Goal: Task Accomplishment & Management: Manage account settings

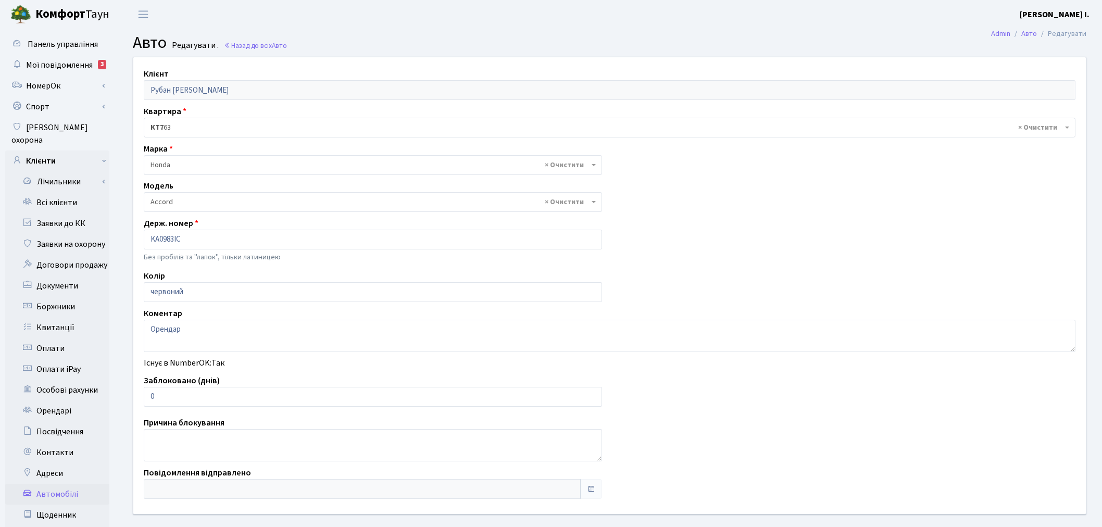
select select "885"
drag, startPoint x: 158, startPoint y: 396, endPoint x: 139, endPoint y: 398, distance: 19.4
click at [139, 397] on div "Заблоковано (днів) 0" at bounding box center [373, 391] width 474 height 32
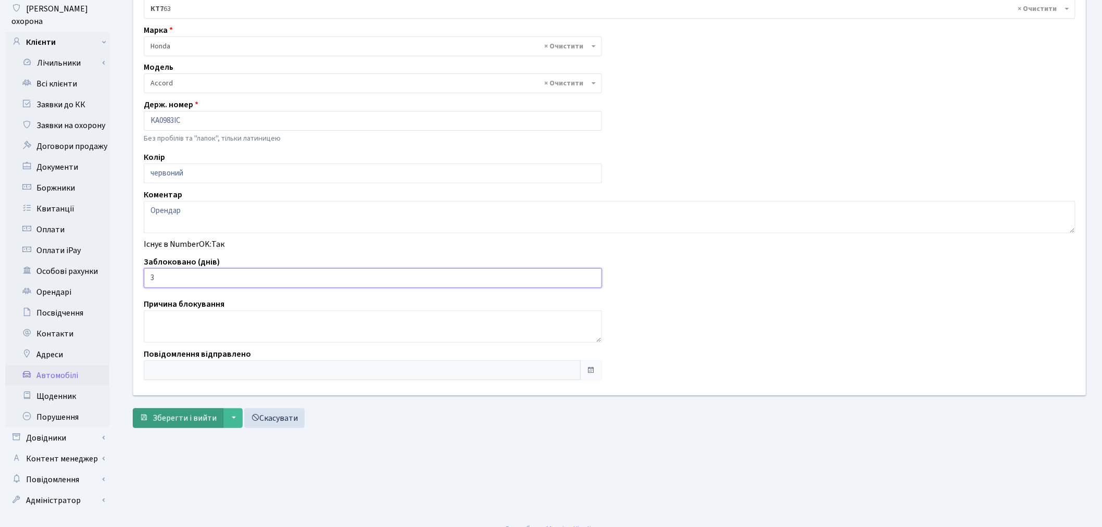
scroll to position [121, 0]
type input "3"
click at [181, 415] on span "Зберегти і вийти" at bounding box center [185, 415] width 64 height 11
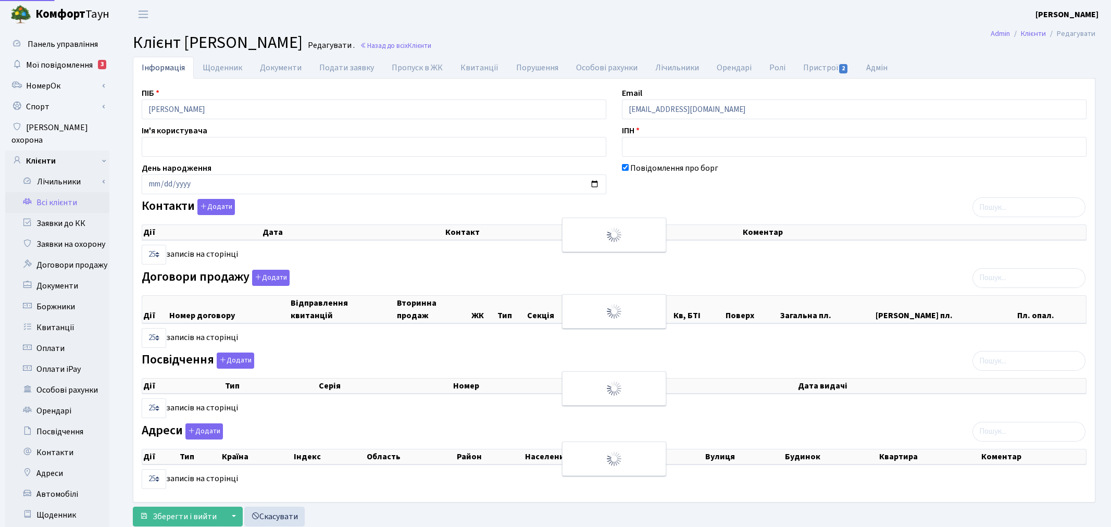
select select "25"
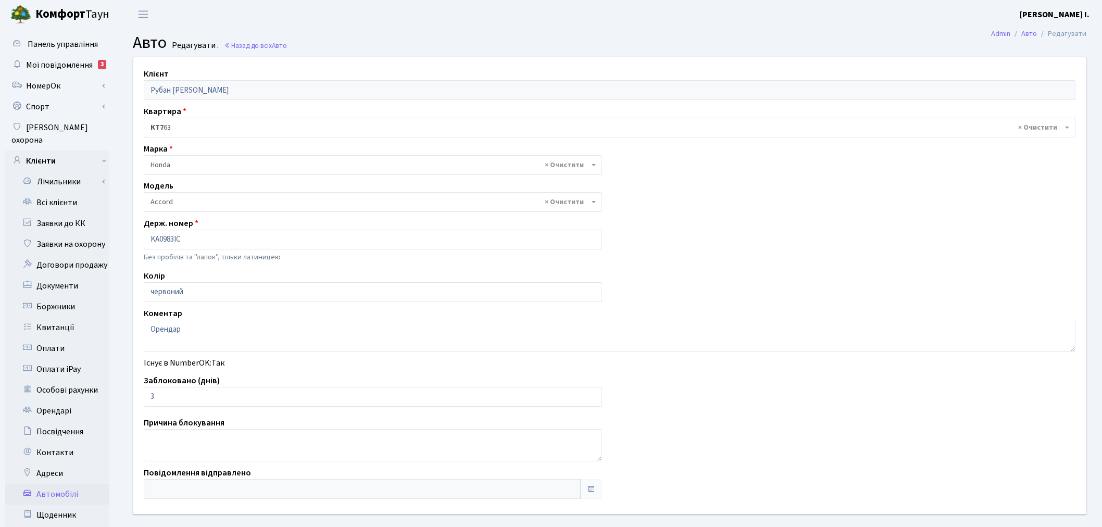
select select "885"
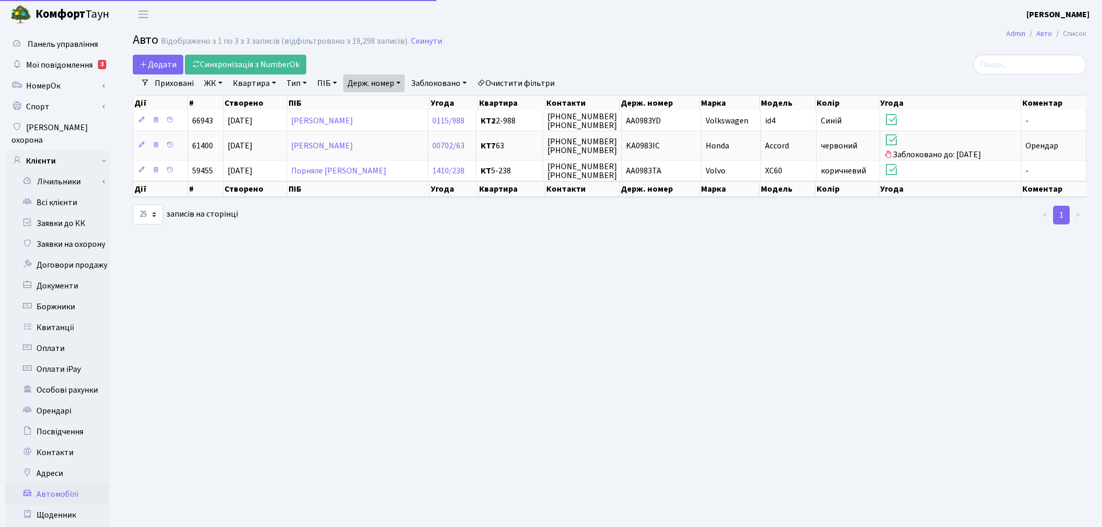
select select "25"
click at [396, 81] on link "Держ. номер" at bounding box center [373, 83] width 61 height 18
click at [396, 97] on input "0983" at bounding box center [374, 104] width 61 height 20
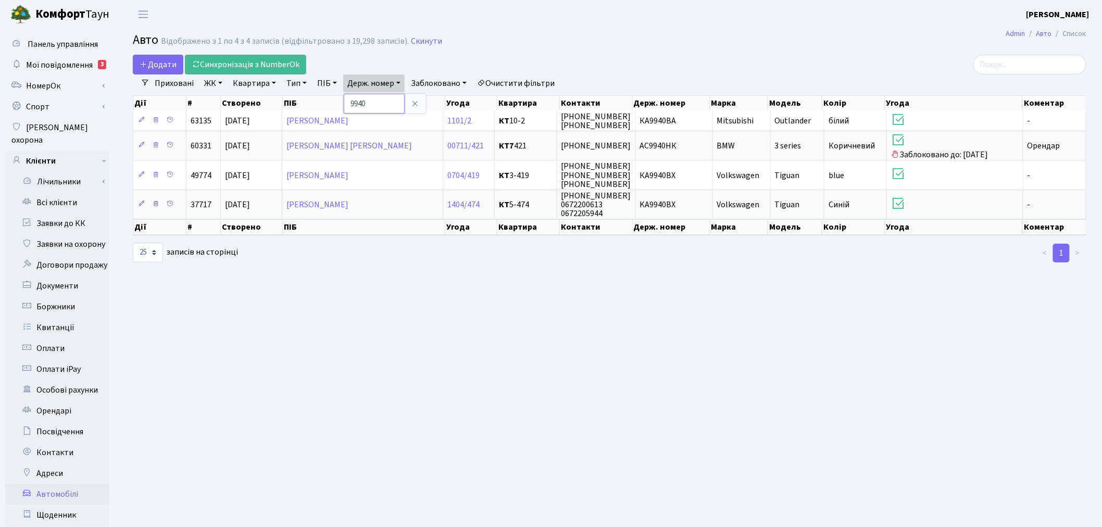
click at [392, 107] on input "9940" at bounding box center [374, 104] width 61 height 20
type input "6668"
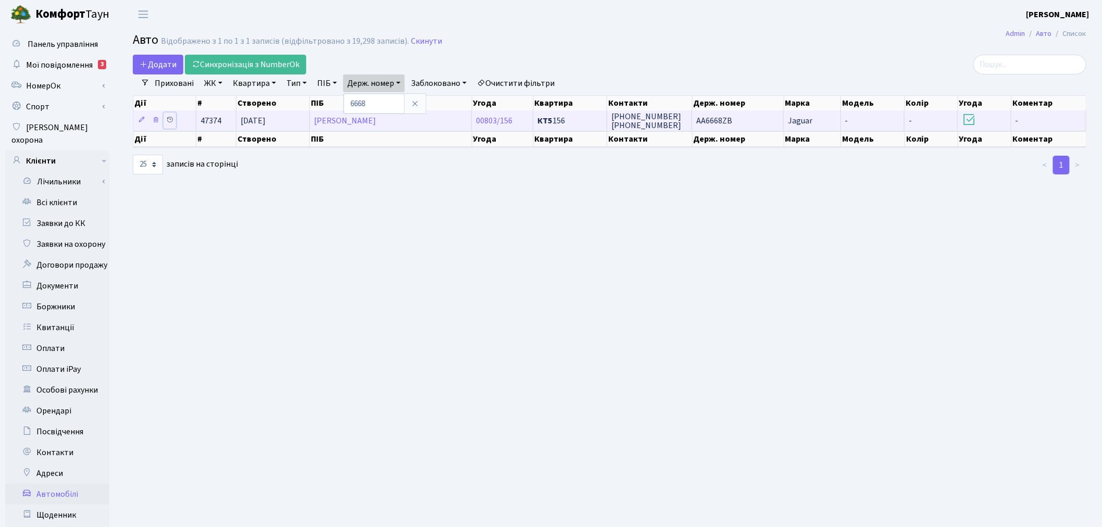
click at [169, 117] on icon at bounding box center [169, 119] width 7 height 7
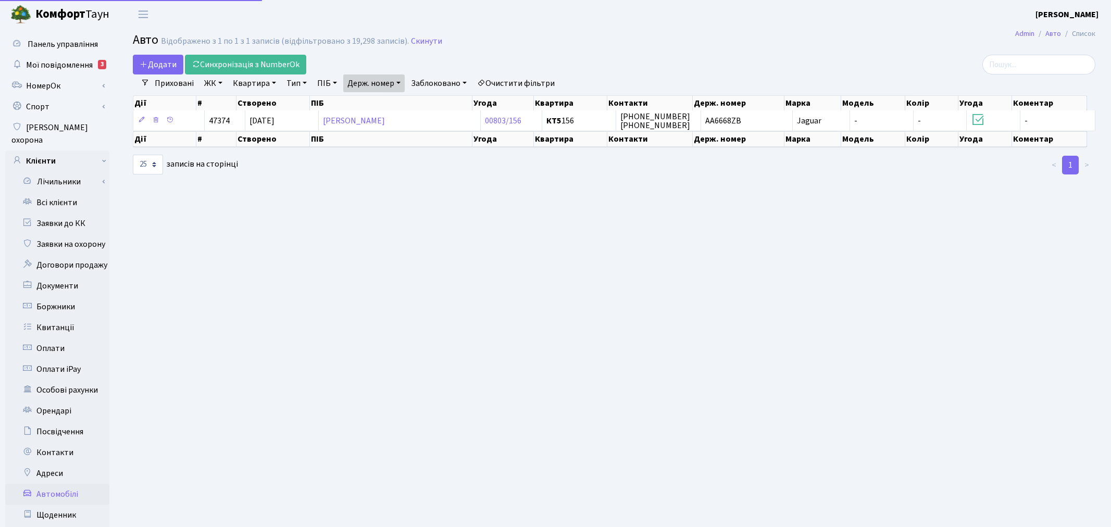
select select "25"
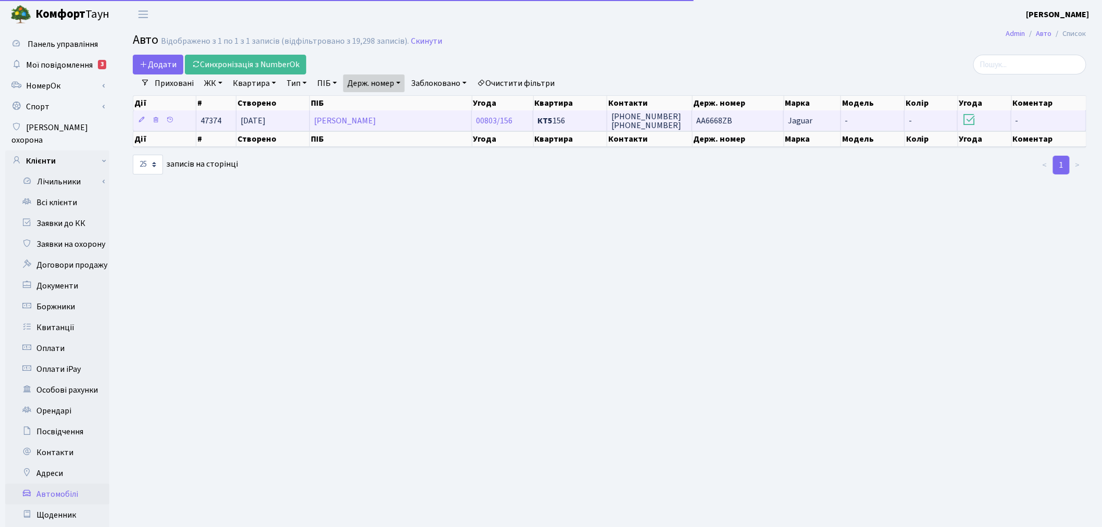
click at [761, 117] on td "AA6668ZB" at bounding box center [738, 120] width 92 height 20
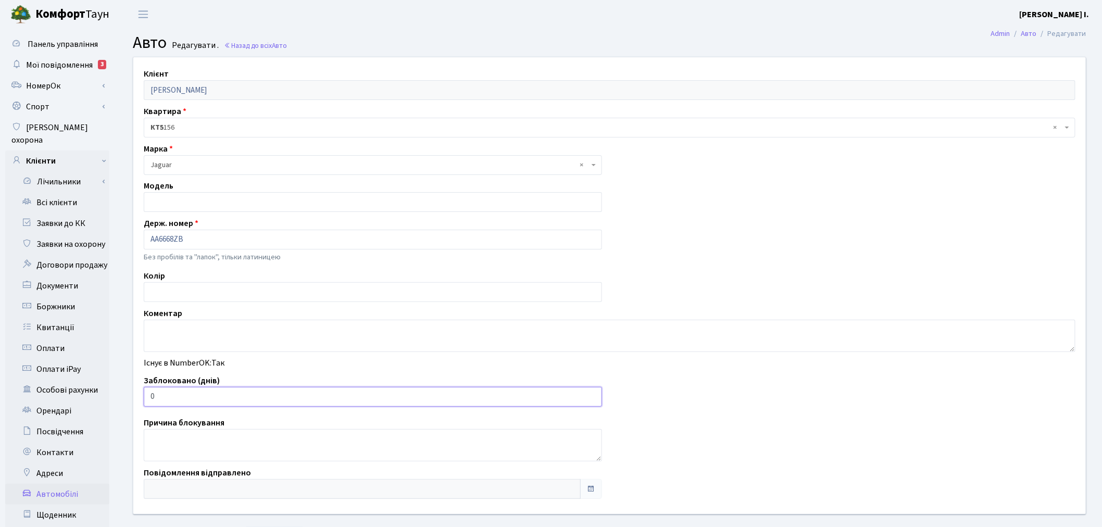
drag, startPoint x: 194, startPoint y: 390, endPoint x: 144, endPoint y: 395, distance: 50.3
click at [144, 395] on input "0" at bounding box center [373, 397] width 458 height 20
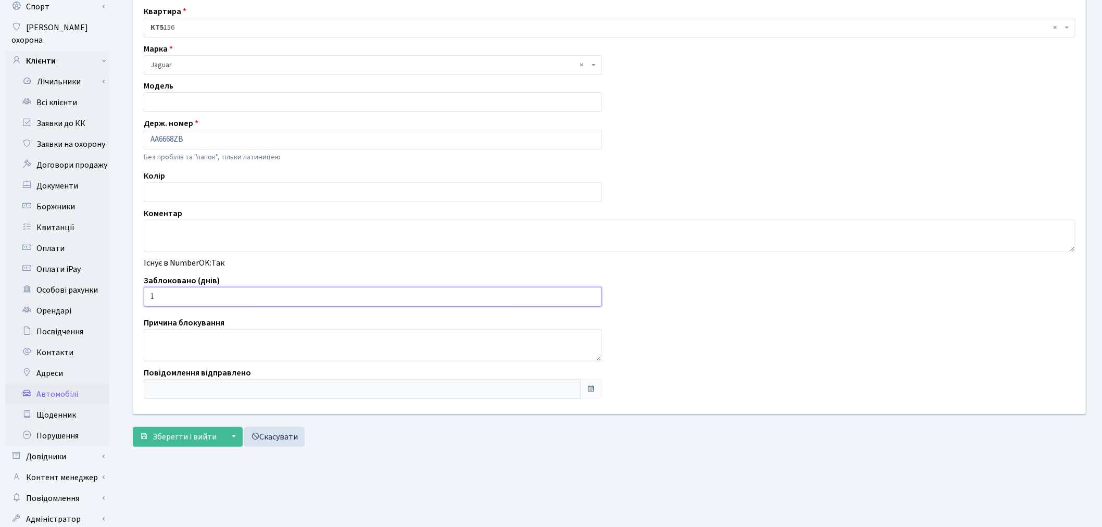
scroll to position [121, 0]
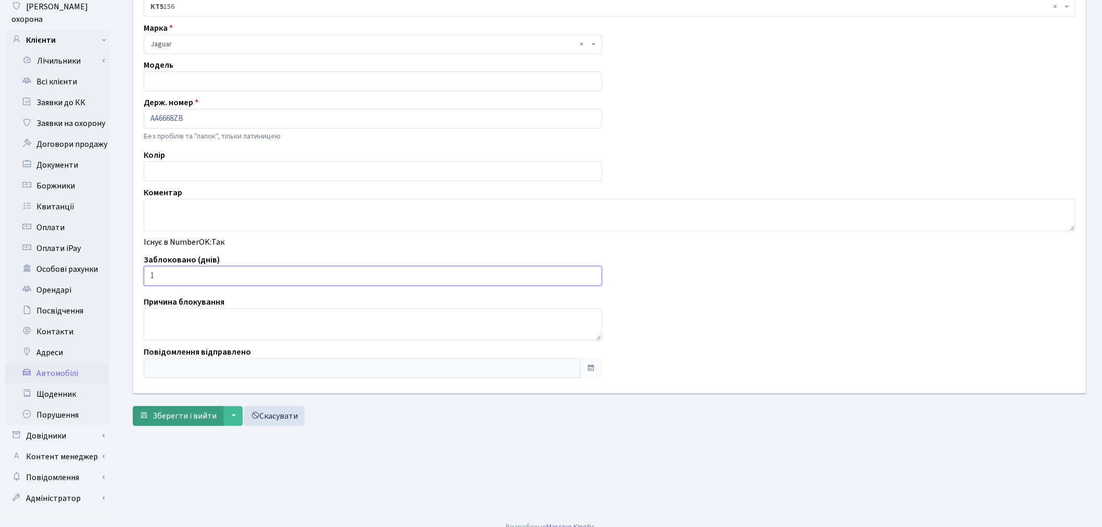
type input "1"
click at [179, 422] on span "Зберегти і вийти" at bounding box center [185, 415] width 64 height 11
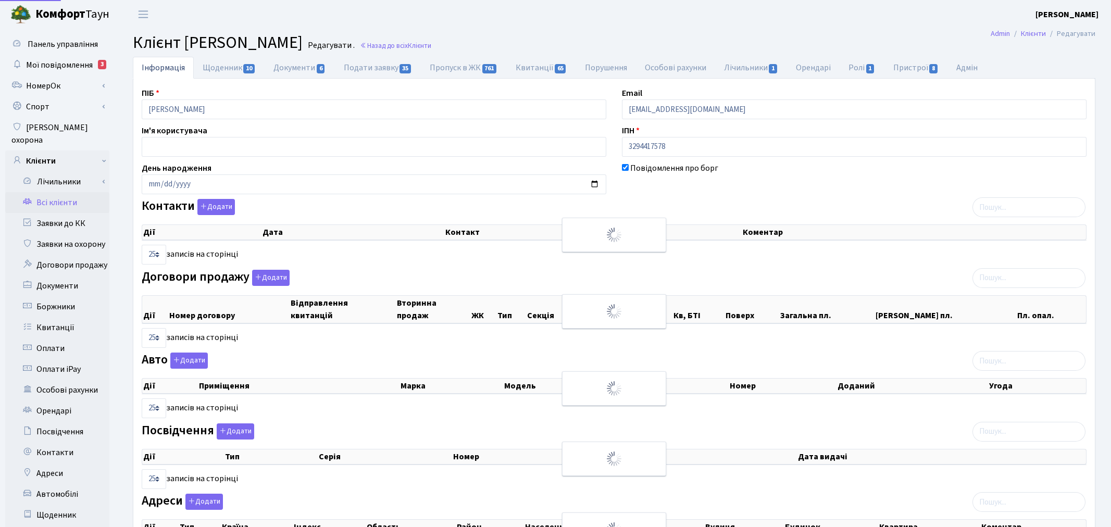
select select "25"
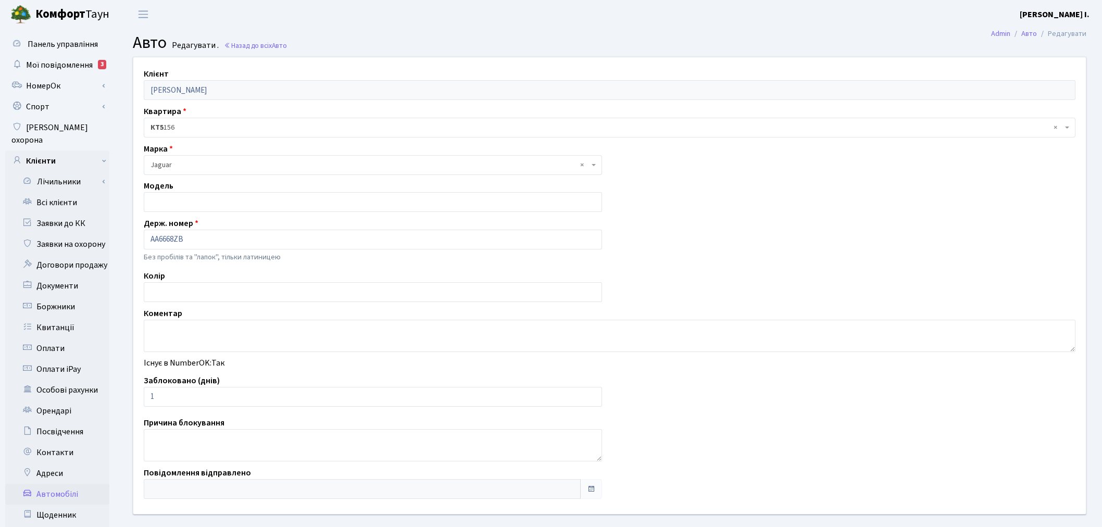
scroll to position [121, 0]
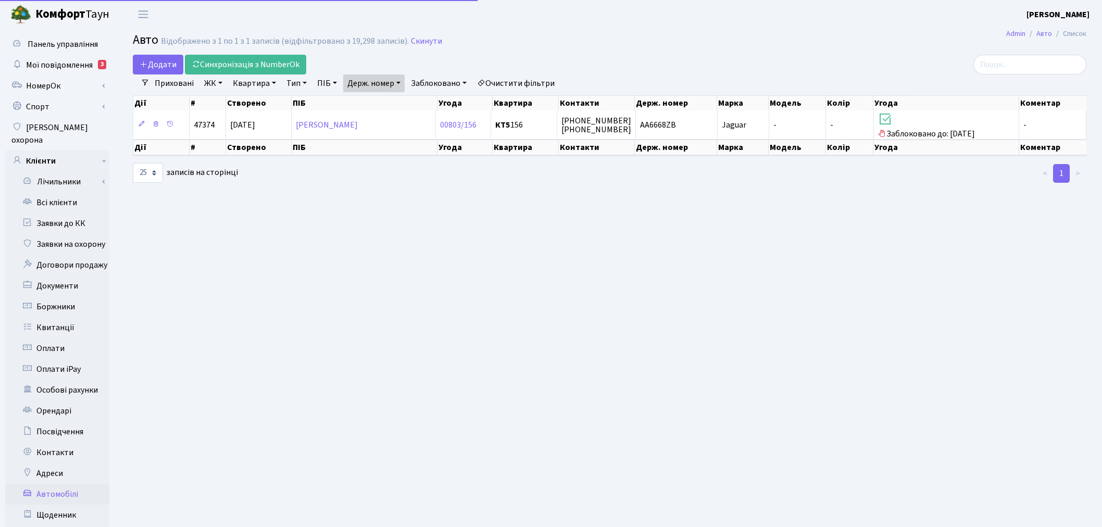
select select "25"
click at [393, 85] on link "Держ. номер" at bounding box center [373, 83] width 61 height 18
click at [389, 97] on input "6668" at bounding box center [374, 104] width 61 height 20
type input "0108"
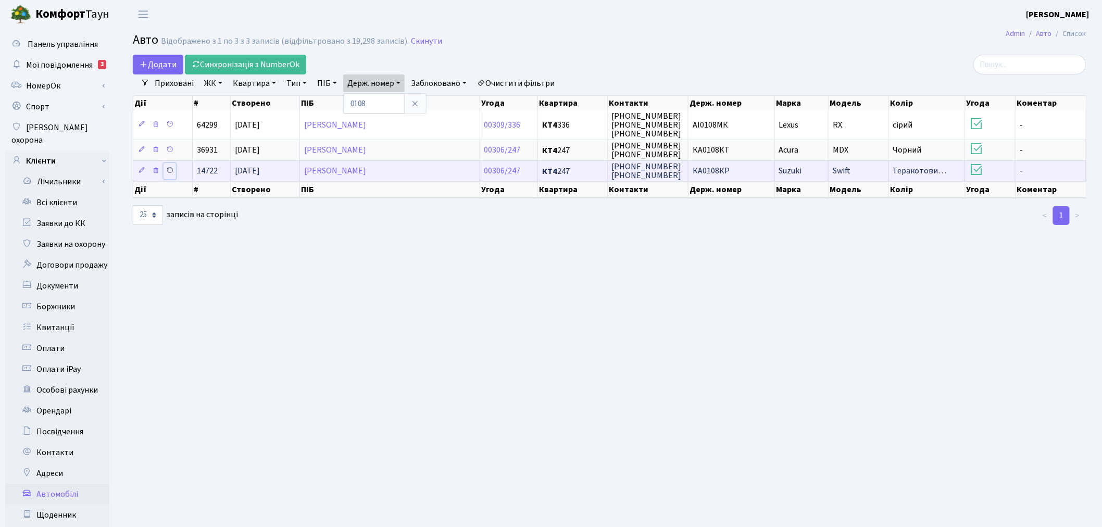
click at [172, 167] on icon at bounding box center [169, 170] width 7 height 7
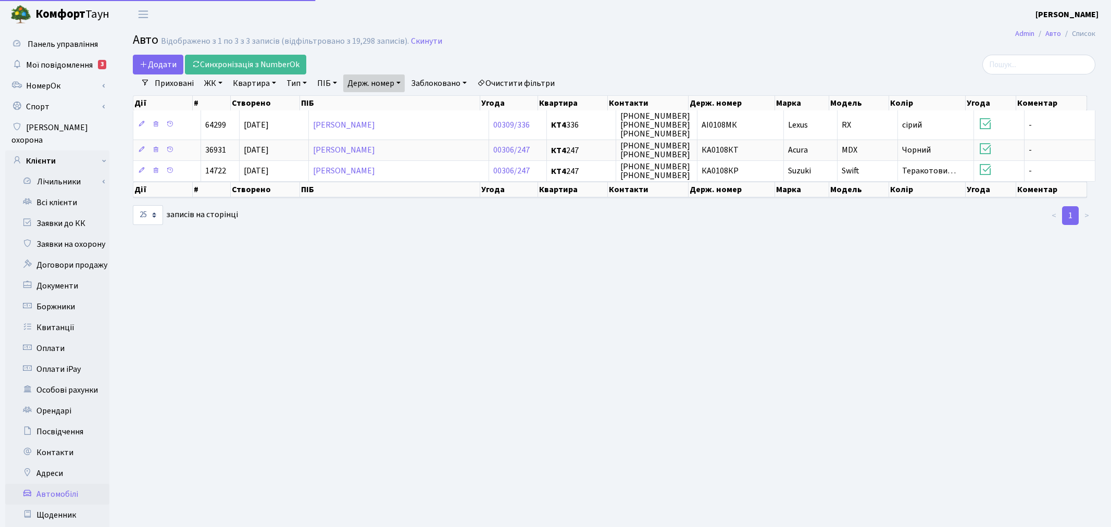
select select "25"
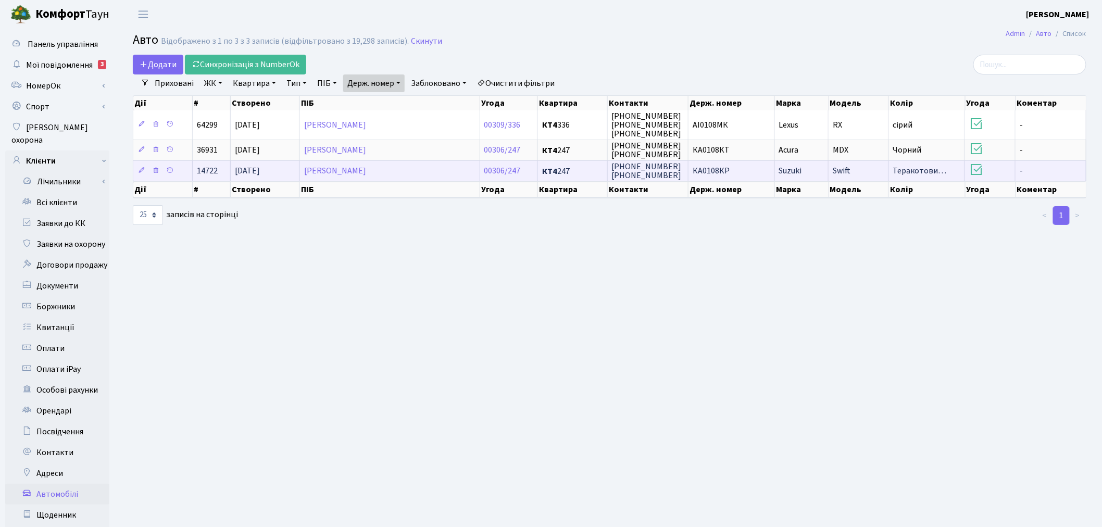
click at [789, 170] on span "Suzuki" at bounding box center [790, 171] width 23 height 11
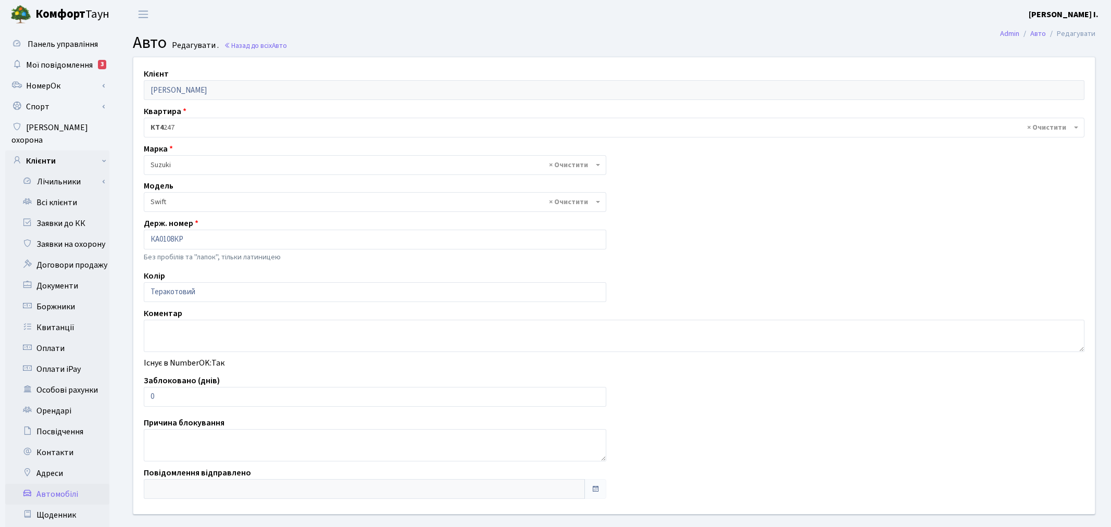
select select "2235"
drag, startPoint x: 157, startPoint y: 396, endPoint x: 142, endPoint y: 393, distance: 15.5
click at [143, 393] on div "Заблоковано (днів) 0" at bounding box center [373, 391] width 474 height 32
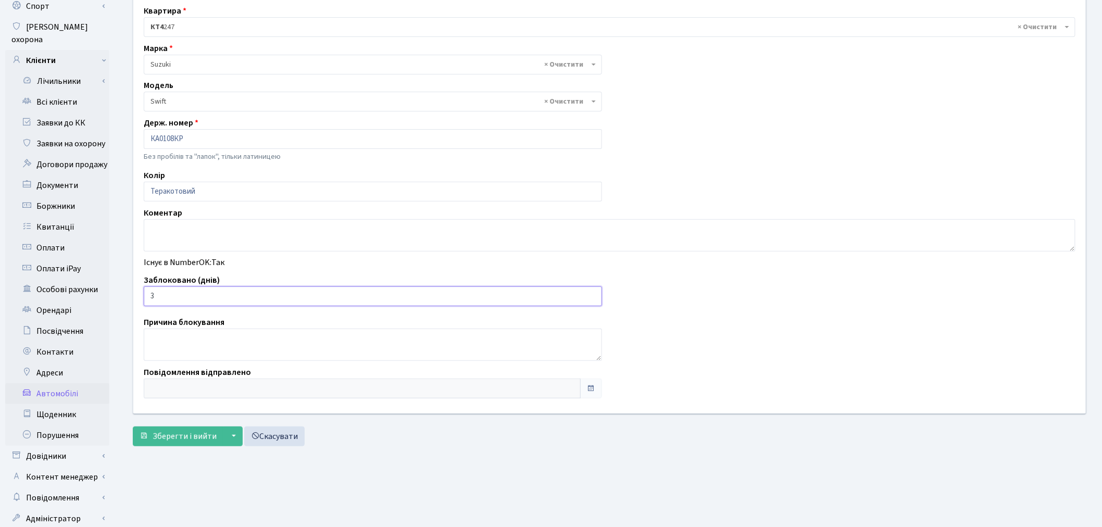
scroll to position [121, 0]
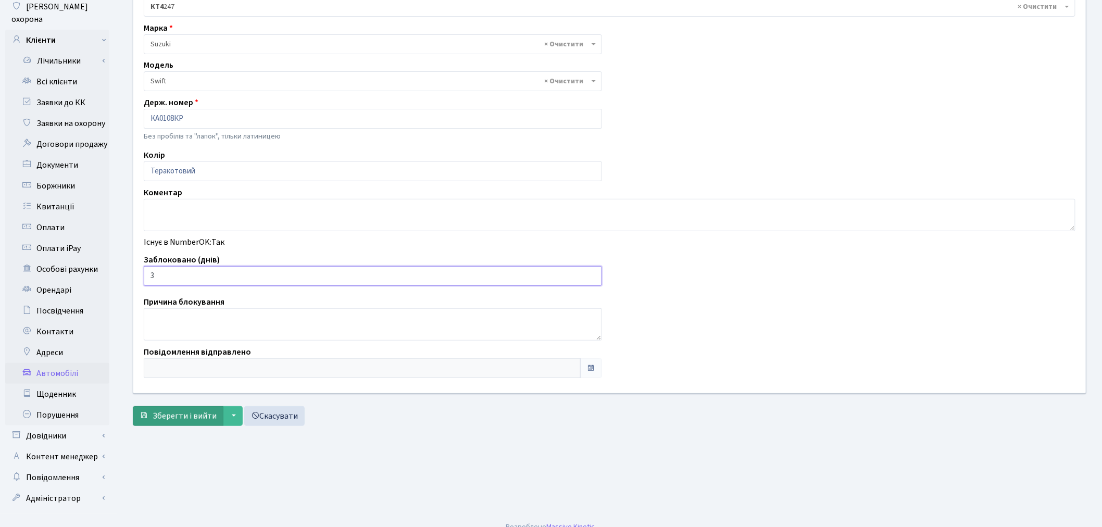
type input "3"
click at [191, 416] on span "Зберегти і вийти" at bounding box center [185, 415] width 64 height 11
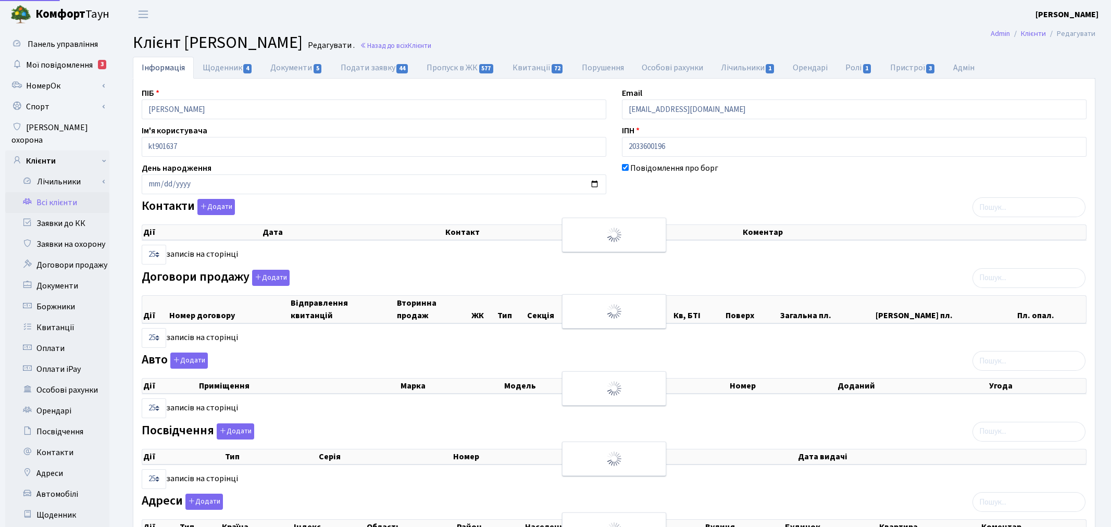
select select "25"
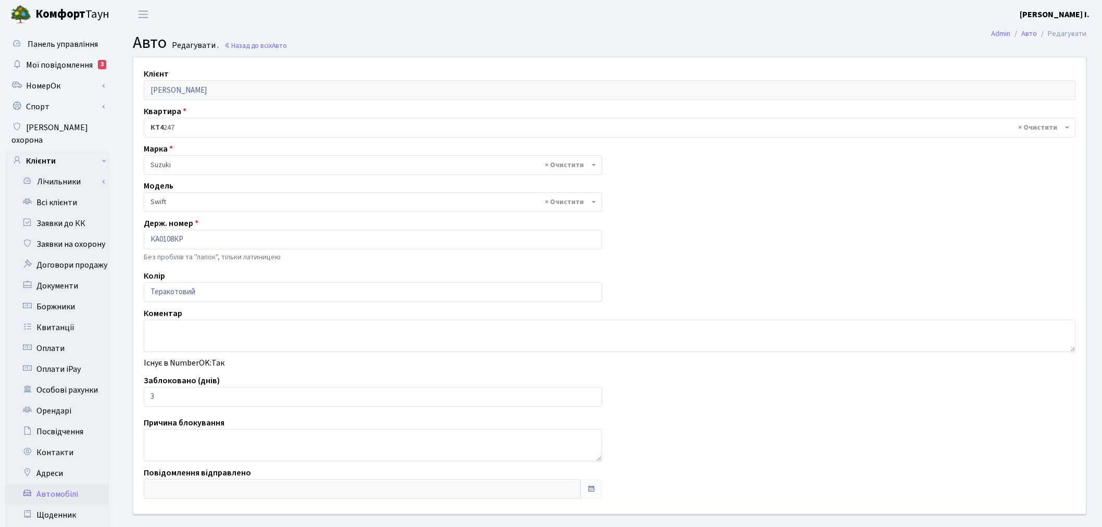
select select "2235"
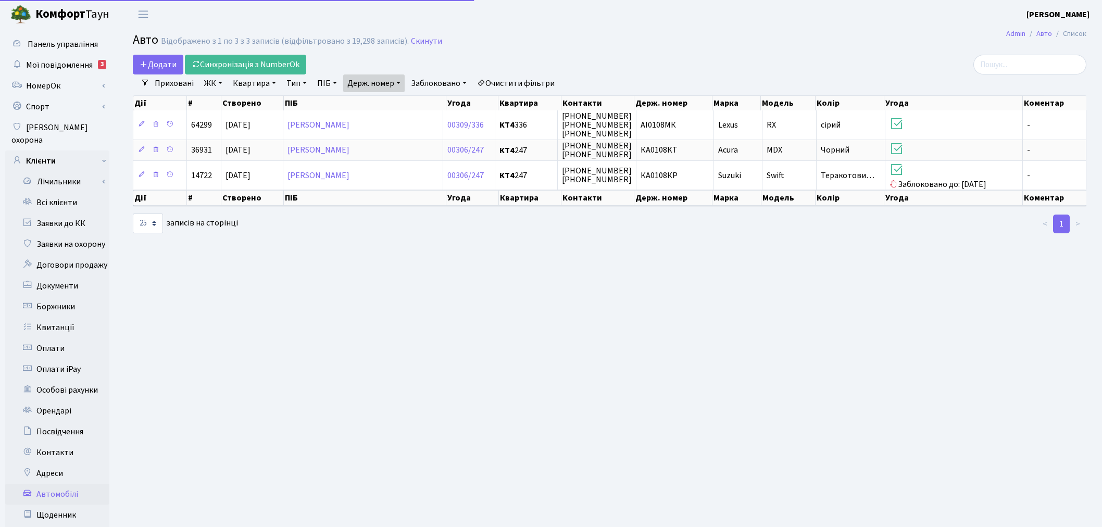
select select "25"
click at [384, 84] on link "Держ. номер" at bounding box center [373, 83] width 61 height 18
click at [381, 102] on input "0108" at bounding box center [374, 104] width 61 height 20
type input "1239"
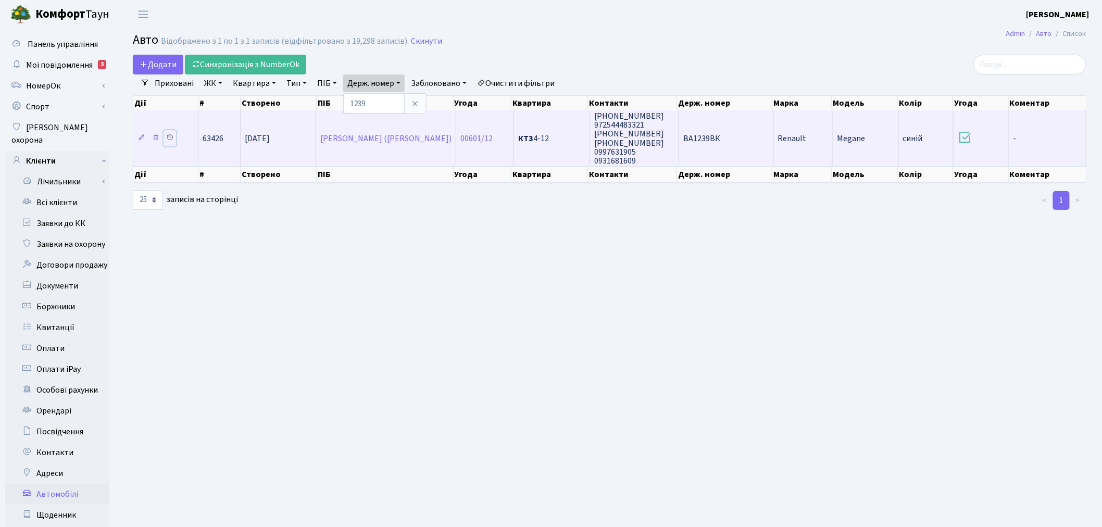
click at [172, 138] on icon at bounding box center [169, 137] width 7 height 7
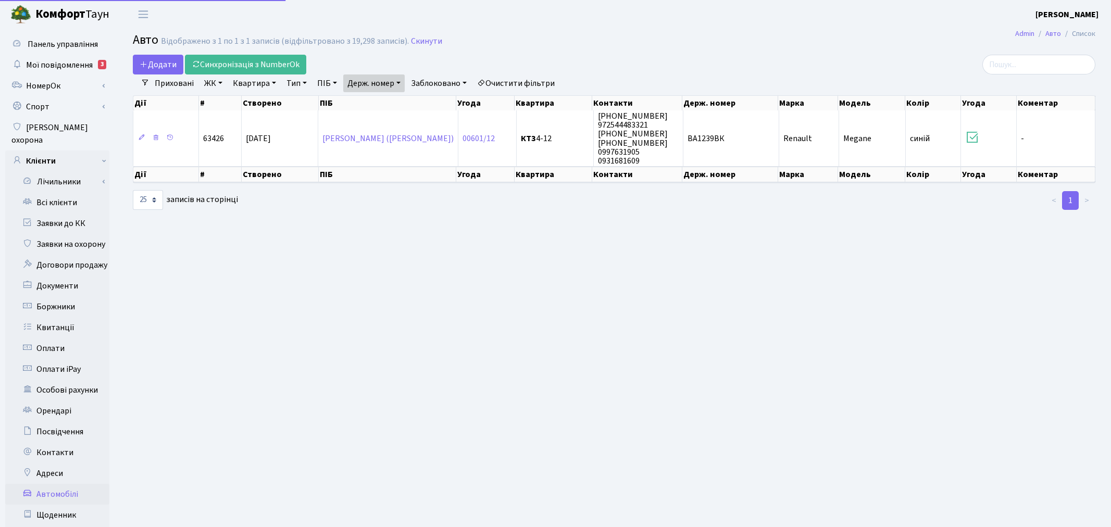
select select "25"
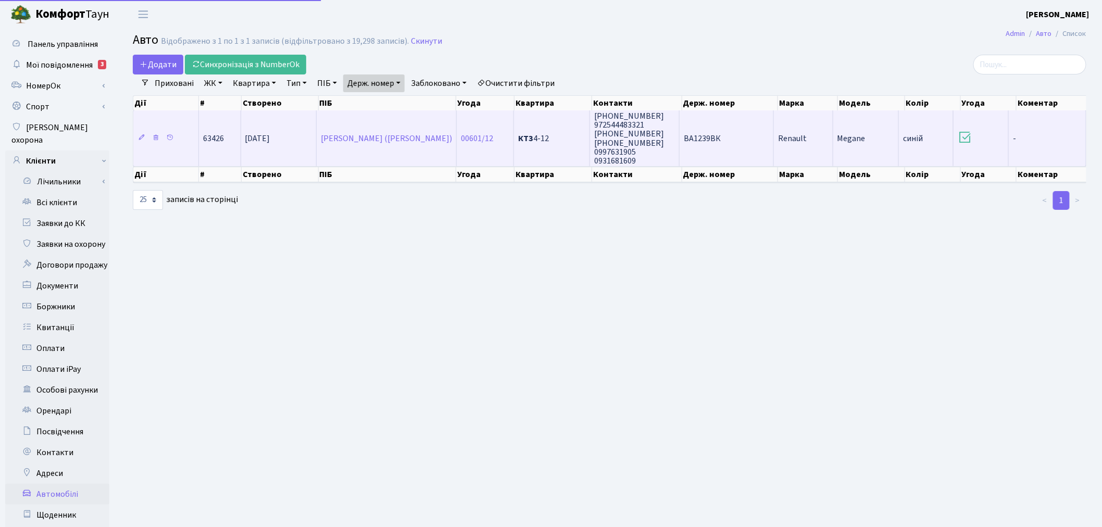
click at [779, 139] on span "Renault" at bounding box center [792, 138] width 29 height 11
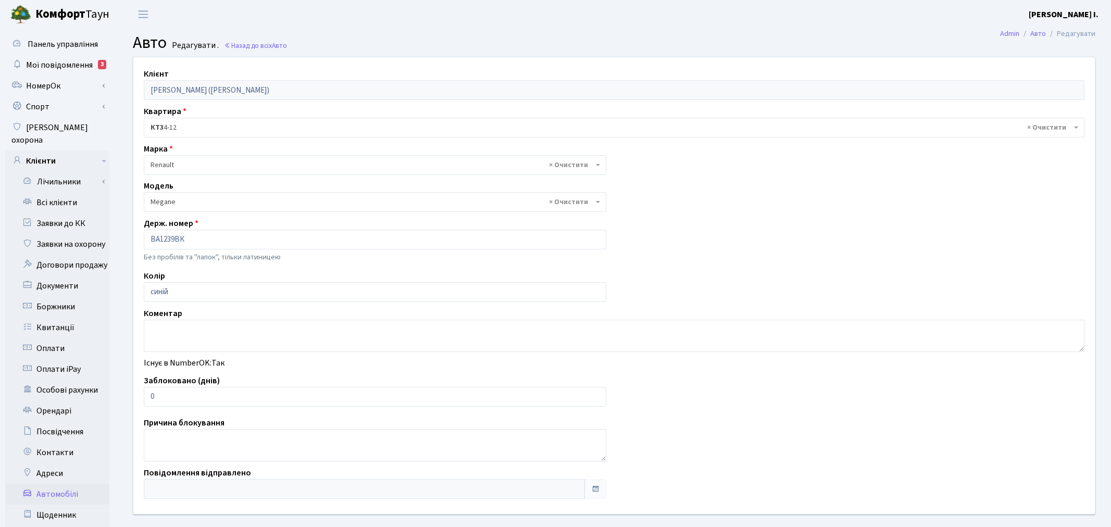
select select "2022"
drag, startPoint x: 158, startPoint y: 392, endPoint x: 146, endPoint y: 395, distance: 11.8
click at [146, 395] on input "0" at bounding box center [373, 397] width 458 height 20
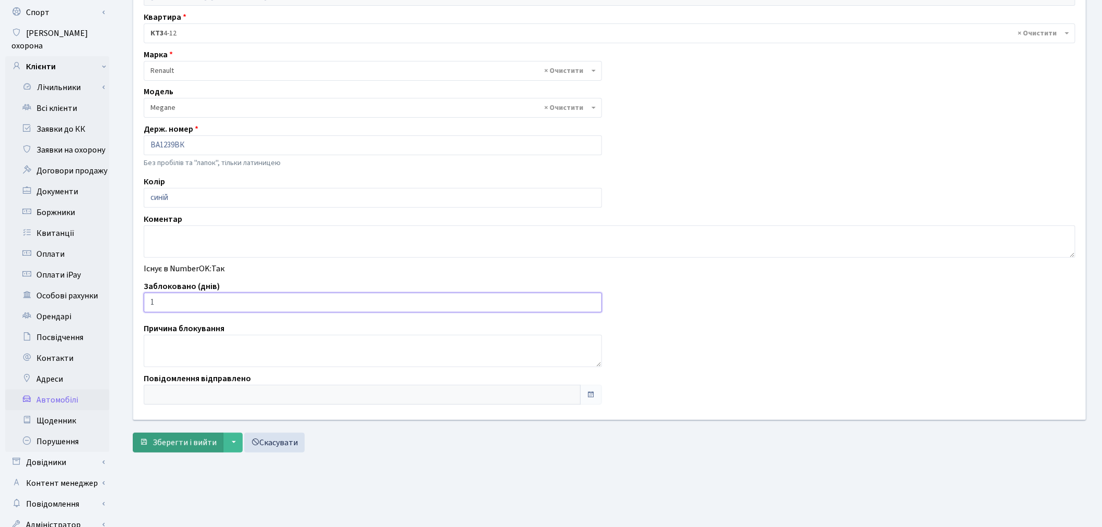
scroll to position [121, 0]
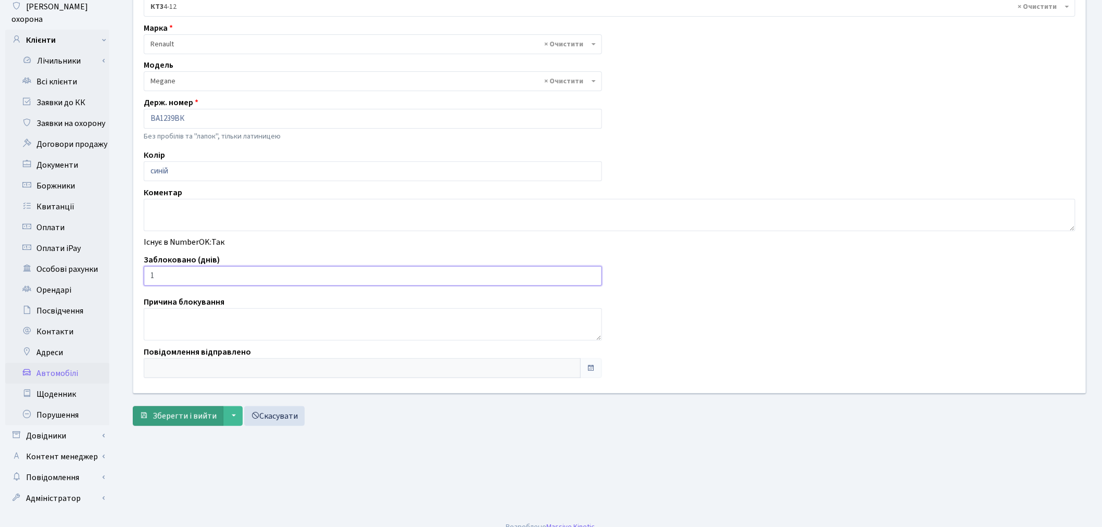
type input "1"
click at [181, 420] on span "Зберегти і вийти" at bounding box center [185, 415] width 64 height 11
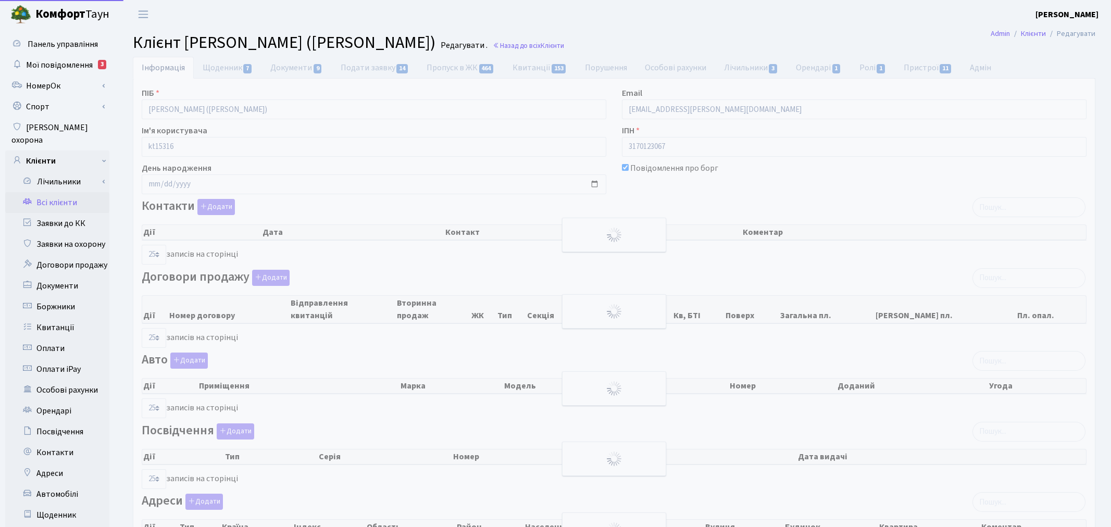
select select "25"
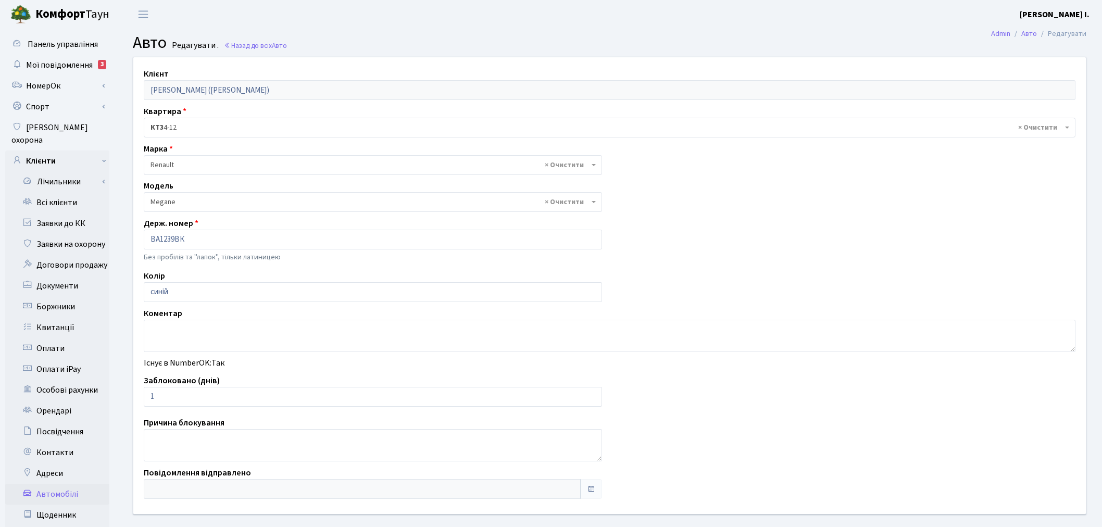
select select "2022"
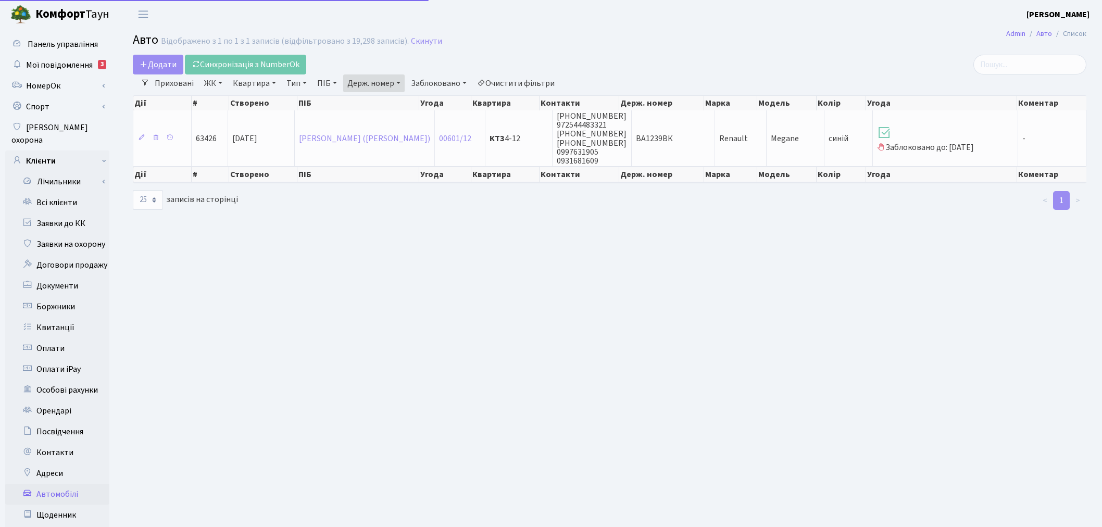
select select "25"
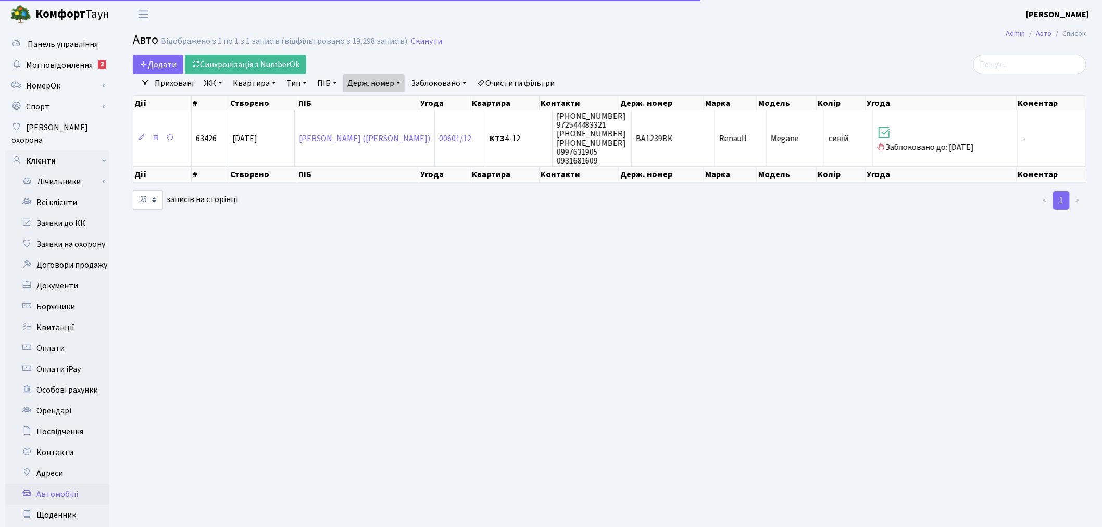
click at [398, 86] on link "Держ. номер" at bounding box center [373, 83] width 61 height 18
click at [396, 102] on input "1239" at bounding box center [374, 104] width 61 height 20
type input "6400"
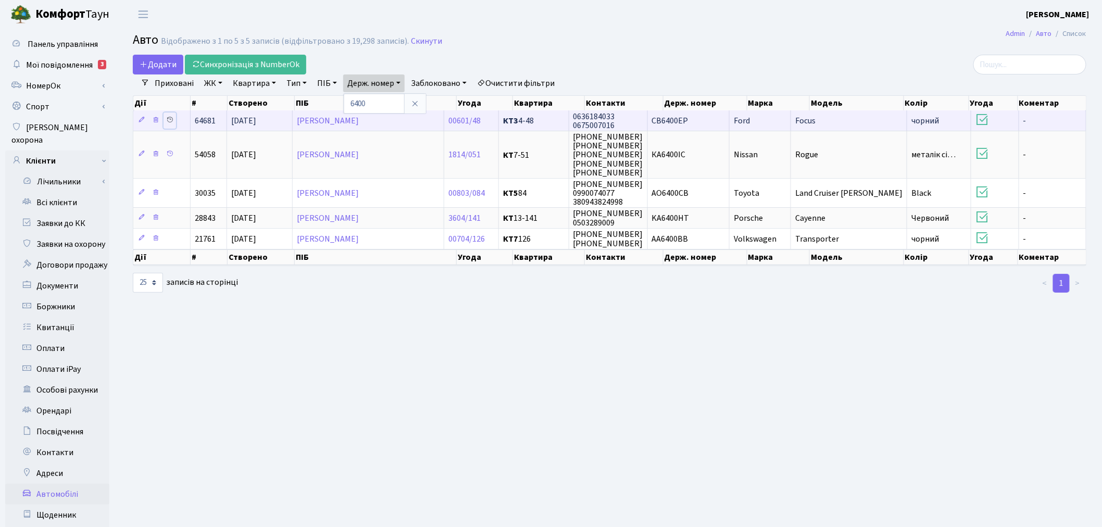
click at [174, 121] on link at bounding box center [170, 121] width 13 height 16
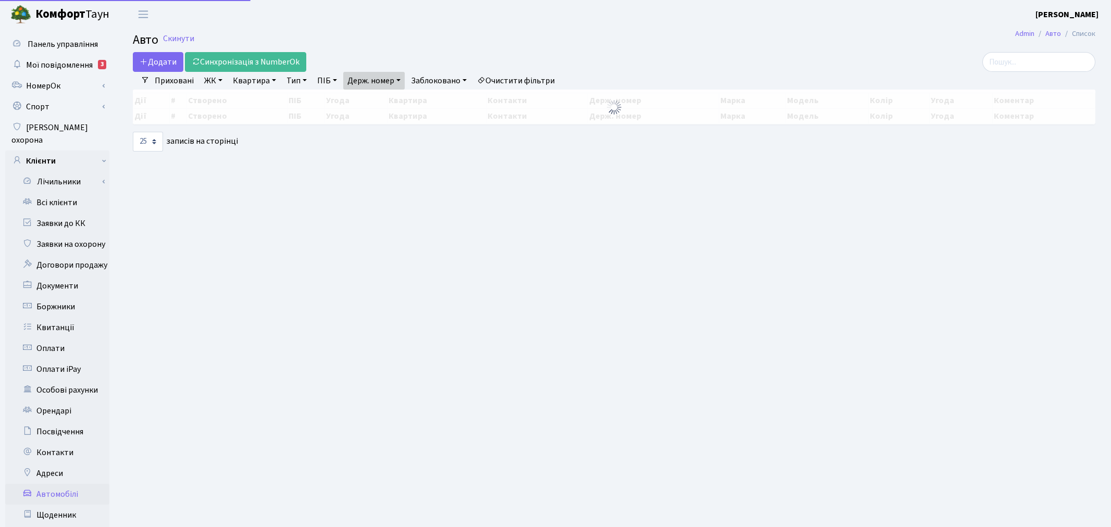
select select "25"
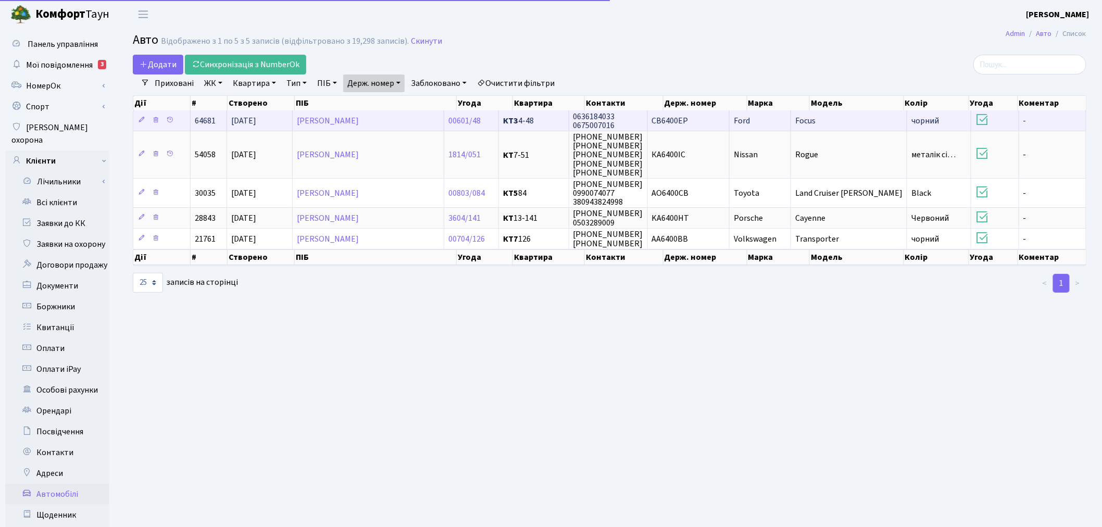
click at [730, 115] on td "СВ6400ЕР" at bounding box center [689, 120] width 82 height 20
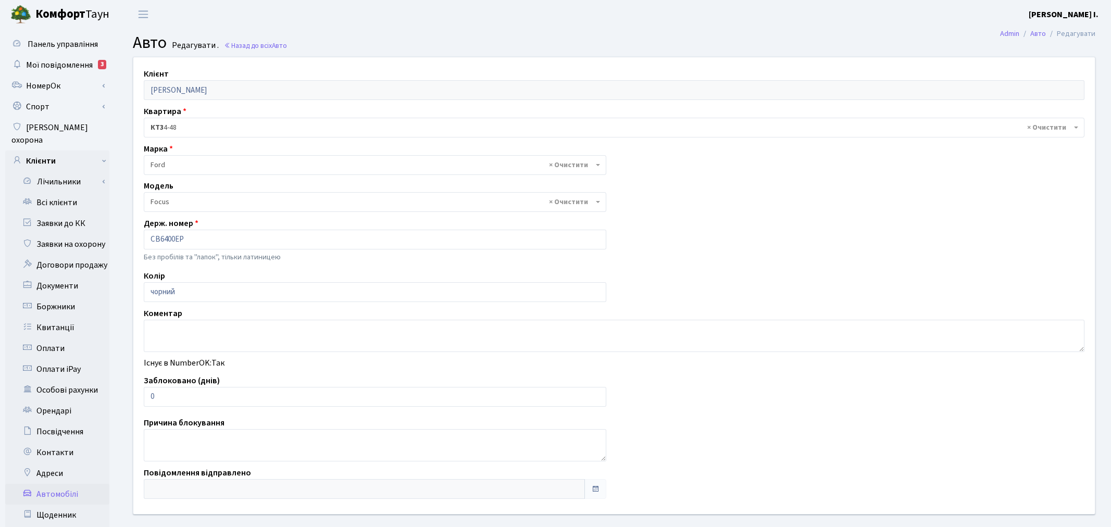
select select "781"
drag, startPoint x: 191, startPoint y: 394, endPoint x: 149, endPoint y: 393, distance: 41.2
click at [149, 393] on input "0" at bounding box center [373, 397] width 458 height 20
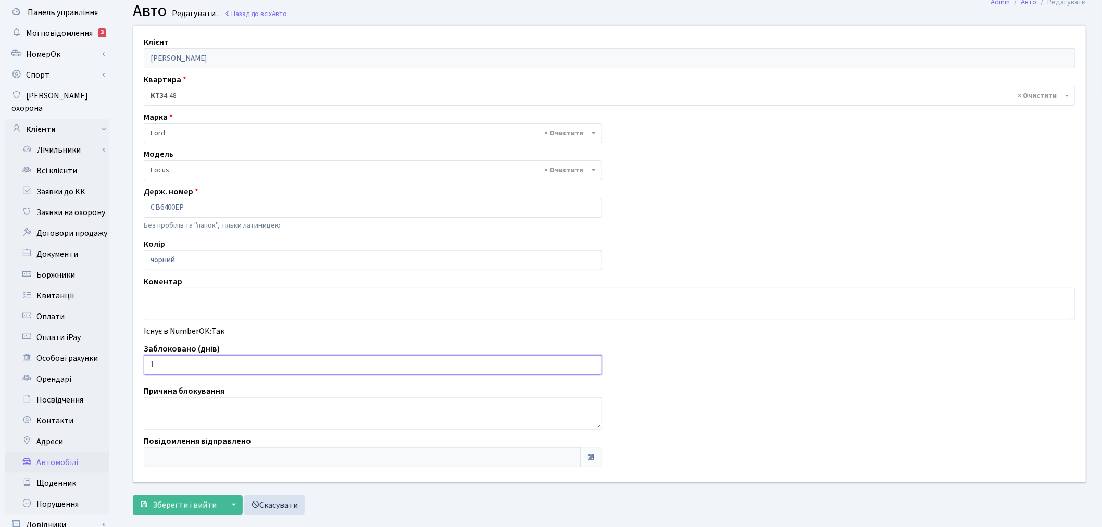
scroll to position [121, 0]
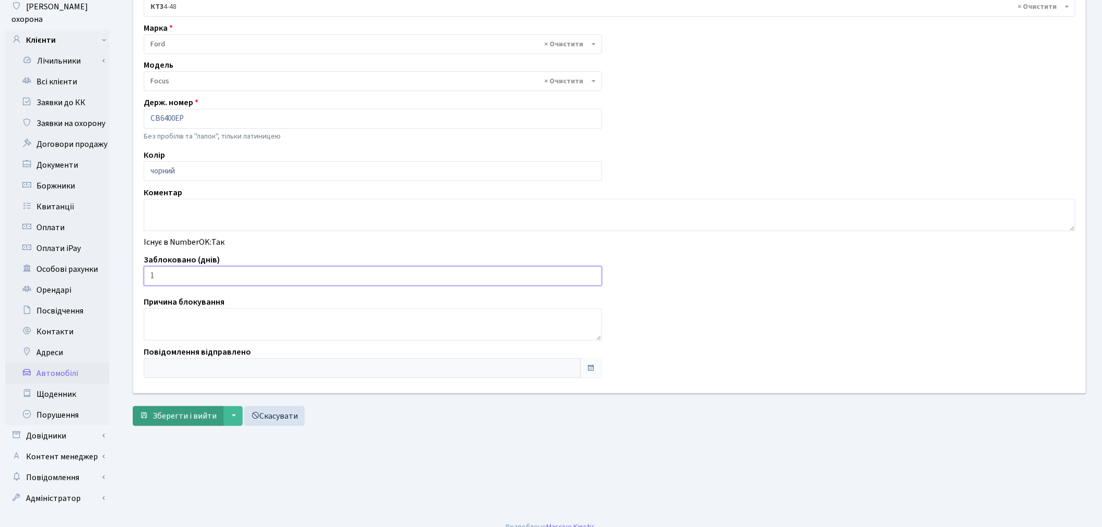
type input "1"
click at [175, 420] on span "Зберегти і вийти" at bounding box center [185, 415] width 64 height 11
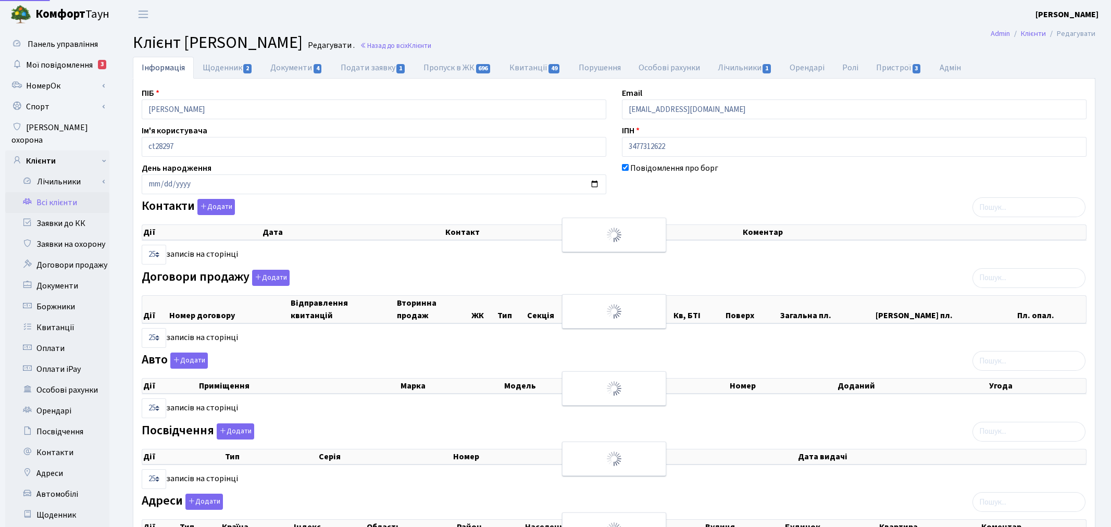
select select "25"
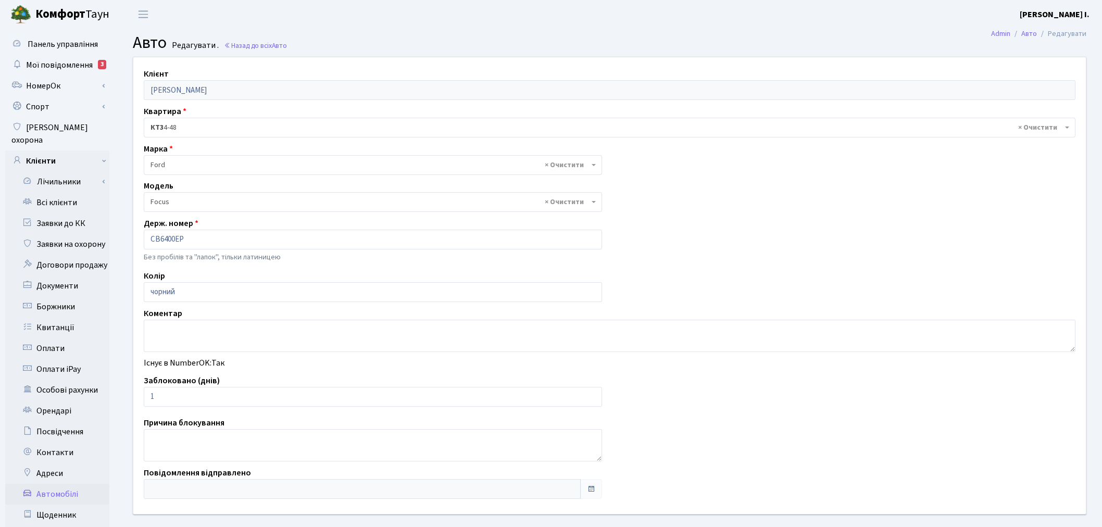
select select "781"
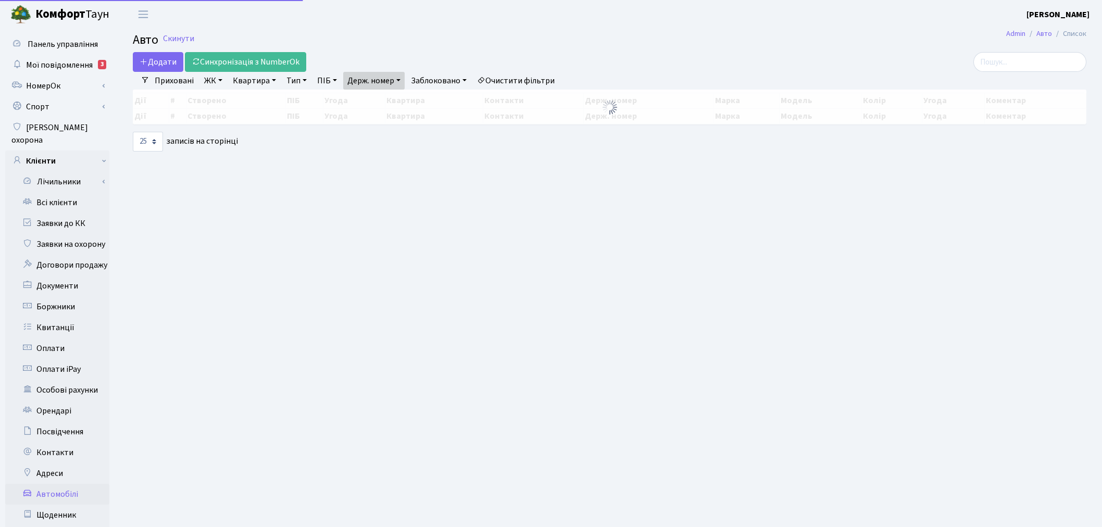
select select "25"
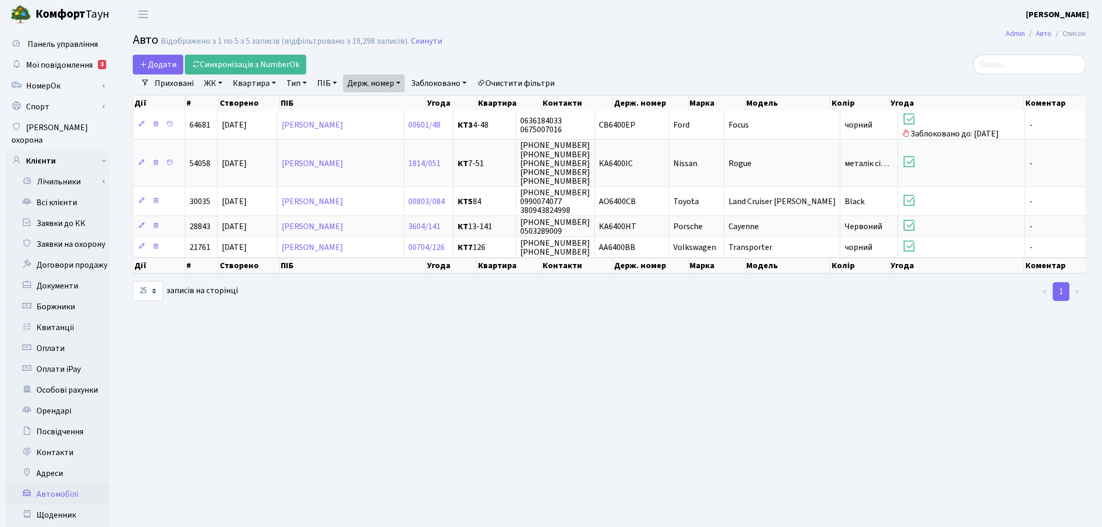
click at [373, 82] on link "Держ. номер" at bounding box center [373, 83] width 61 height 18
click at [391, 99] on input "6400" at bounding box center [374, 104] width 61 height 20
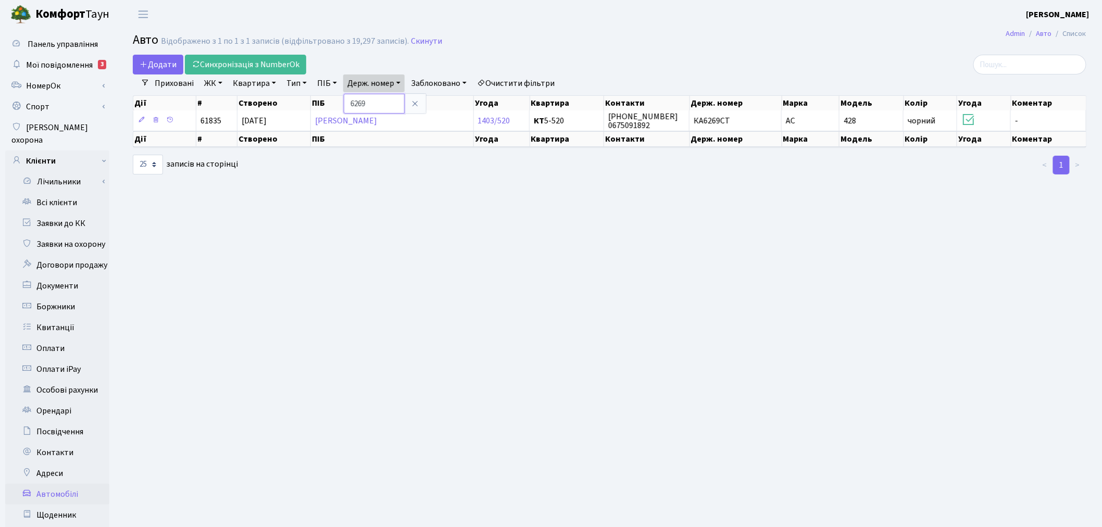
click at [390, 110] on input "6269" at bounding box center [374, 104] width 61 height 20
click at [390, 108] on input "6269" at bounding box center [374, 104] width 61 height 20
type input "8918"
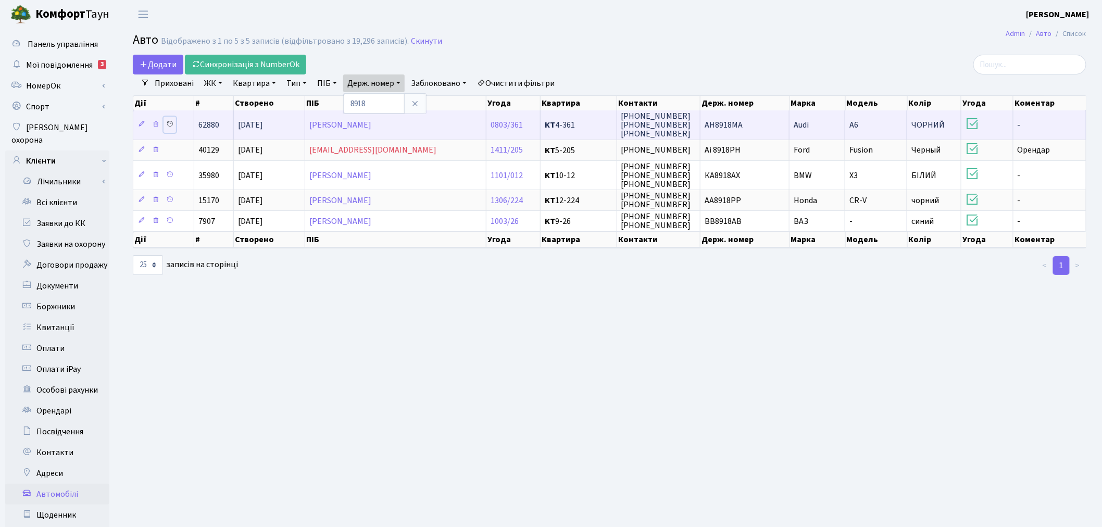
click at [169, 123] on icon at bounding box center [169, 123] width 7 height 7
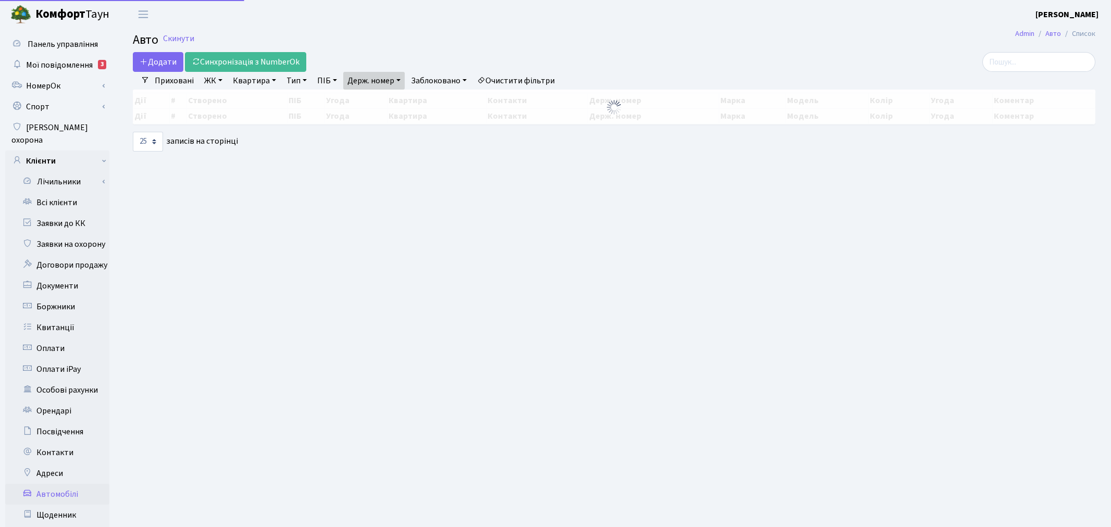
select select "25"
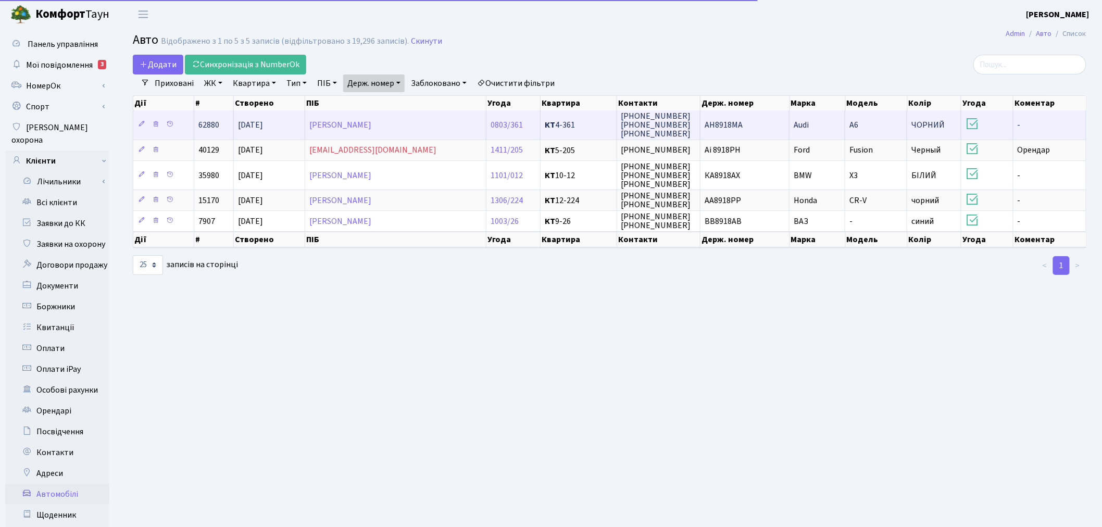
click at [877, 128] on td "A6" at bounding box center [876, 124] width 62 height 29
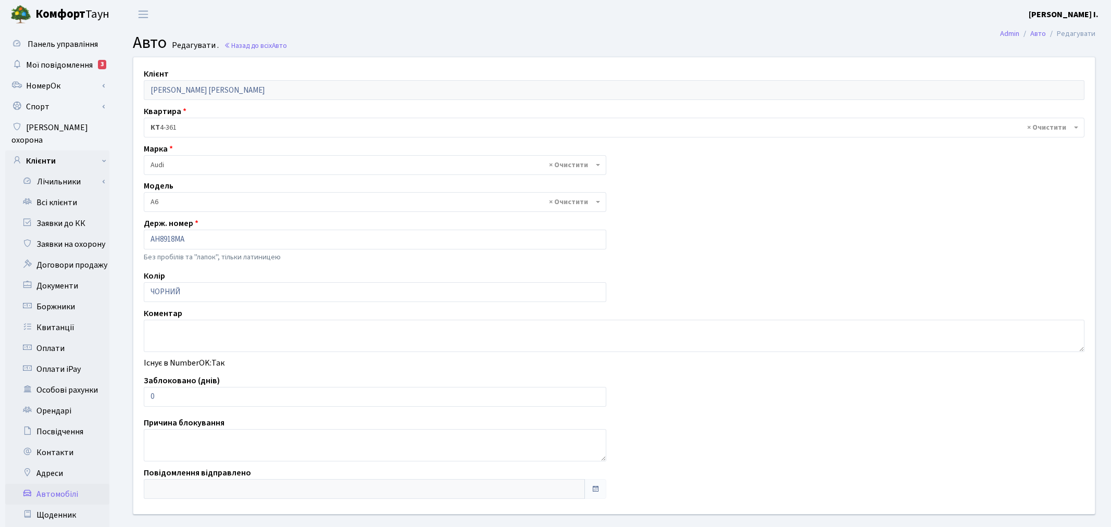
select select "160"
drag, startPoint x: 178, startPoint y: 397, endPoint x: 140, endPoint y: 397, distance: 38.6
click at [140, 397] on div "Заблоковано (днів) 0" at bounding box center [373, 391] width 474 height 32
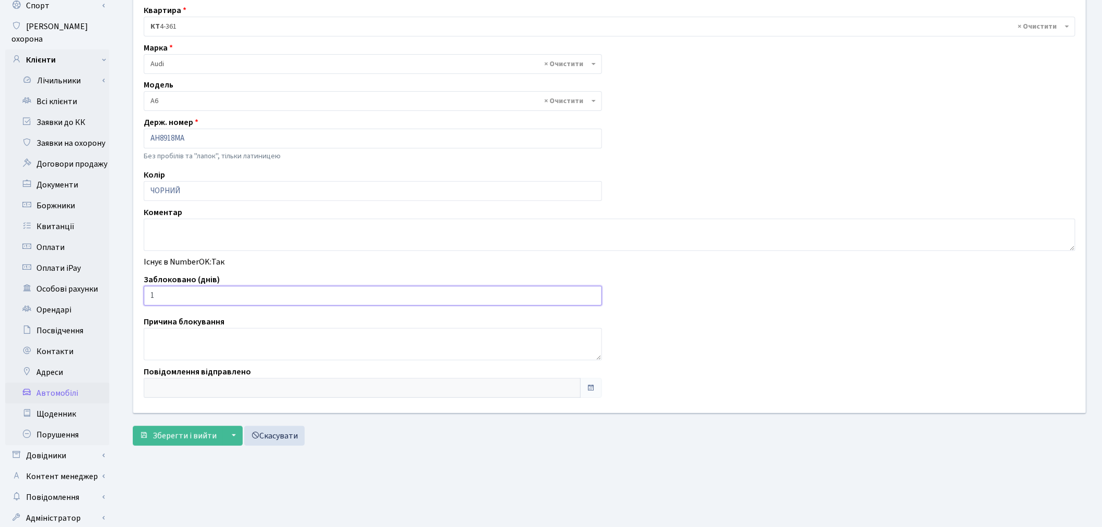
scroll to position [121, 0]
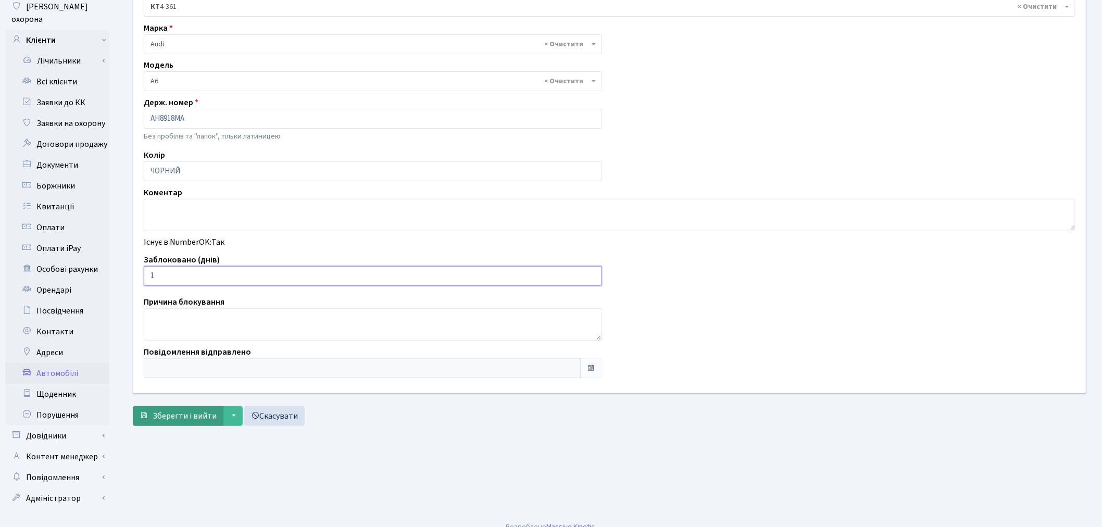
type input "1"
click at [183, 422] on span "Зберегти і вийти" at bounding box center [185, 415] width 64 height 11
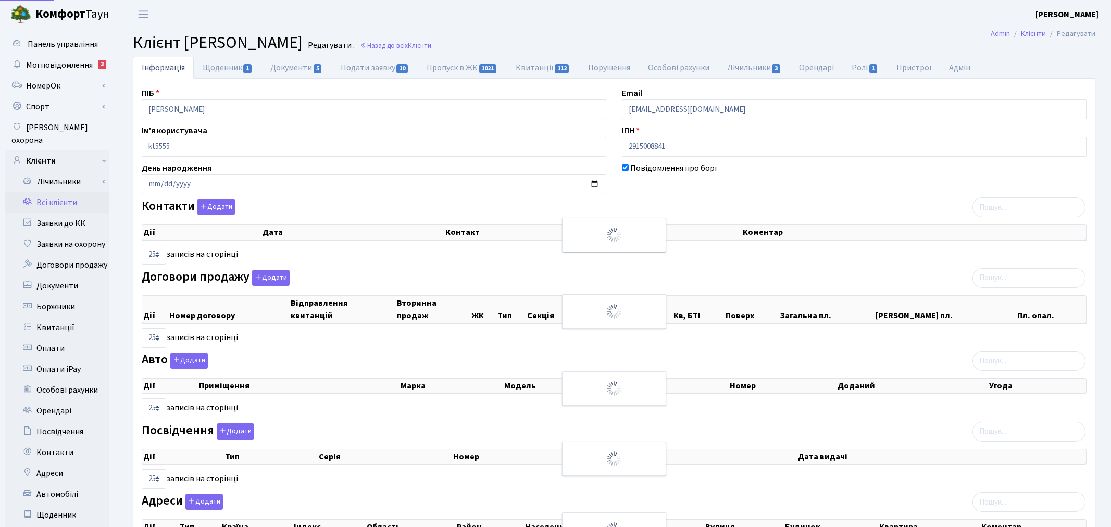
select select "25"
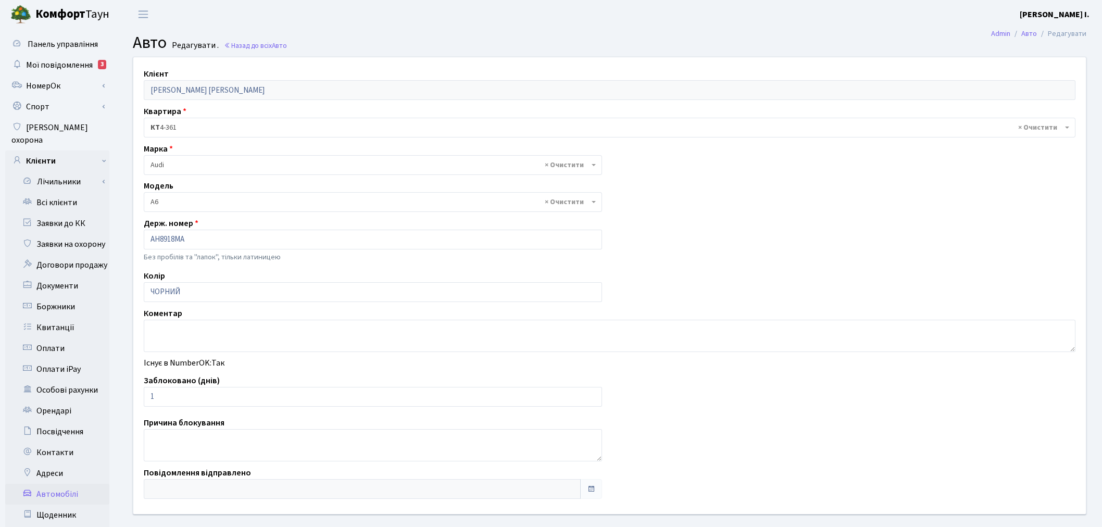
select select "160"
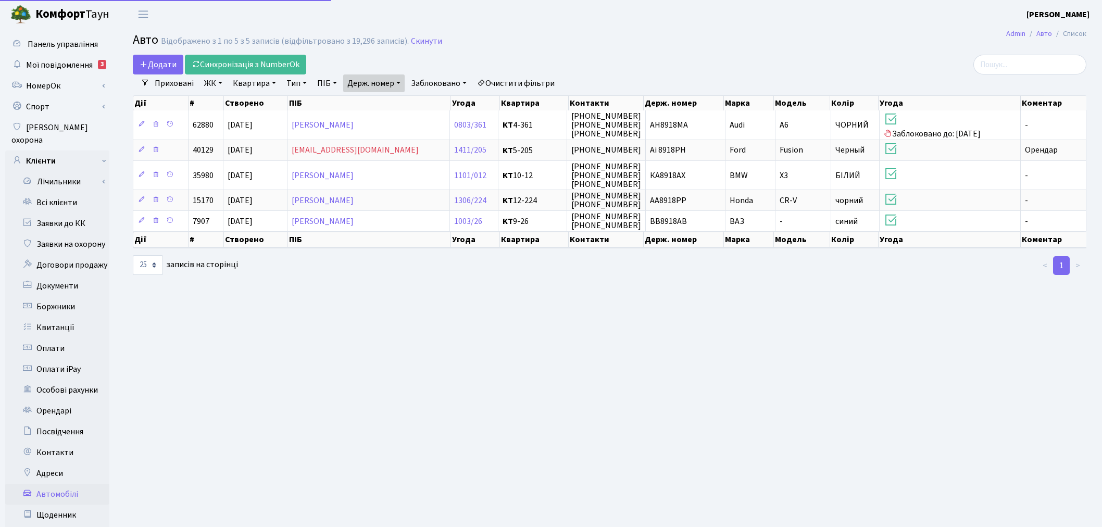
select select "25"
drag, startPoint x: 391, startPoint y: 79, endPoint x: 391, endPoint y: 86, distance: 7.8
click at [391, 79] on link "Держ. номер" at bounding box center [373, 83] width 61 height 18
click at [391, 107] on input "8918" at bounding box center [374, 104] width 61 height 20
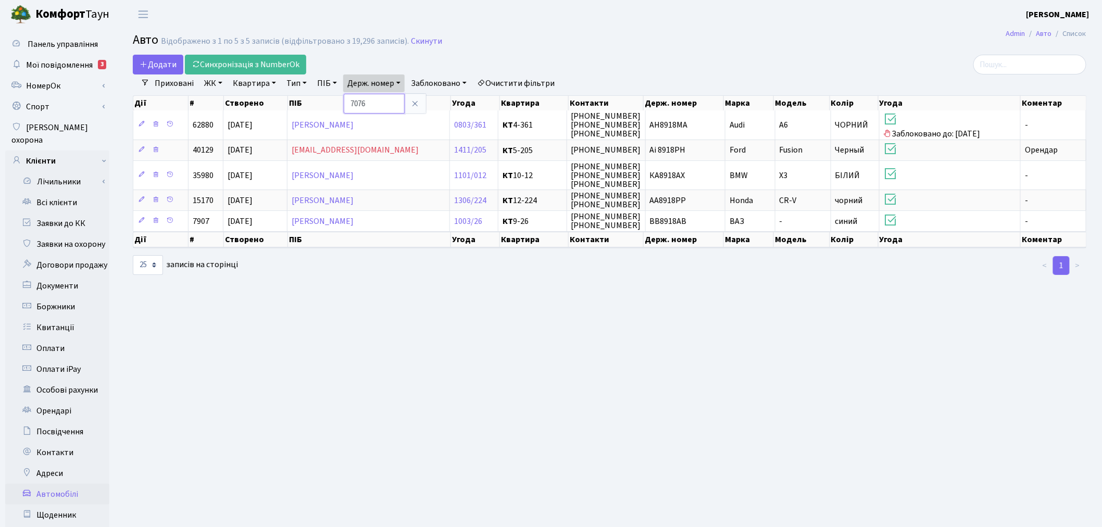
type input "7076"
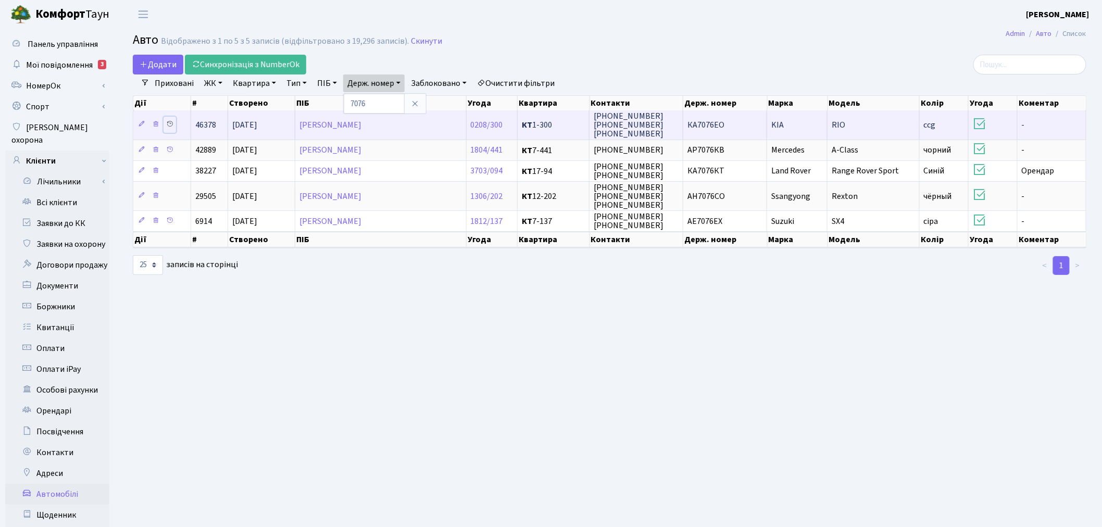
click at [171, 122] on icon at bounding box center [169, 123] width 7 height 7
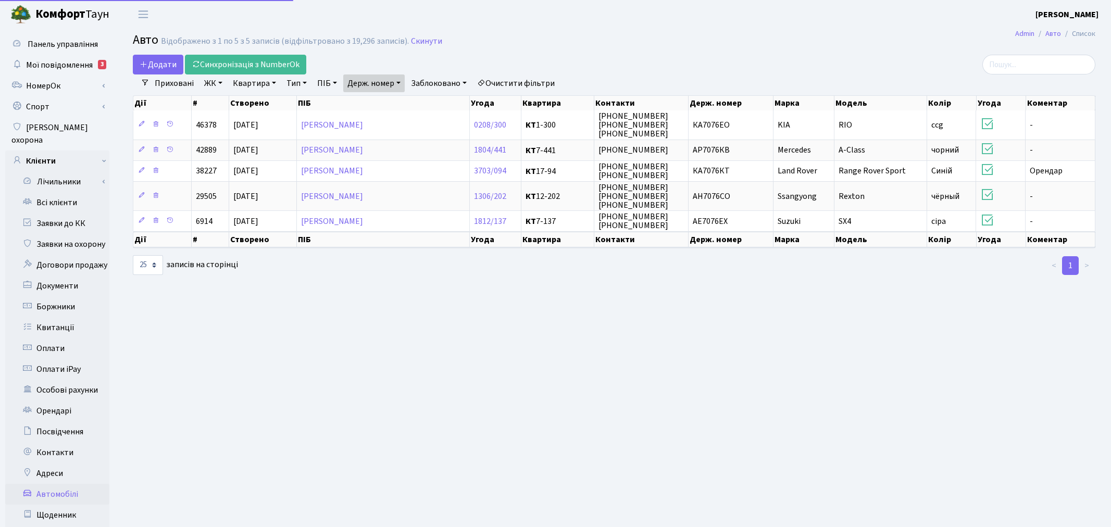
select select "25"
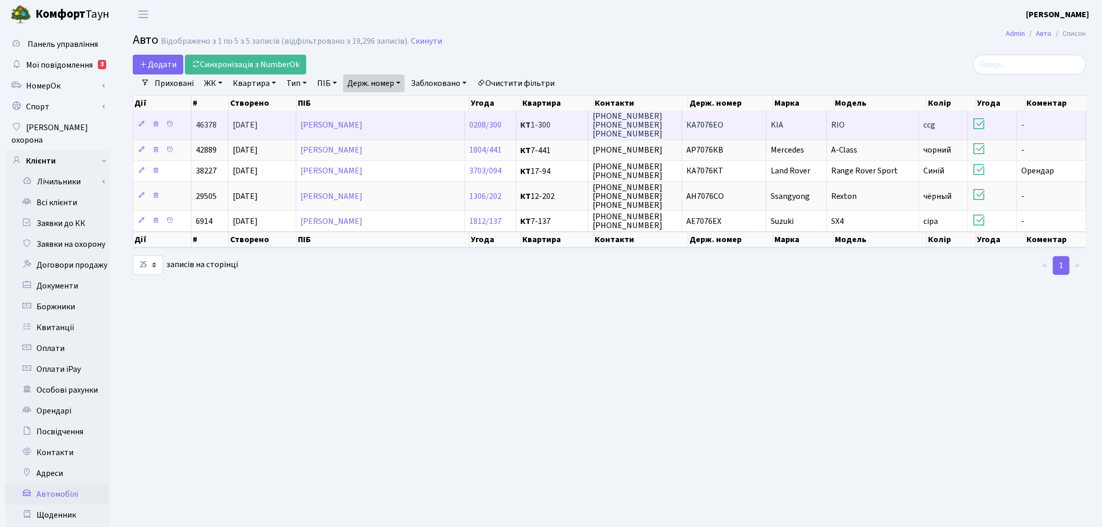
click at [750, 124] on td "КА7076ЕО" at bounding box center [724, 124] width 84 height 29
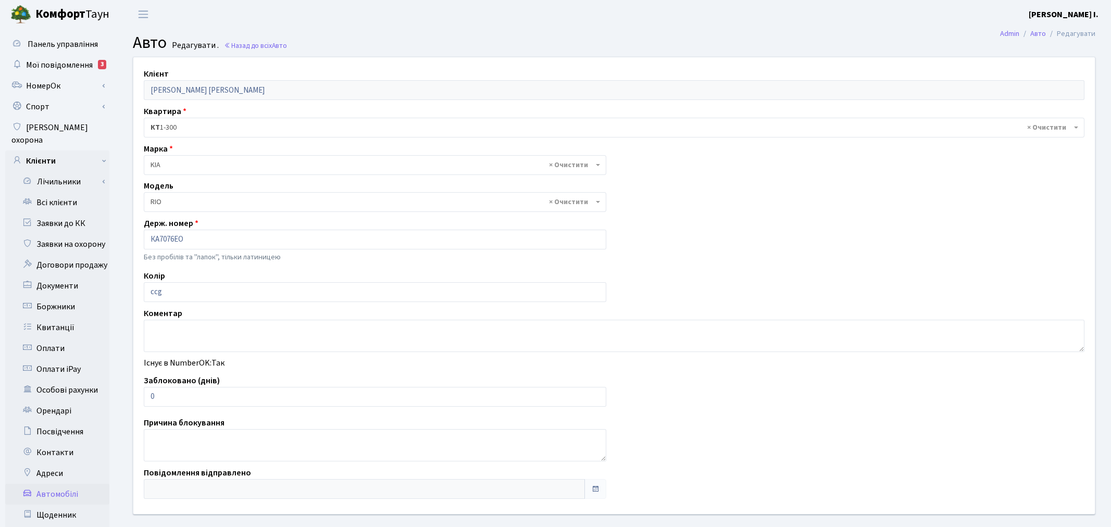
select select "1178"
drag, startPoint x: 155, startPoint y: 397, endPoint x: 147, endPoint y: 397, distance: 7.8
click at [147, 397] on input "0" at bounding box center [373, 397] width 458 height 20
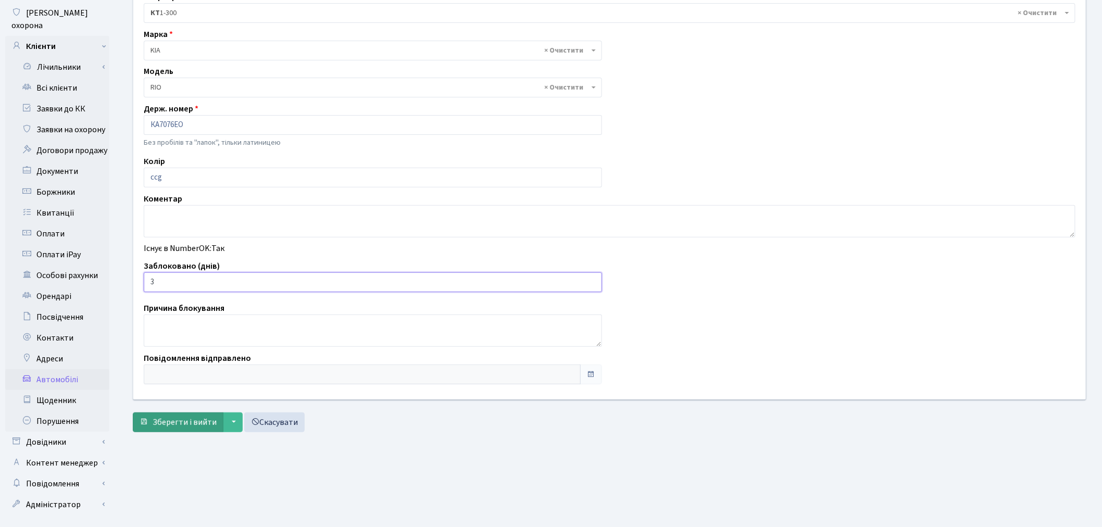
scroll to position [121, 0]
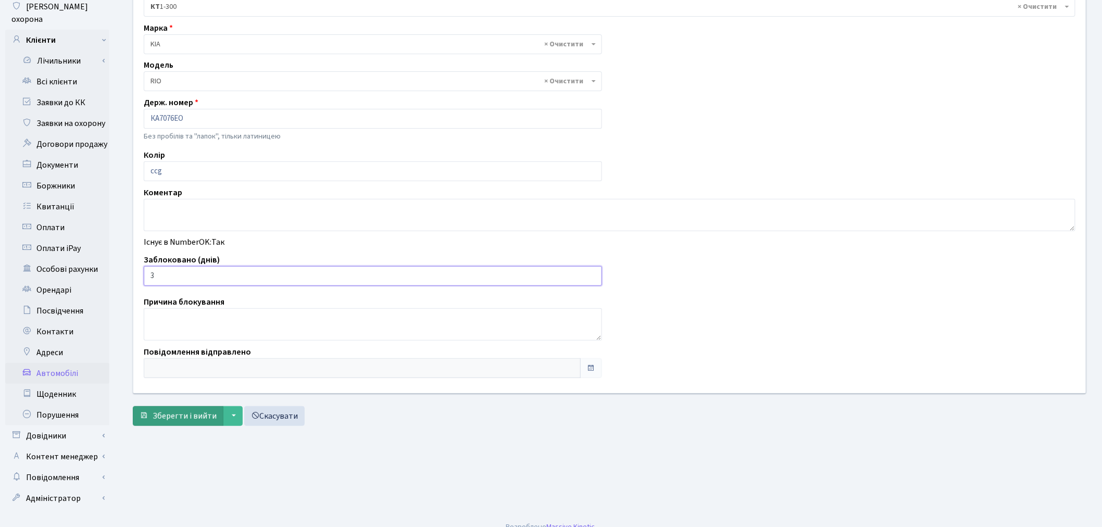
type input "3"
click at [186, 423] on button "Зберегти і вийти" at bounding box center [178, 416] width 91 height 20
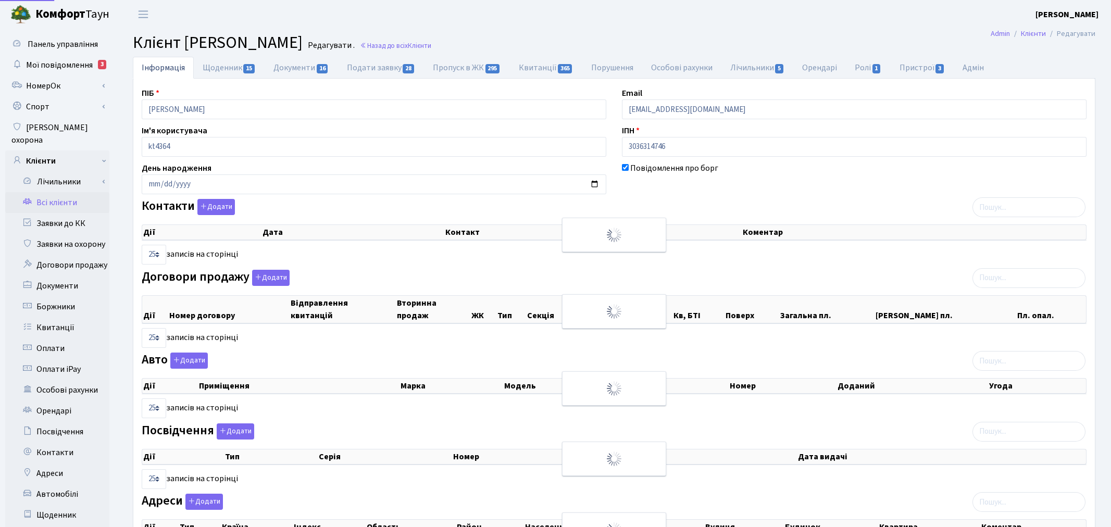
select select "25"
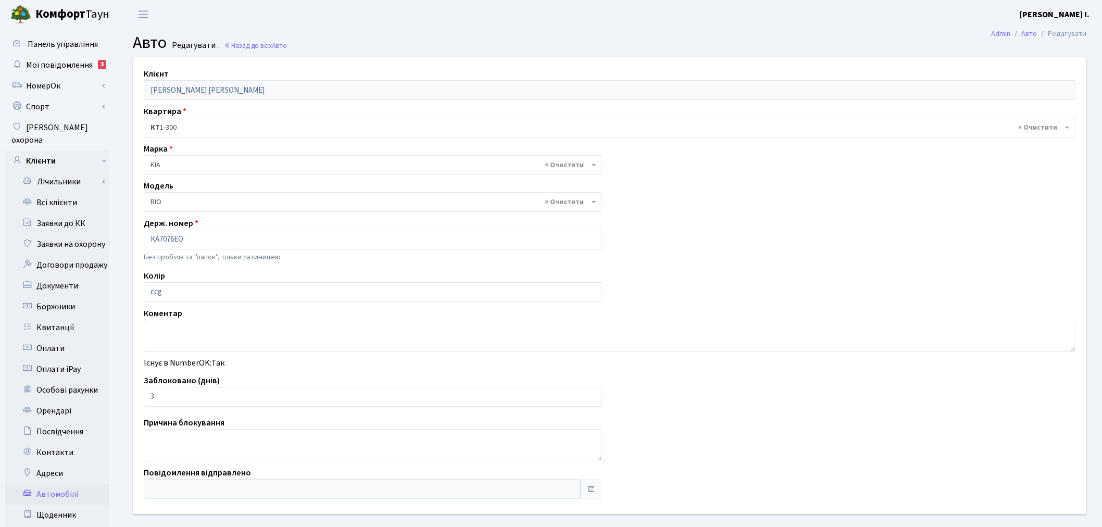
select select "1178"
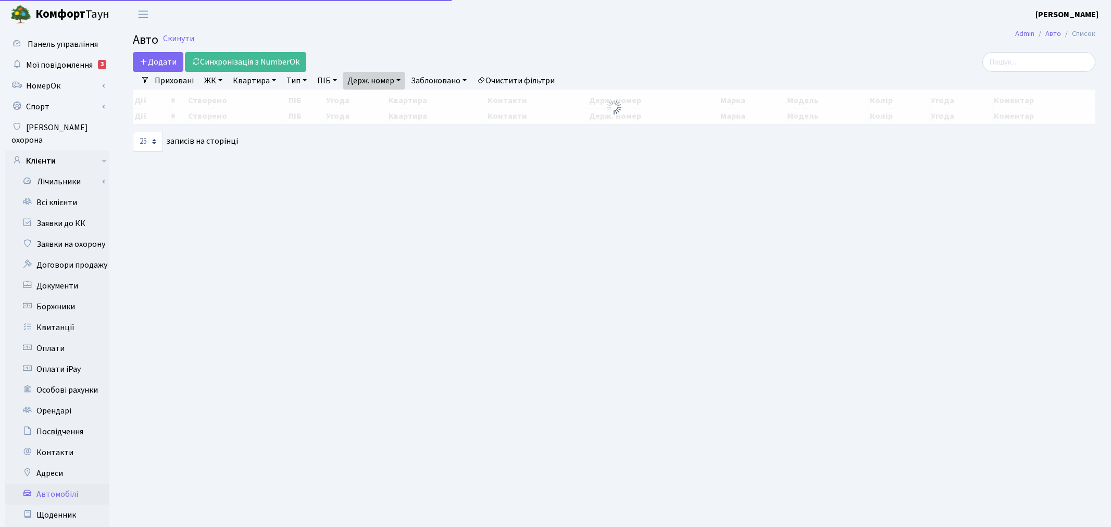
select select "25"
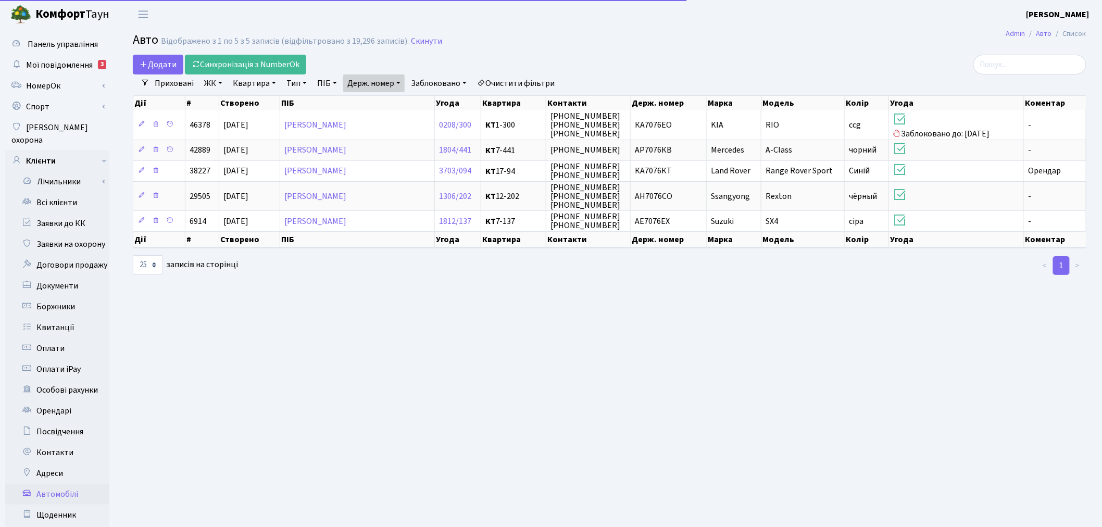
click at [363, 80] on link "Держ. номер" at bounding box center [373, 83] width 61 height 18
click at [383, 95] on input "7076" at bounding box center [374, 104] width 61 height 20
type input "5212"
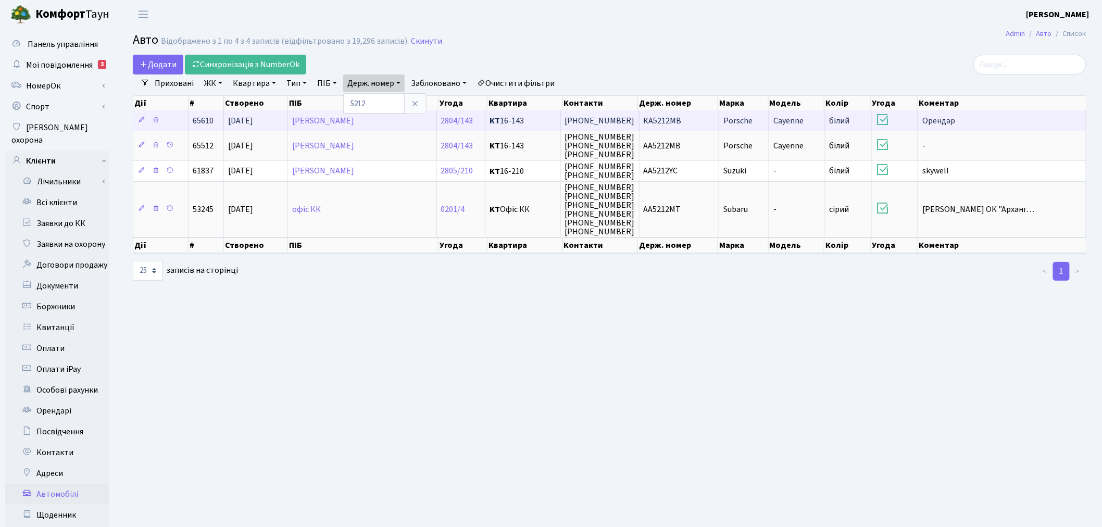
click at [703, 118] on td "КA5212MB" at bounding box center [680, 120] width 80 height 20
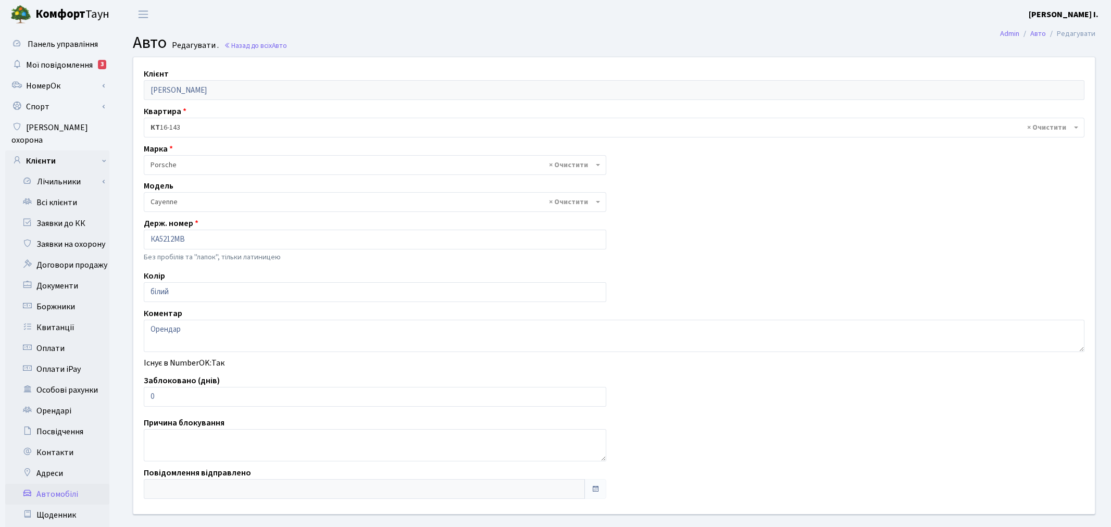
select select "1963"
drag, startPoint x: 212, startPoint y: 402, endPoint x: 142, endPoint y: 402, distance: 69.8
click at [142, 402] on div "Заблоковано (днів) 0" at bounding box center [373, 391] width 474 height 32
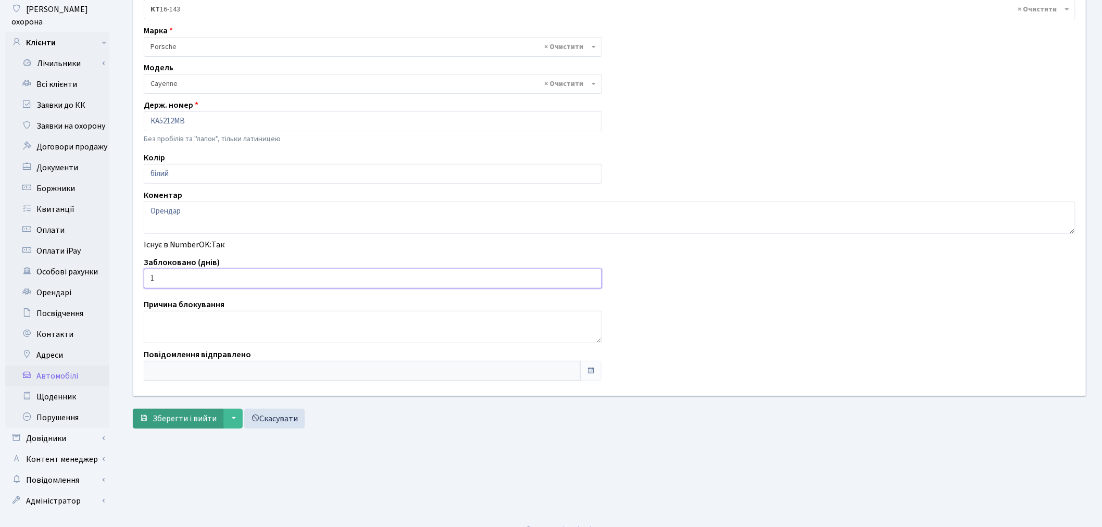
scroll to position [121, 0]
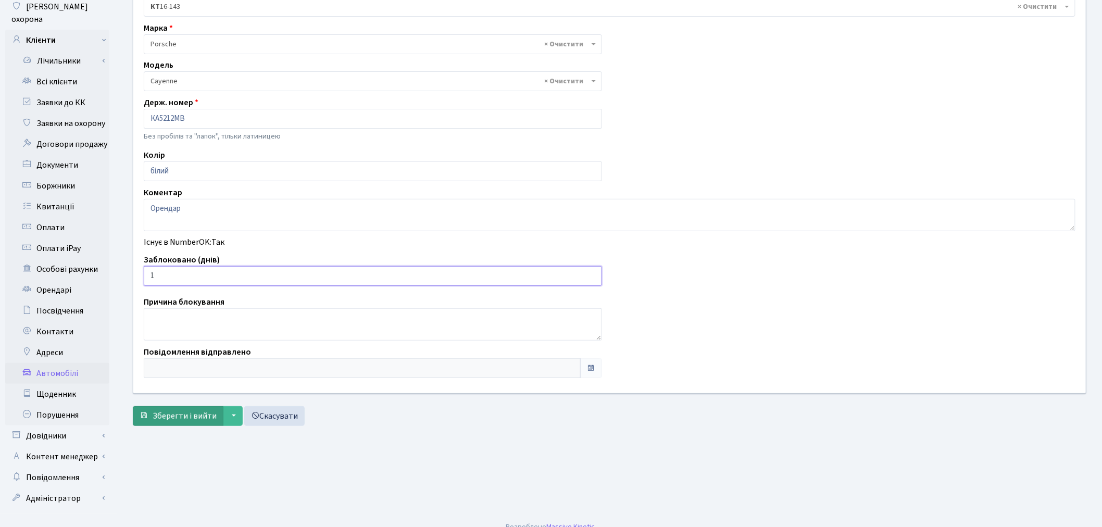
type input "1"
click at [189, 415] on span "Зберегти і вийти" at bounding box center [185, 415] width 64 height 11
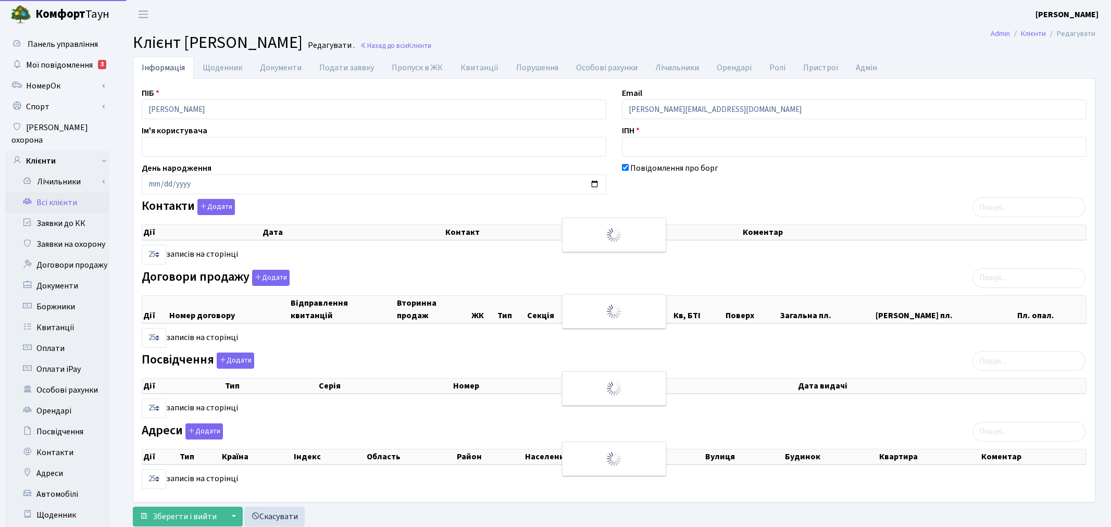
select select "25"
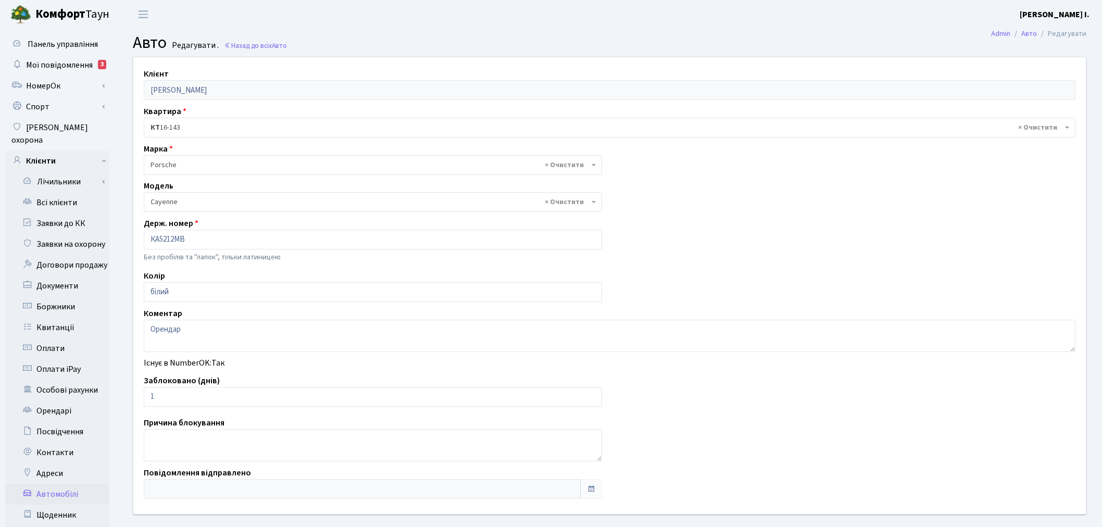
select select "1963"
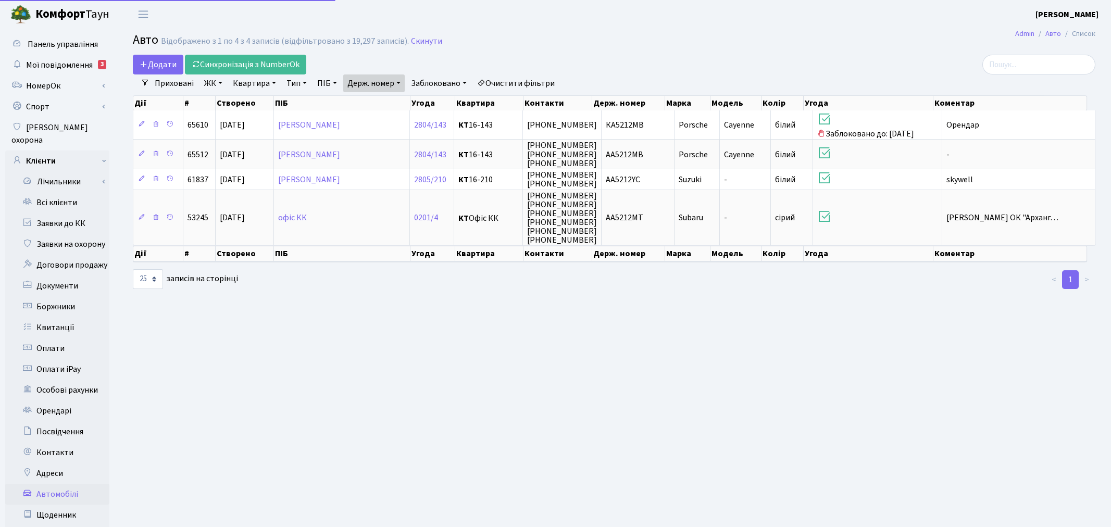
select select "25"
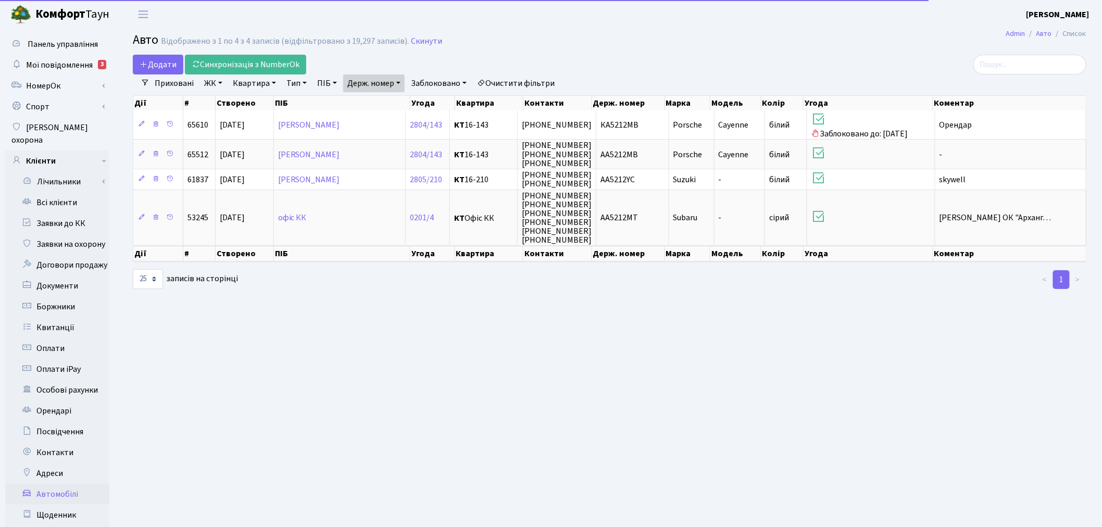
click at [394, 82] on link "Держ. номер" at bounding box center [373, 83] width 61 height 18
click at [392, 92] on div "Дії # Створено ПІБ Угода Квартира Контакти Держ. номер Марка [GEOGRAPHIC_DATA] …" at bounding box center [610, 101] width 954 height 18
click at [387, 79] on link "Держ. номер" at bounding box center [373, 83] width 61 height 18
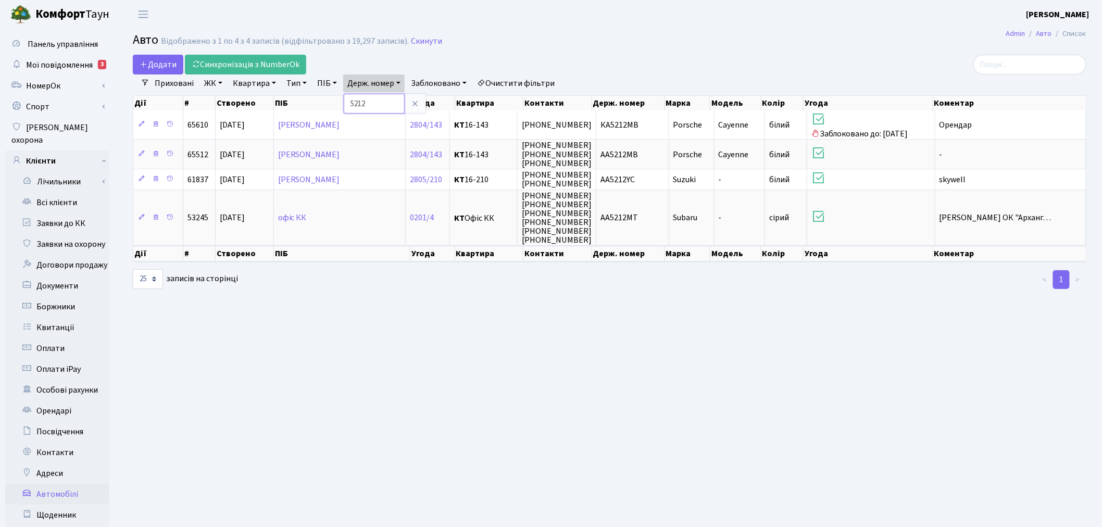
click at [384, 96] on input "5212" at bounding box center [374, 104] width 61 height 20
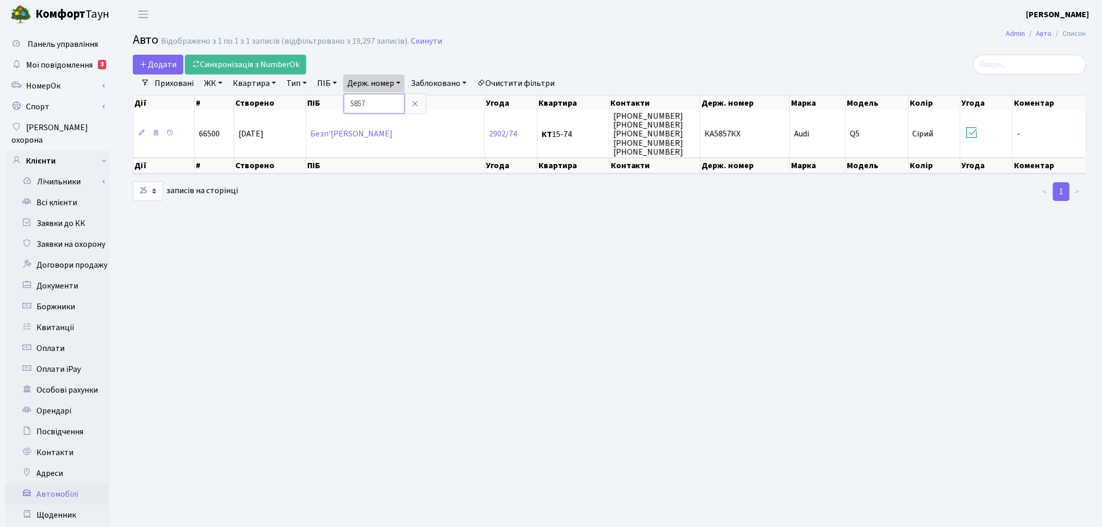
click at [379, 103] on input "5857" at bounding box center [374, 104] width 61 height 20
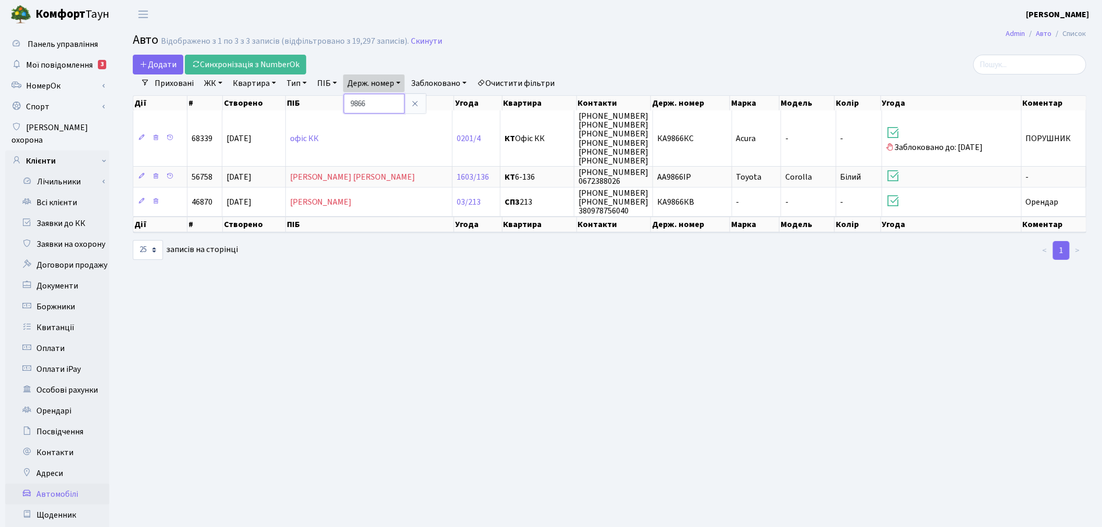
click at [373, 98] on input "9866" at bounding box center [374, 104] width 61 height 20
type input "6608"
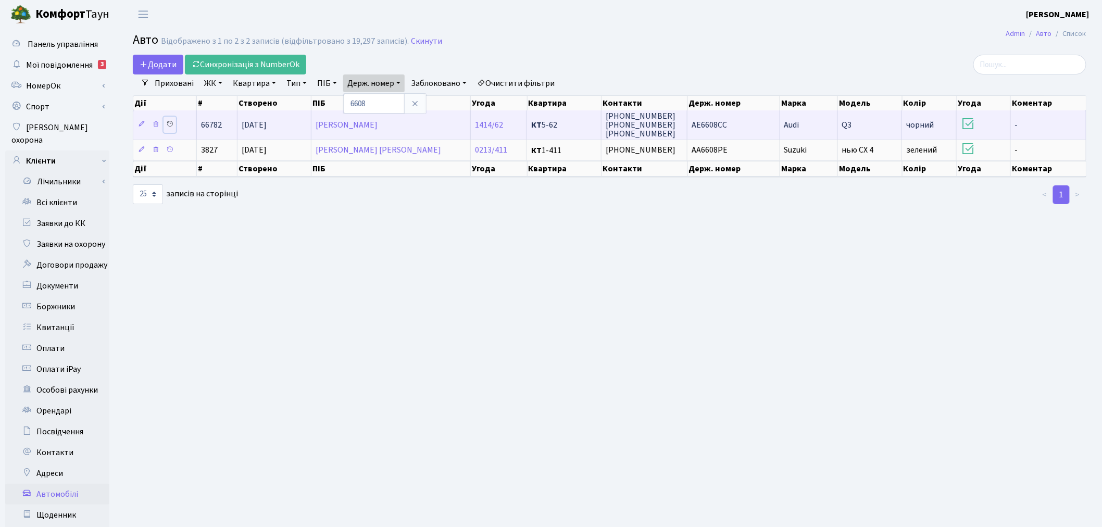
click at [171, 123] on icon at bounding box center [169, 123] width 7 height 7
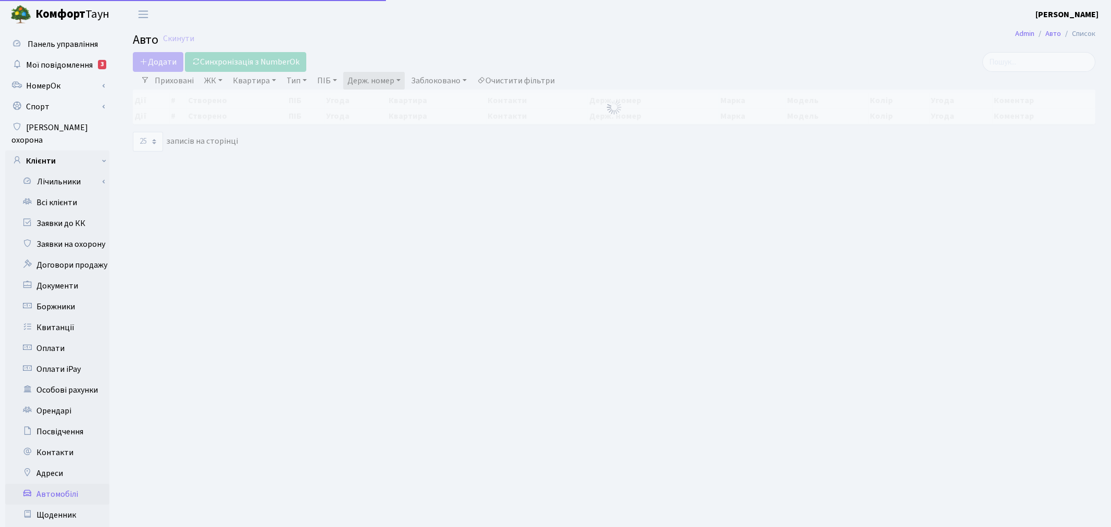
select select "25"
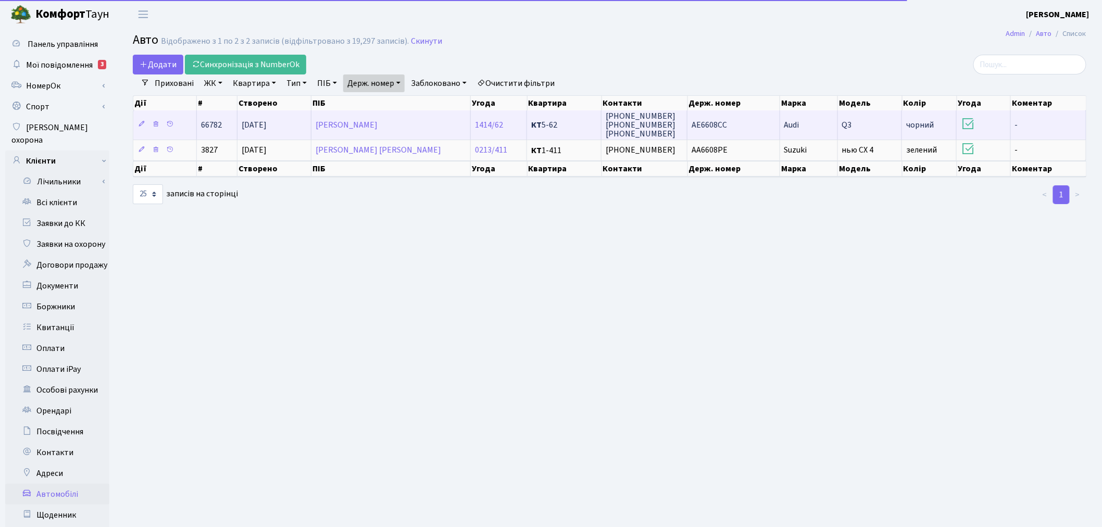
click at [761, 120] on td "AE6608CC" at bounding box center [734, 124] width 93 height 29
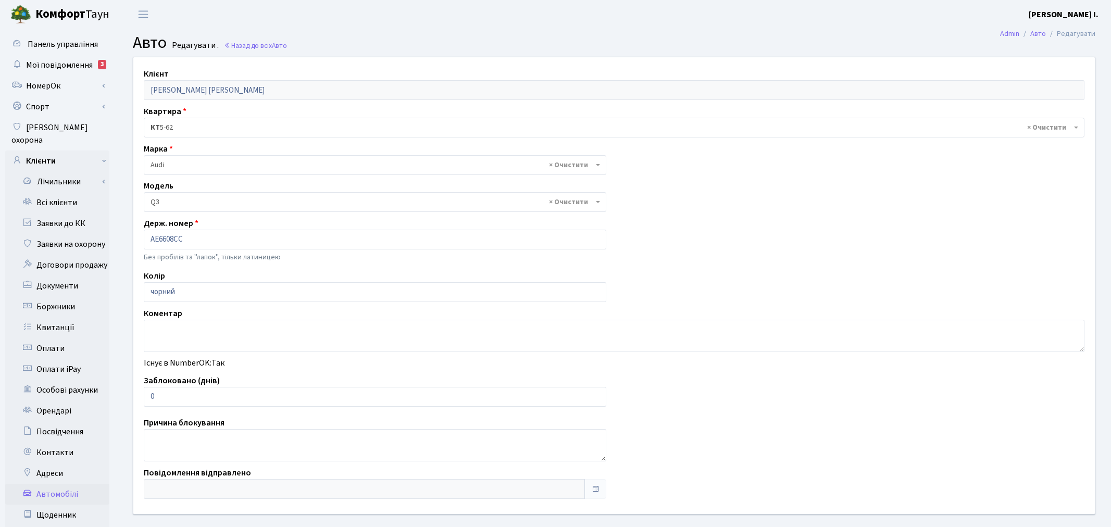
select select "171"
drag, startPoint x: 157, startPoint y: 396, endPoint x: 151, endPoint y: 396, distance: 6.3
click at [151, 396] on input "0" at bounding box center [373, 397] width 458 height 20
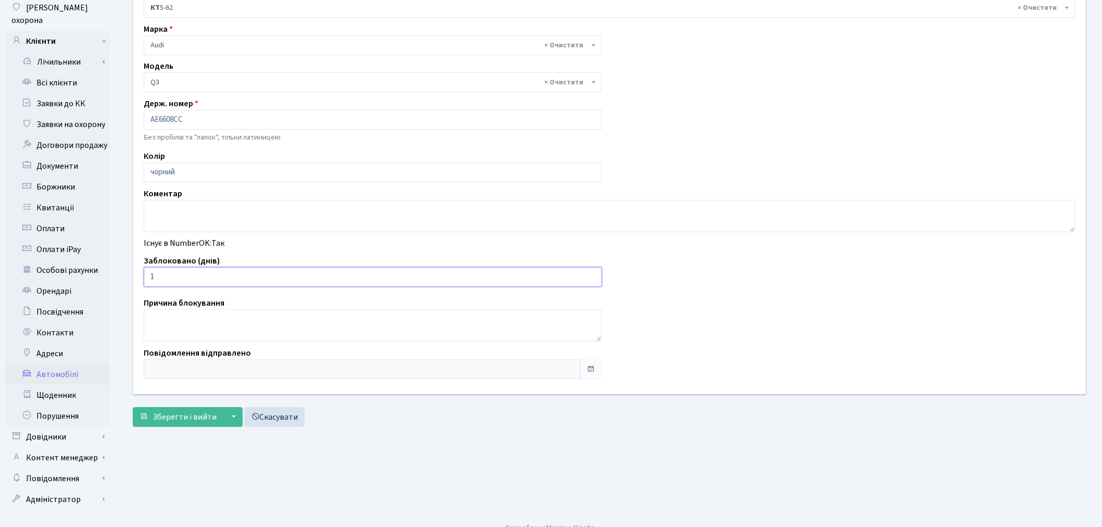
scroll to position [121, 0]
type input "1"
click at [175, 417] on span "Зберегти і вийти" at bounding box center [185, 415] width 64 height 11
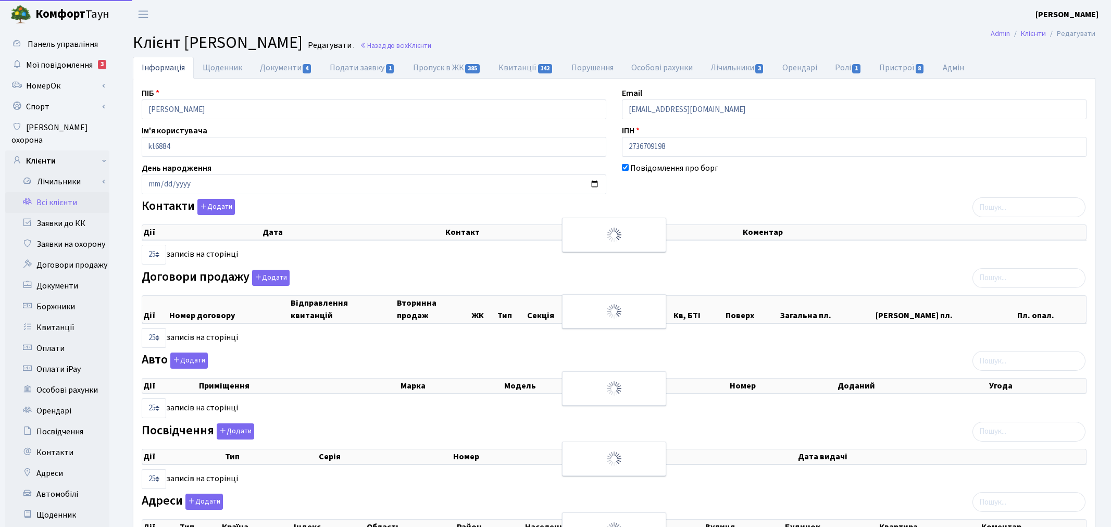
select select "25"
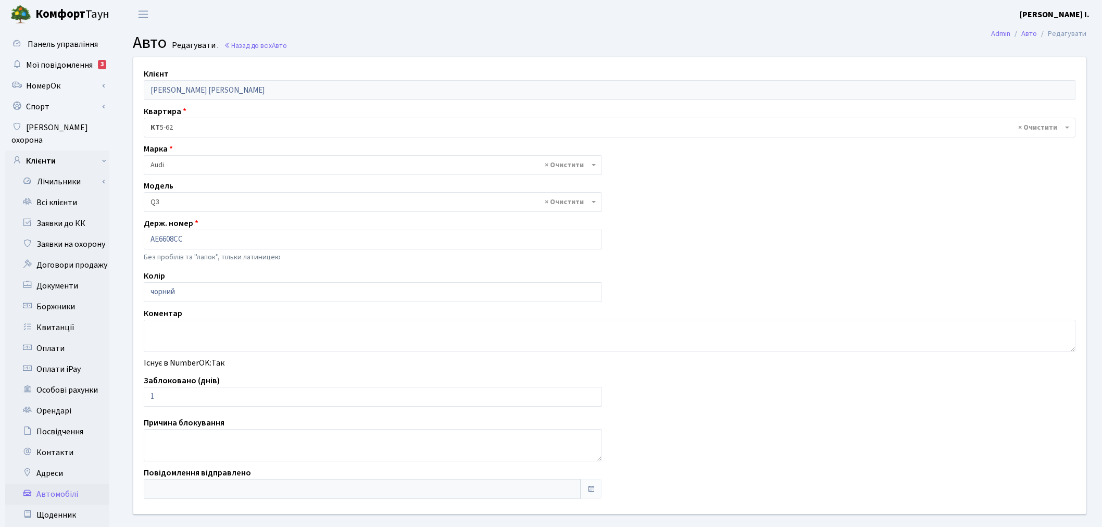
select select "171"
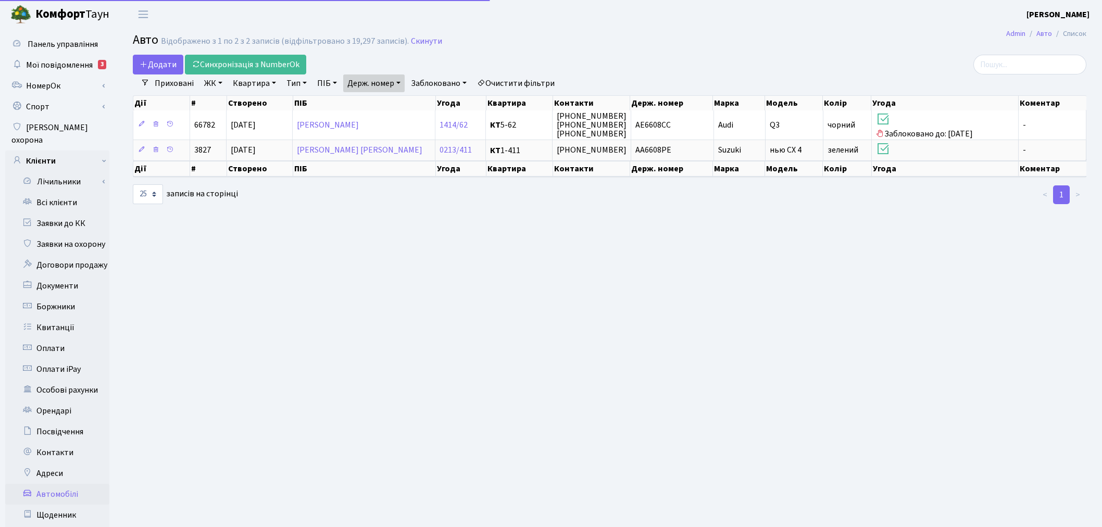
select select "25"
click at [385, 77] on link "Держ. номер" at bounding box center [373, 83] width 61 height 18
click at [392, 104] on input "6608" at bounding box center [374, 104] width 61 height 20
type input "3177"
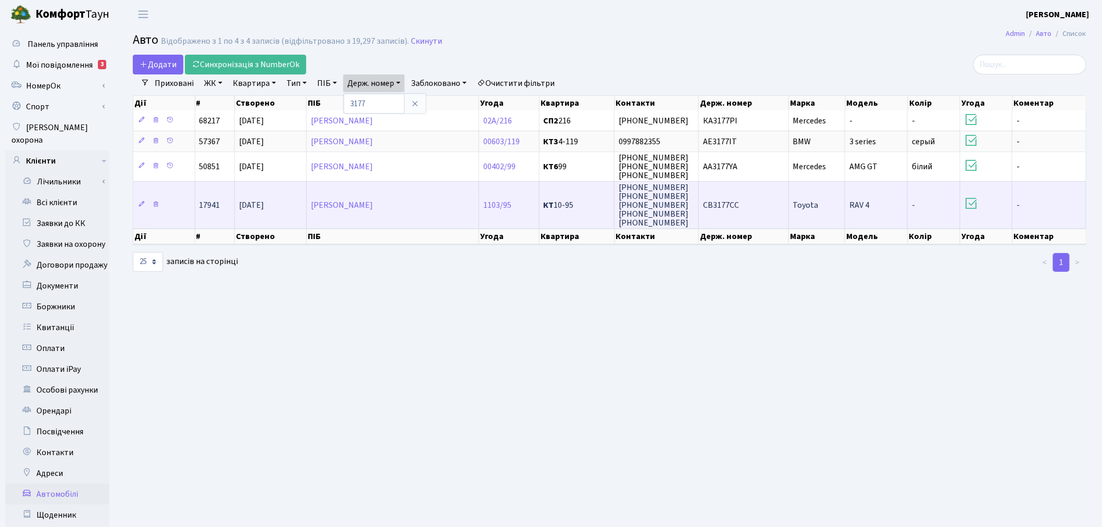
click at [766, 201] on td "СВ3177СС" at bounding box center [744, 204] width 90 height 47
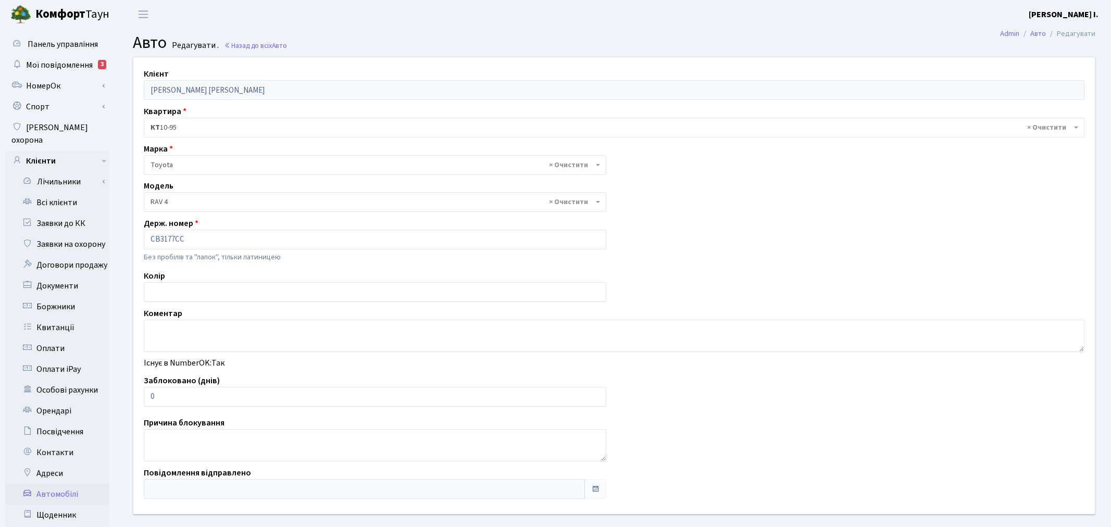
select select "2369"
click at [146, 400] on input "0" at bounding box center [373, 397] width 458 height 20
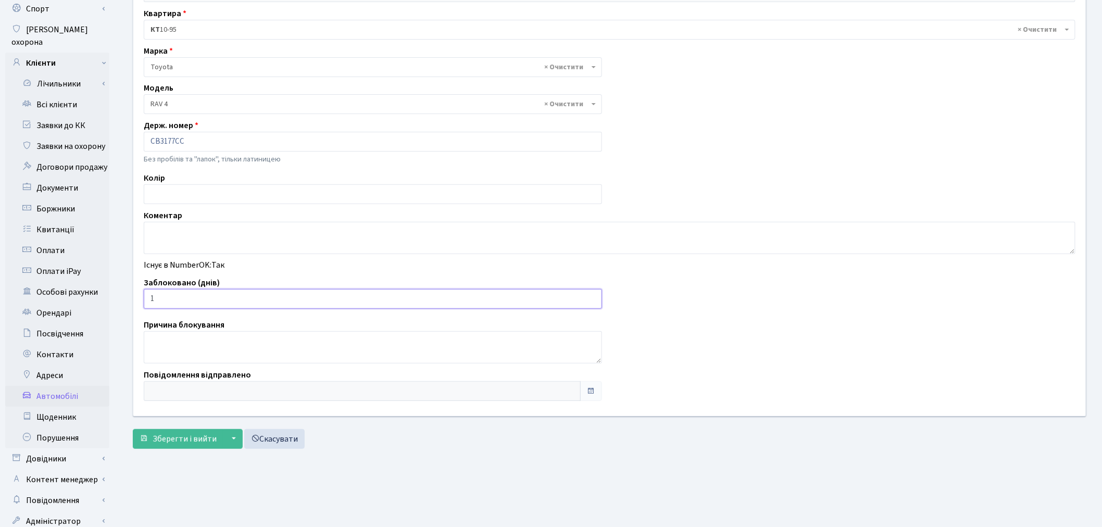
scroll to position [121, 0]
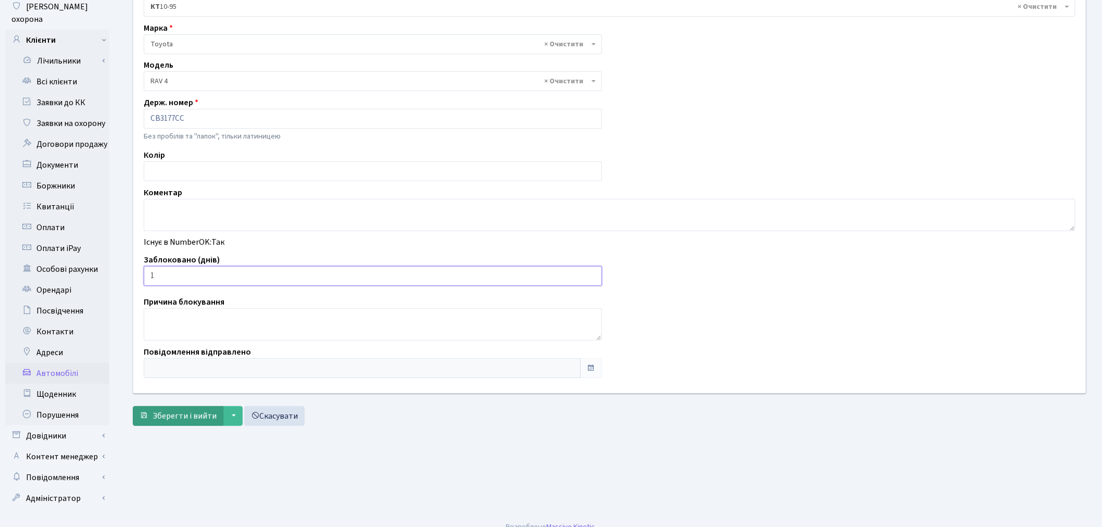
type input "1"
click at [170, 414] on span "Зберегти і вийти" at bounding box center [185, 415] width 64 height 11
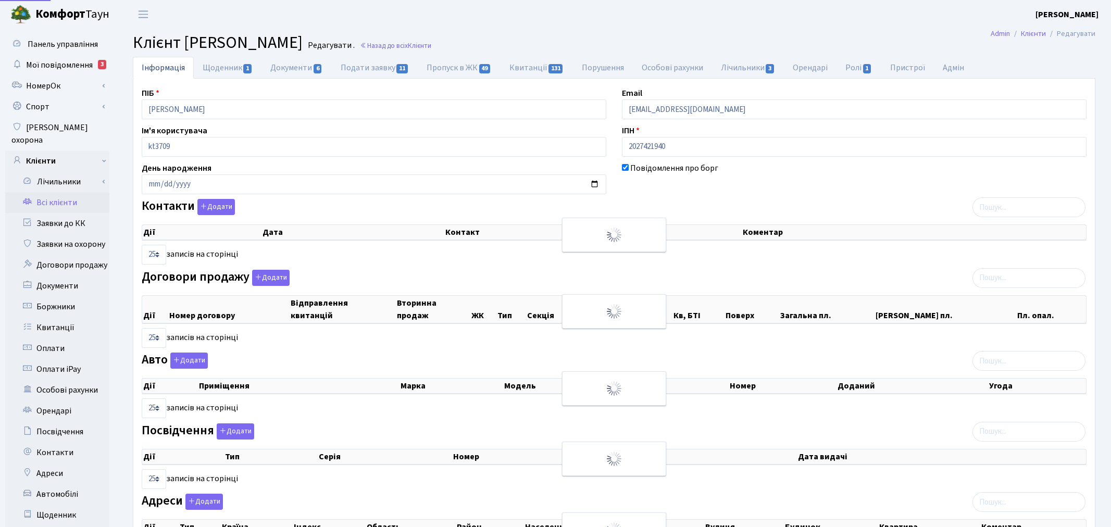
select select "25"
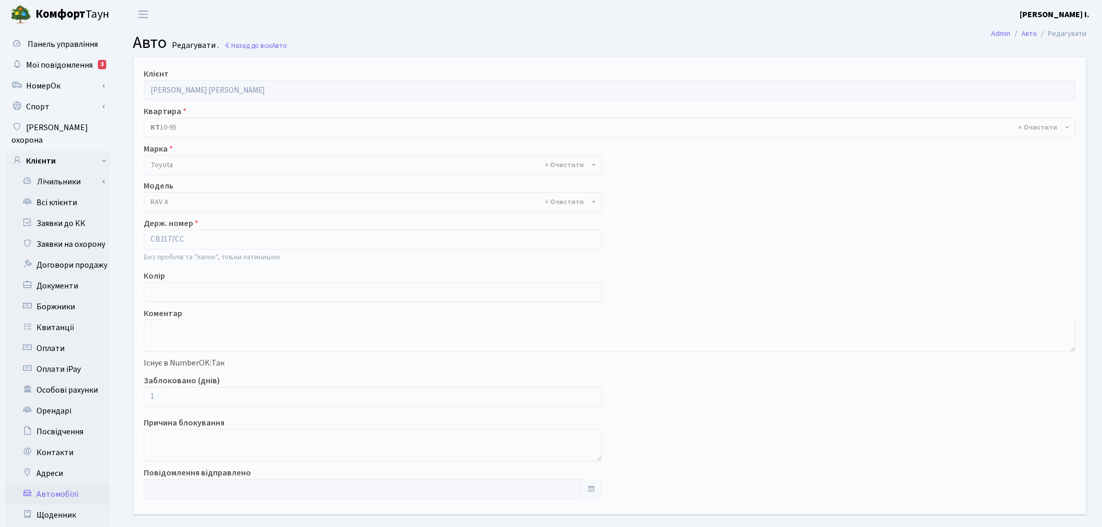
select select "2369"
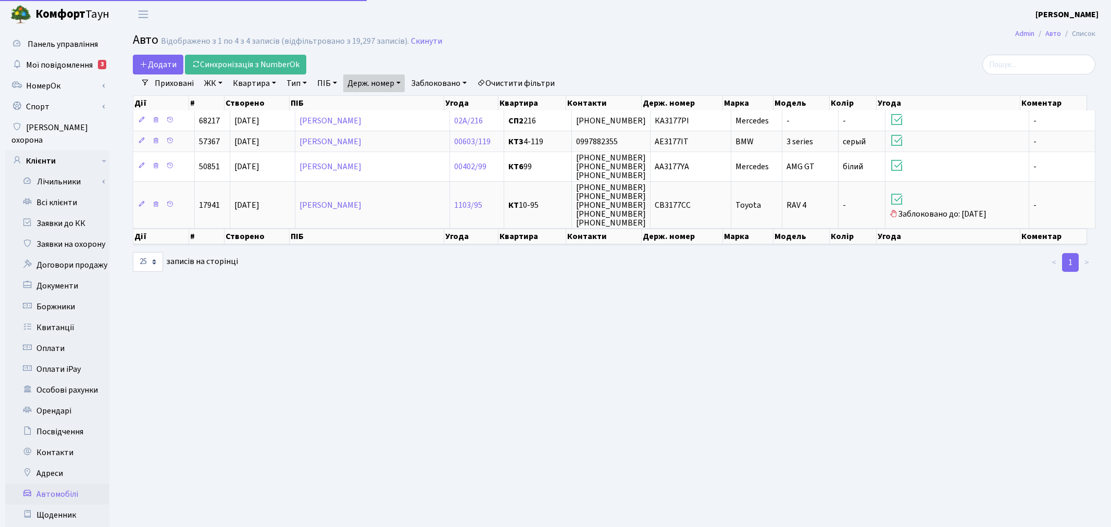
select select "25"
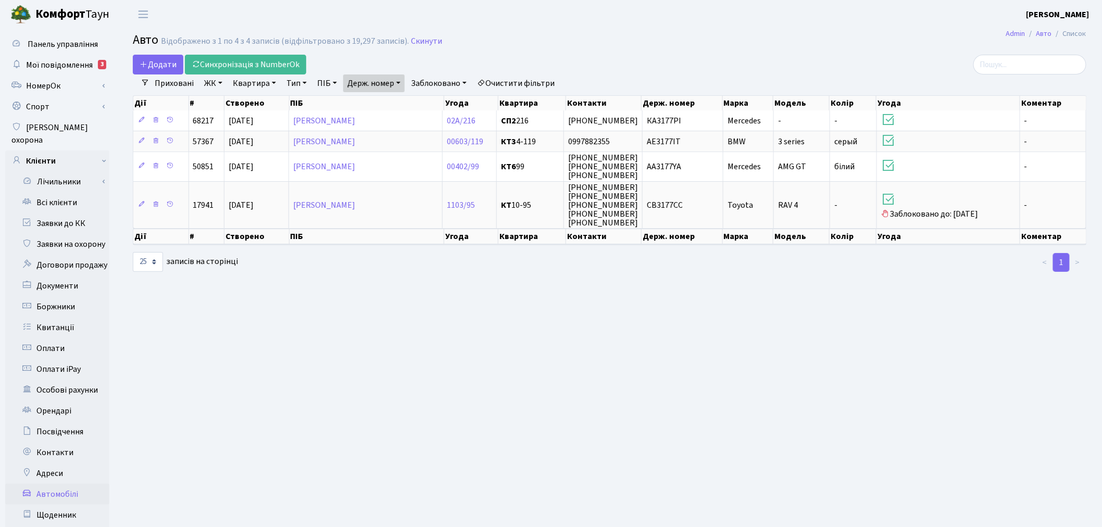
click at [397, 76] on link "Держ. номер" at bounding box center [373, 83] width 61 height 18
click at [387, 105] on input "3177" at bounding box center [374, 104] width 61 height 20
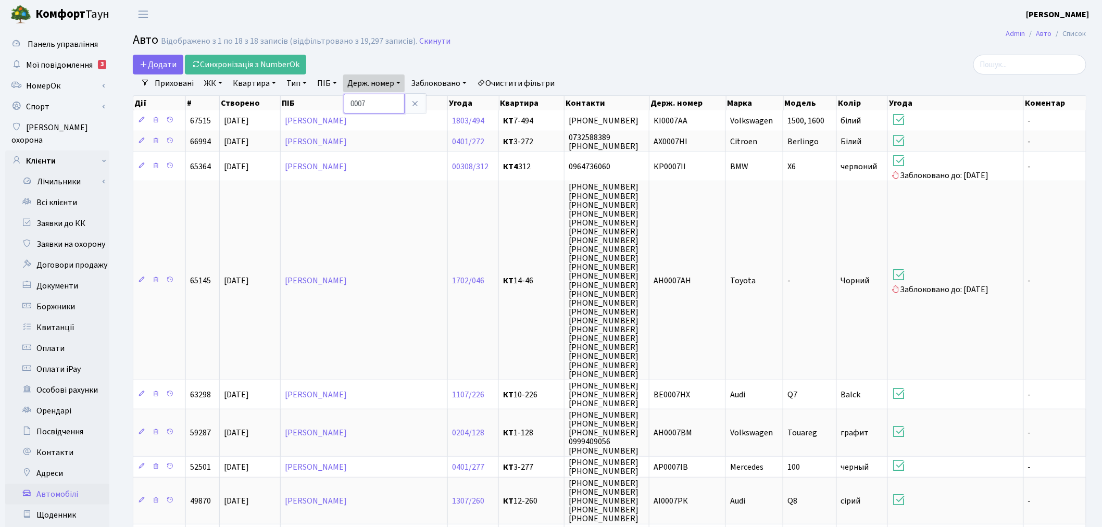
click at [388, 97] on input "0007" at bounding box center [374, 104] width 61 height 20
type input "5396"
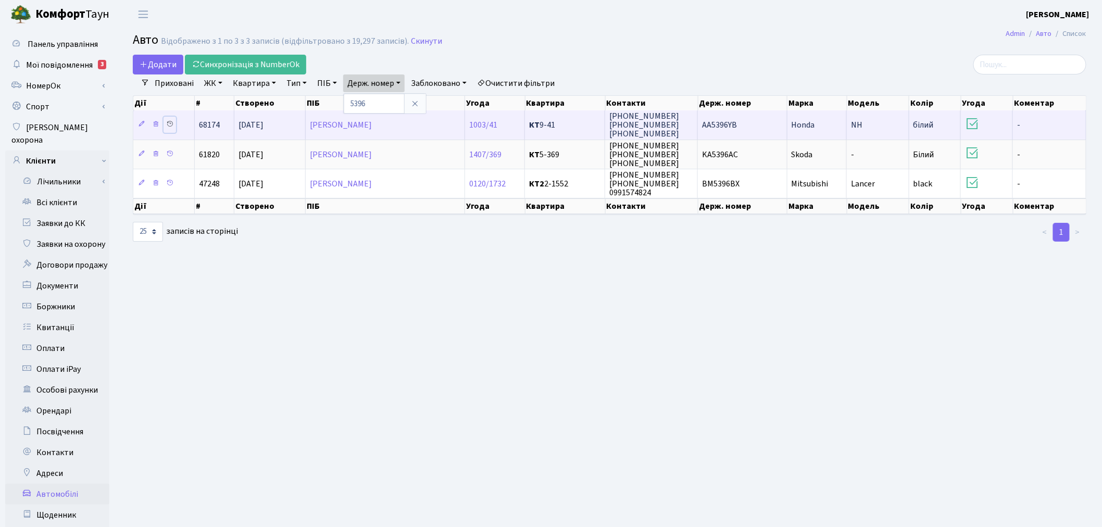
click at [170, 121] on icon at bounding box center [169, 123] width 7 height 7
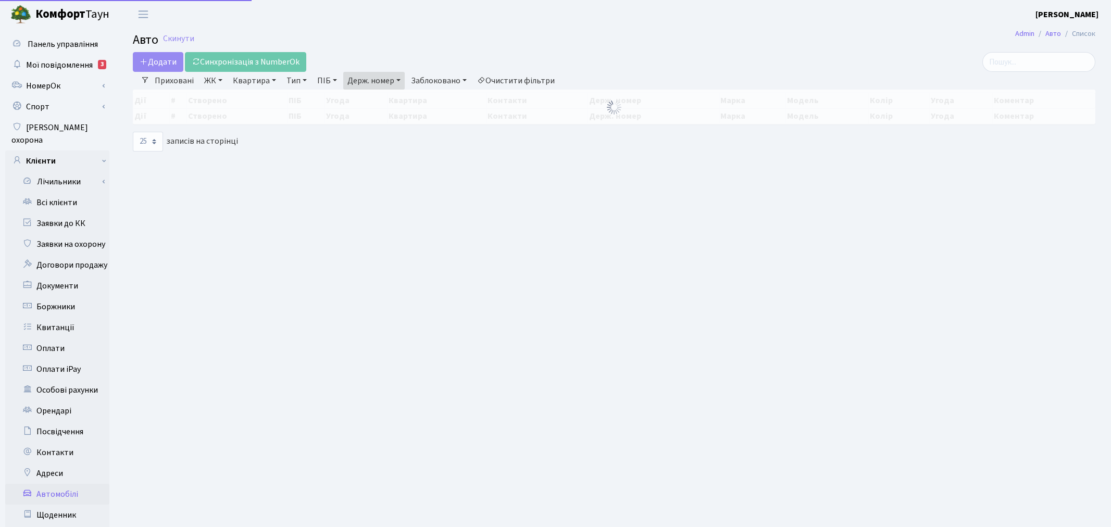
select select "25"
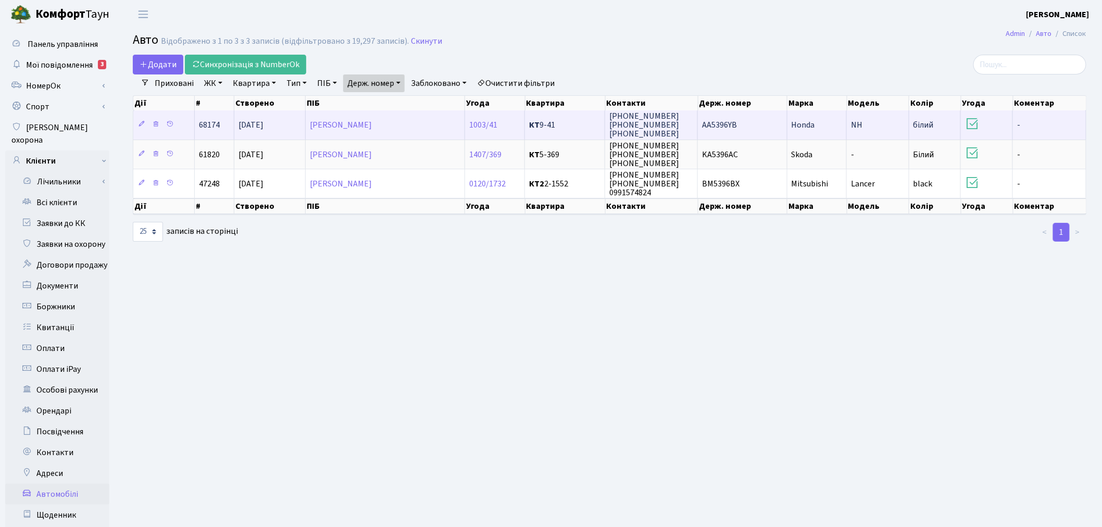
click at [771, 126] on td "АА5396YB" at bounding box center [743, 124] width 90 height 29
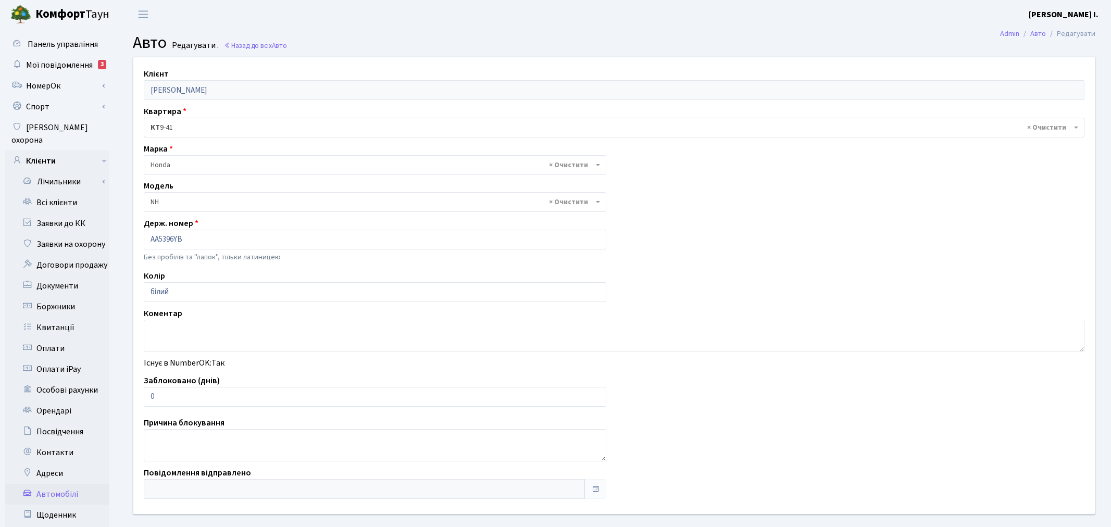
select select "935"
drag, startPoint x: 175, startPoint y: 397, endPoint x: 142, endPoint y: 397, distance: 33.3
click at [142, 397] on div "Заблоковано (днів) 0" at bounding box center [373, 391] width 474 height 32
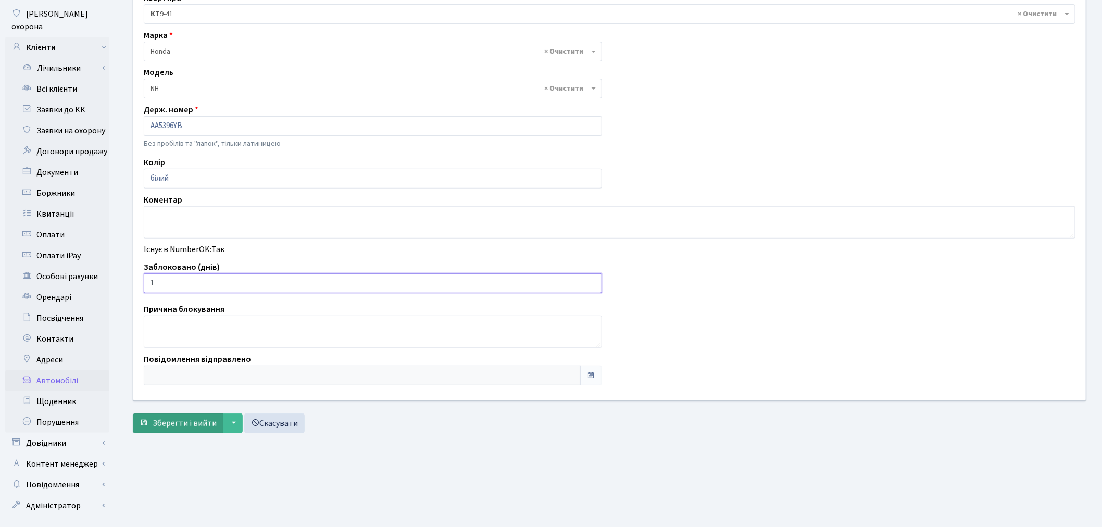
scroll to position [121, 0]
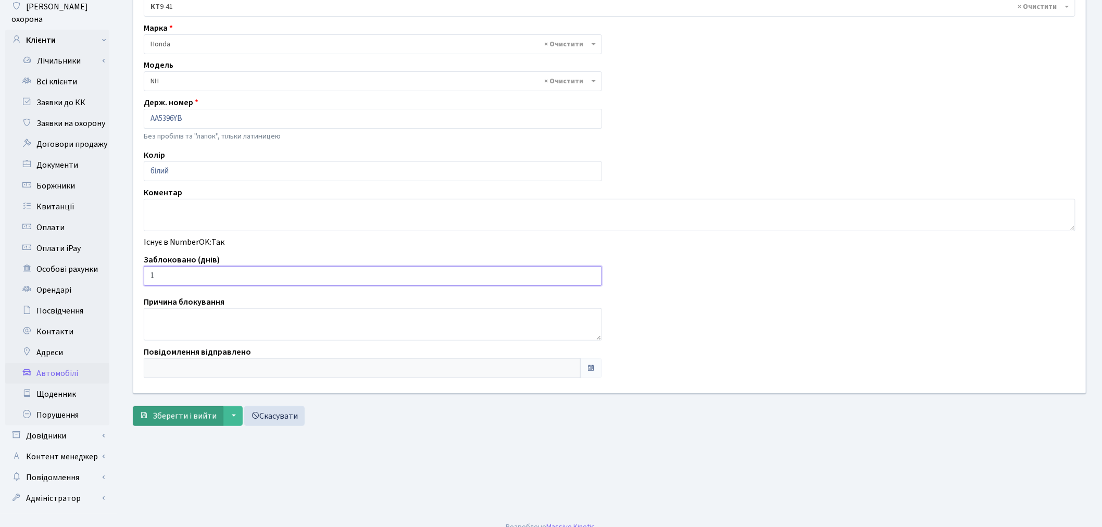
type input "1"
click at [169, 414] on span "Зберегти і вийти" at bounding box center [185, 415] width 64 height 11
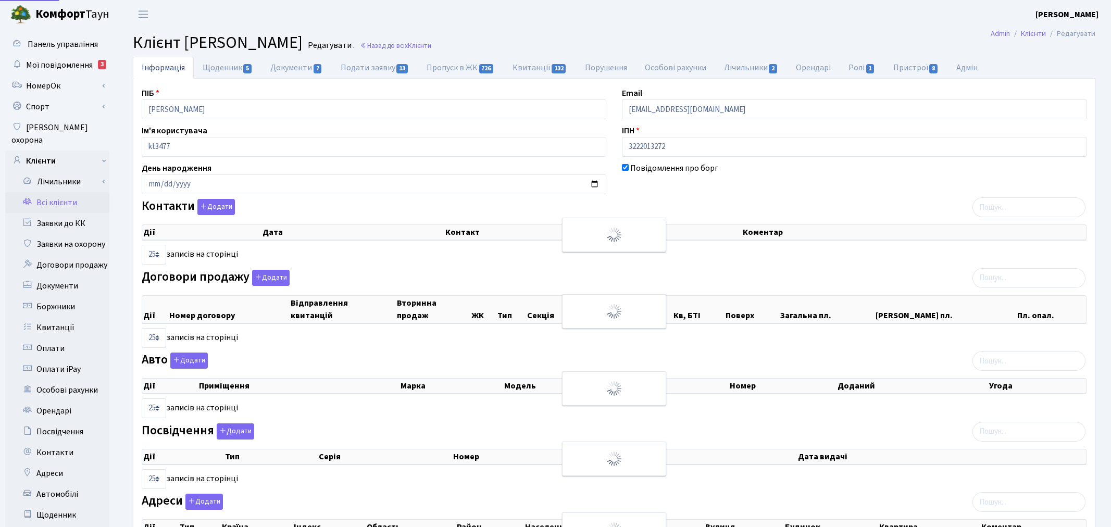
select select "25"
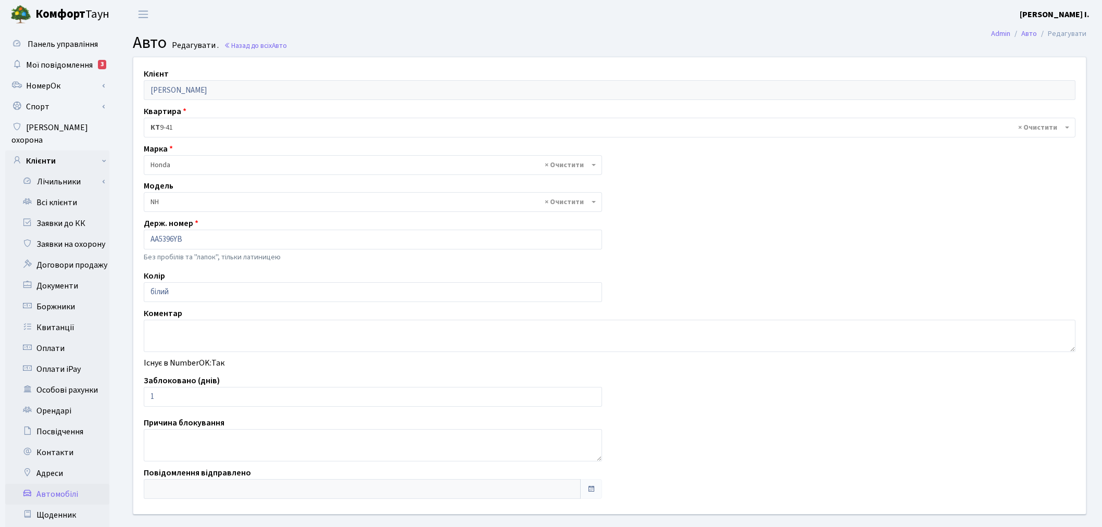
select select "935"
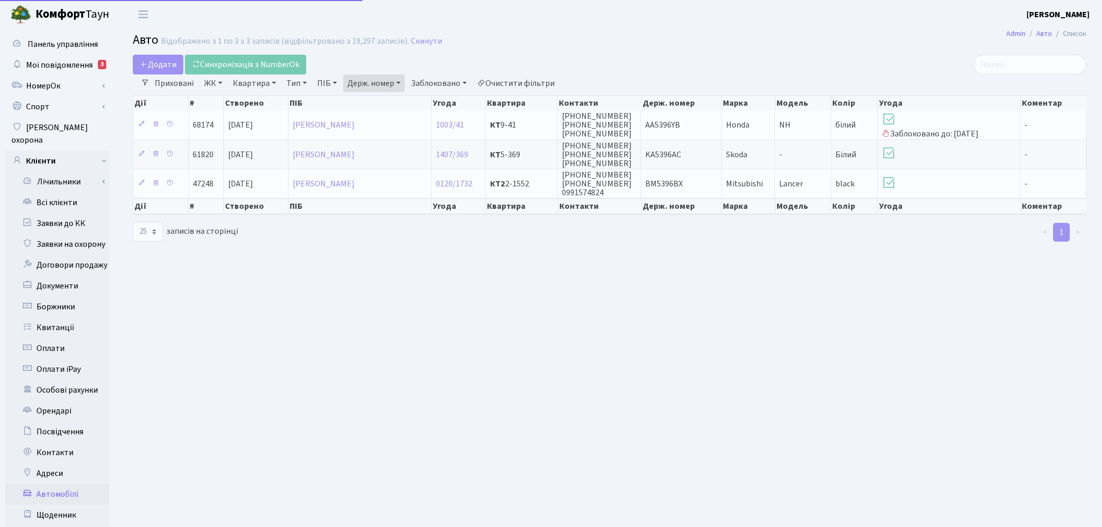
select select "25"
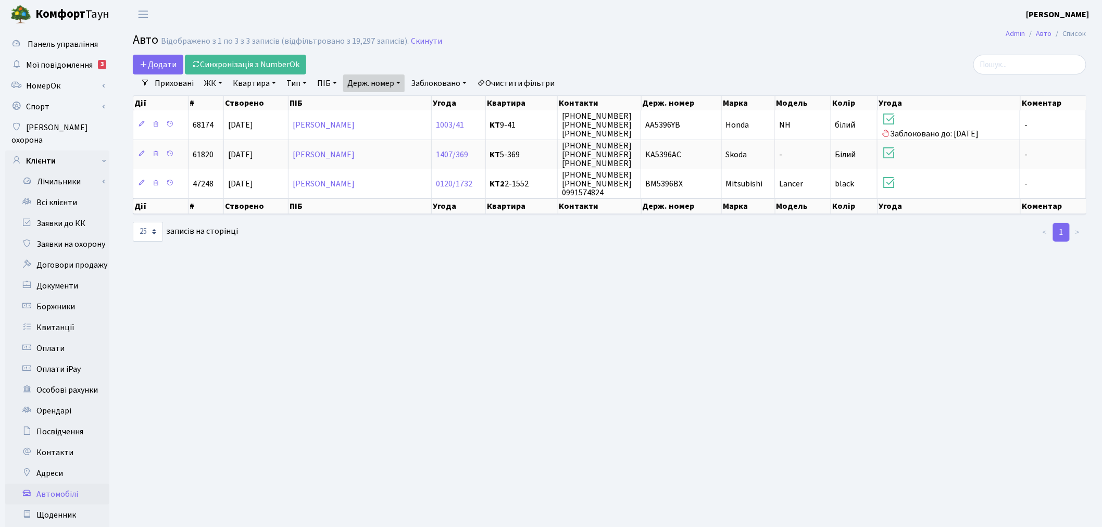
click at [388, 77] on link "Держ. номер" at bounding box center [373, 83] width 61 height 18
click at [394, 96] on input "5396" at bounding box center [374, 104] width 61 height 20
type input "7758"
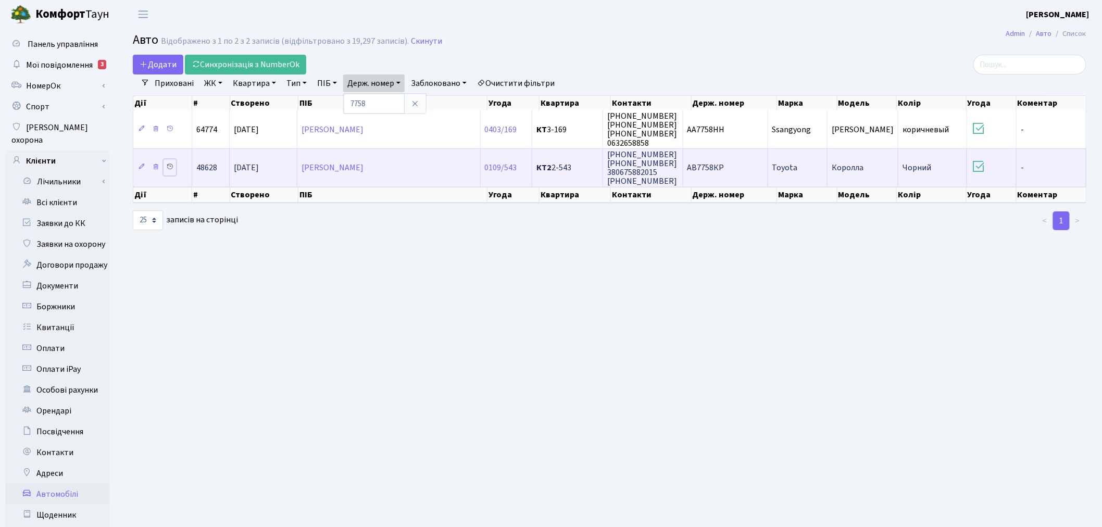
click at [166, 163] on link at bounding box center [170, 167] width 13 height 16
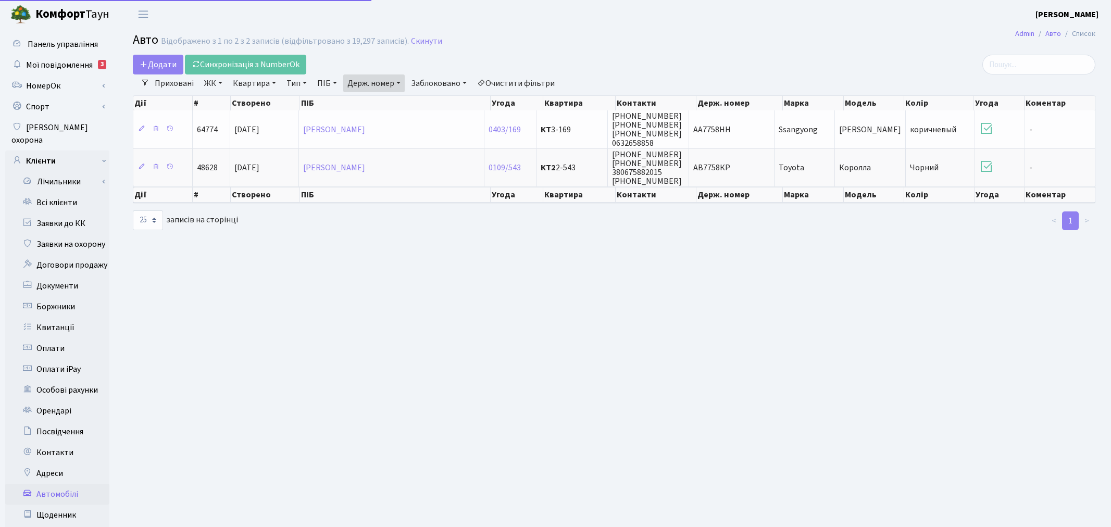
select select "25"
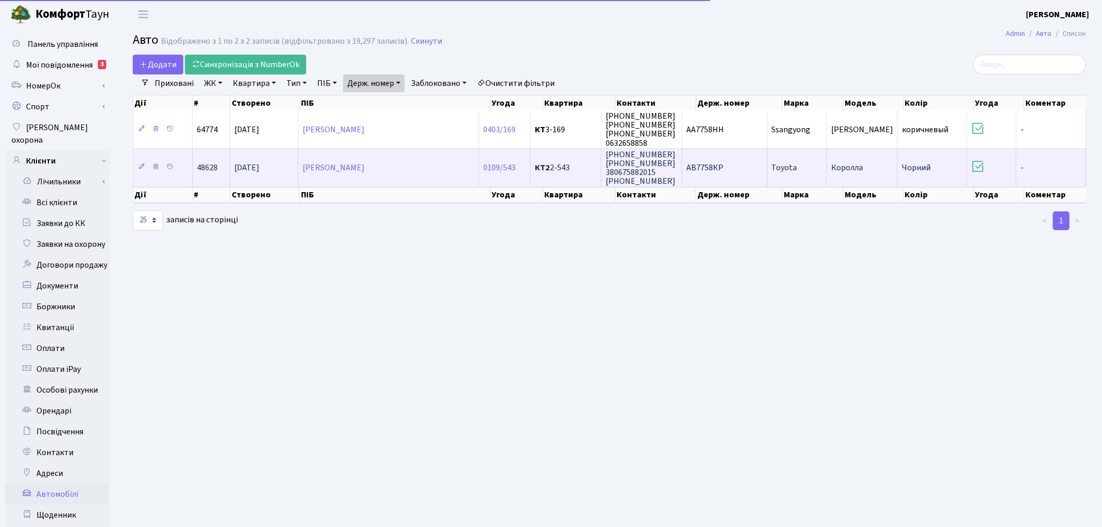
click at [724, 165] on span "AВ7758КР" at bounding box center [705, 167] width 37 height 11
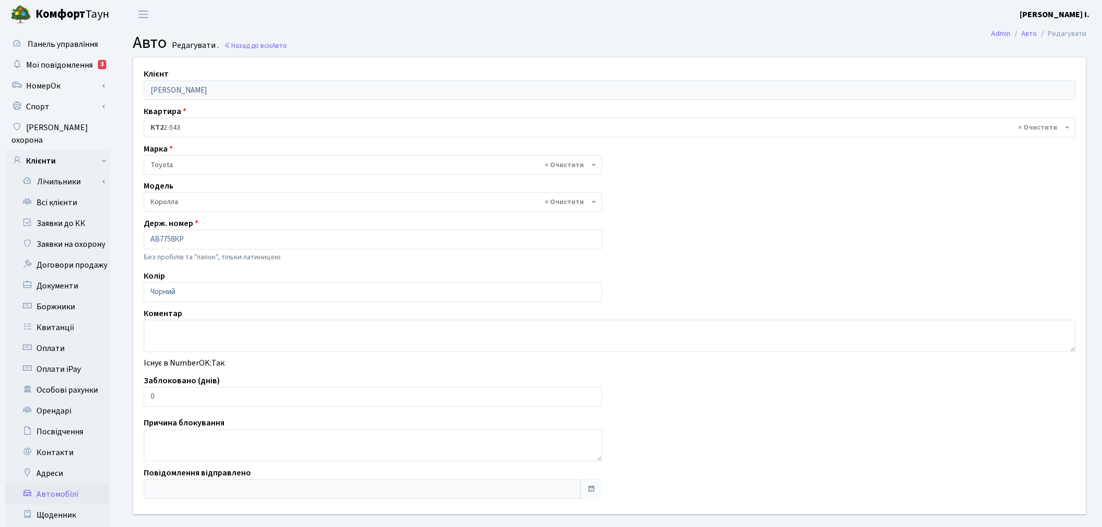
select select "3669"
drag, startPoint x: 171, startPoint y: 393, endPoint x: 128, endPoint y: 388, distance: 43.5
click at [129, 388] on div "Клієнт [PERSON_NAME] Квартира - <b>КТ2</b>&nbsp;&nbsp;&nbsp;2-543 × КТ2 2-543 М…" at bounding box center [610, 285] width 968 height 457
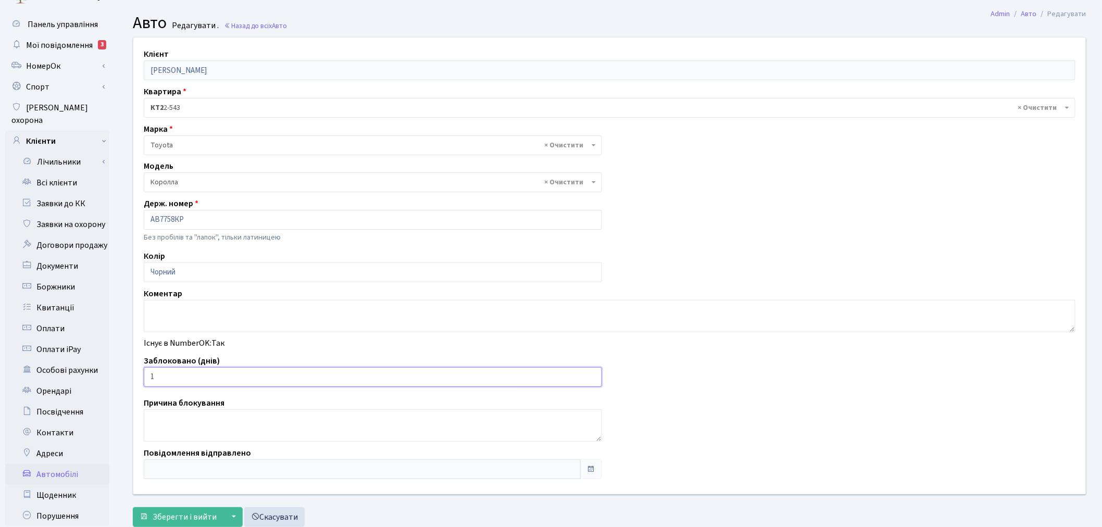
scroll to position [116, 0]
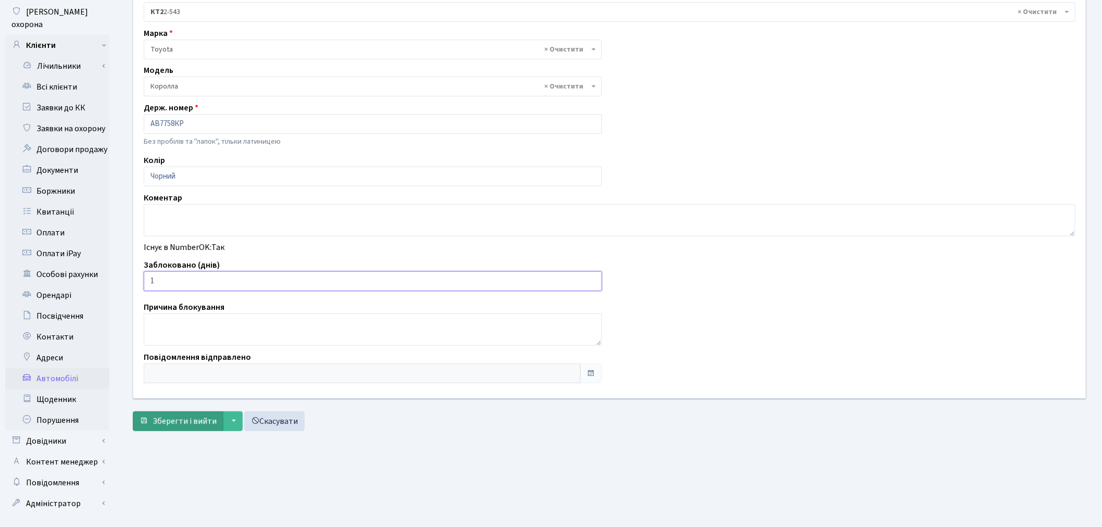
type input "1"
click at [183, 422] on span "Зберегти і вийти" at bounding box center [185, 421] width 64 height 11
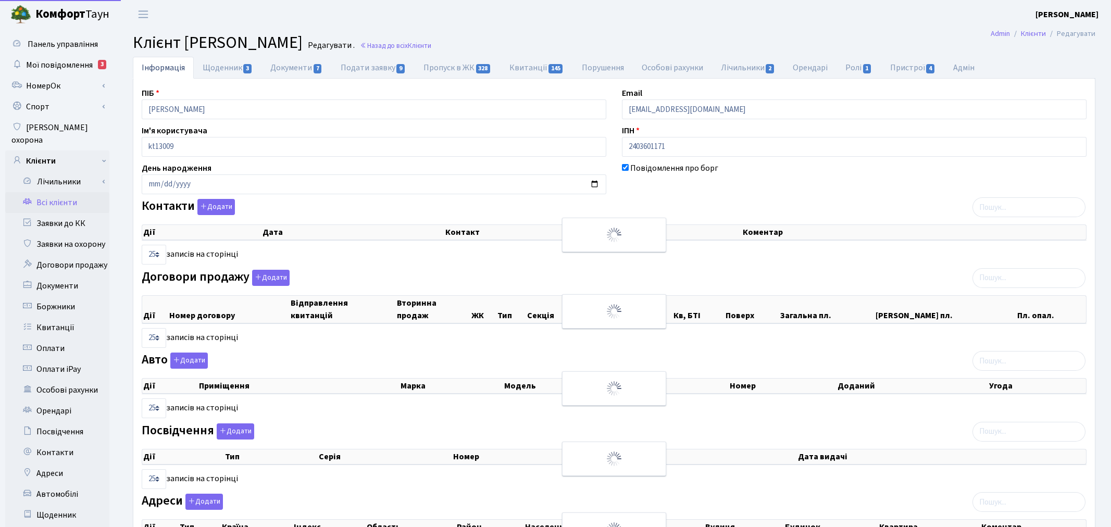
select select "25"
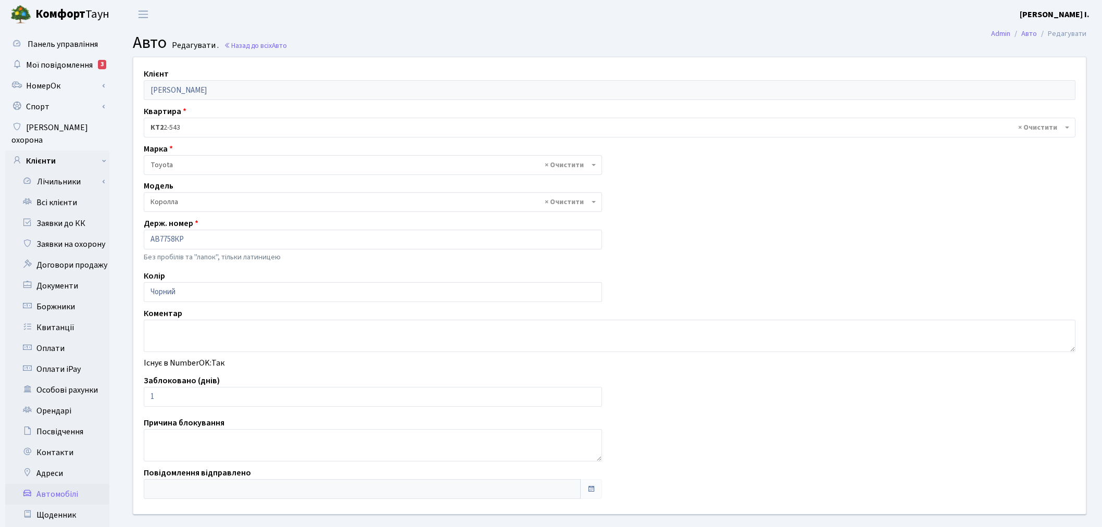
select select "3669"
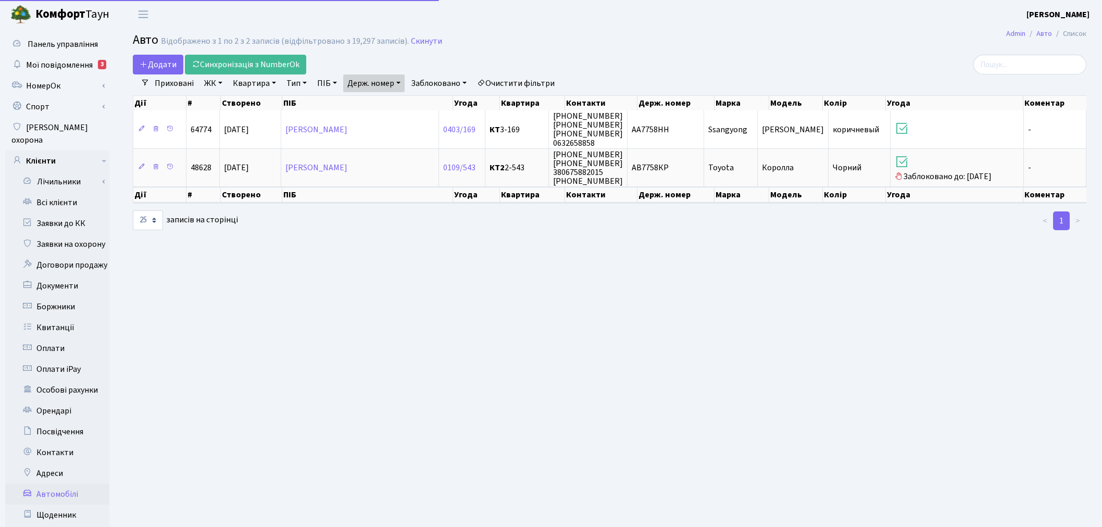
select select "25"
click at [374, 81] on link "Держ. номер" at bounding box center [373, 83] width 61 height 18
click at [400, 102] on input "7758" at bounding box center [374, 104] width 61 height 20
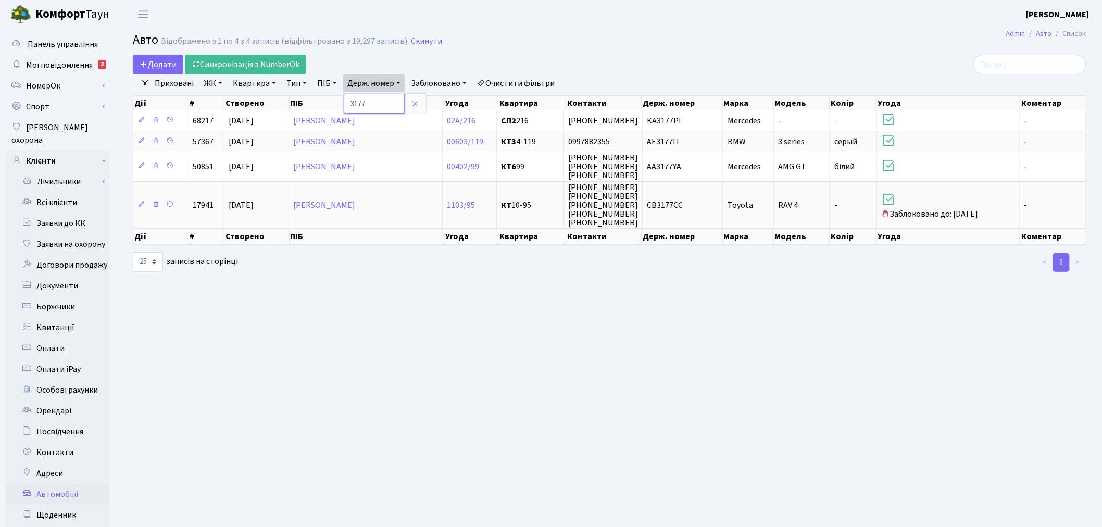
click at [381, 99] on input "3177" at bounding box center [374, 104] width 61 height 20
type input "9642"
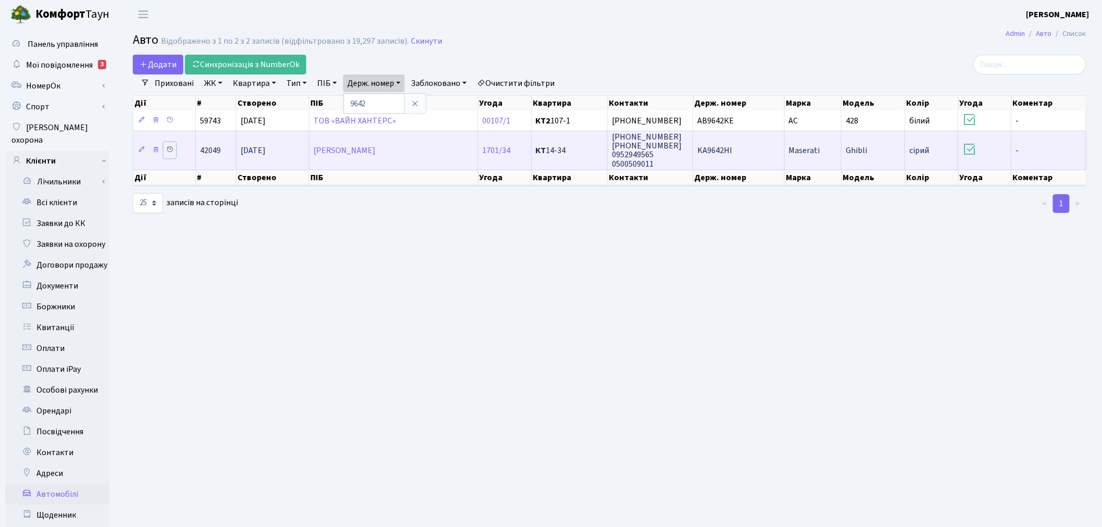
click at [169, 150] on icon at bounding box center [169, 149] width 7 height 7
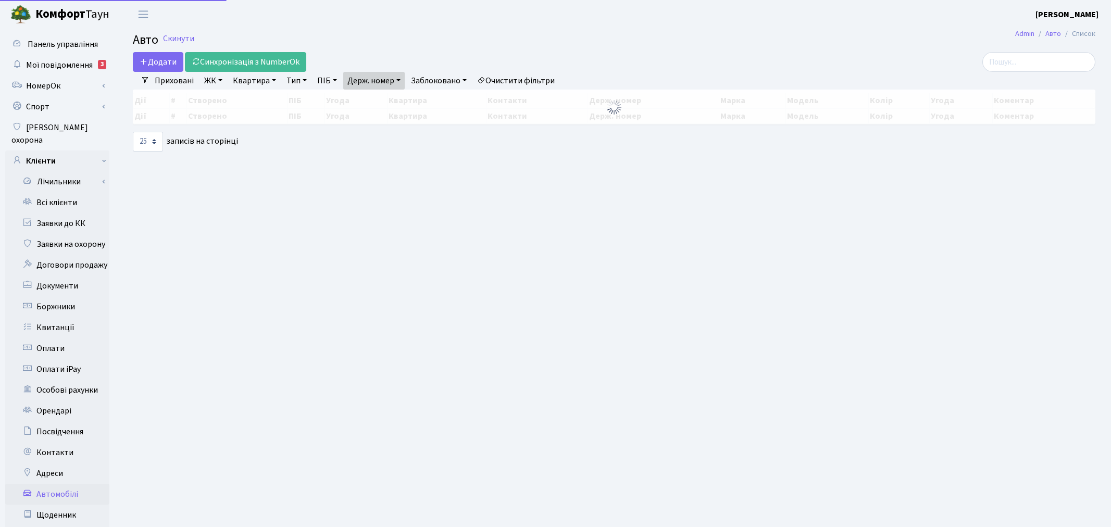
select select "25"
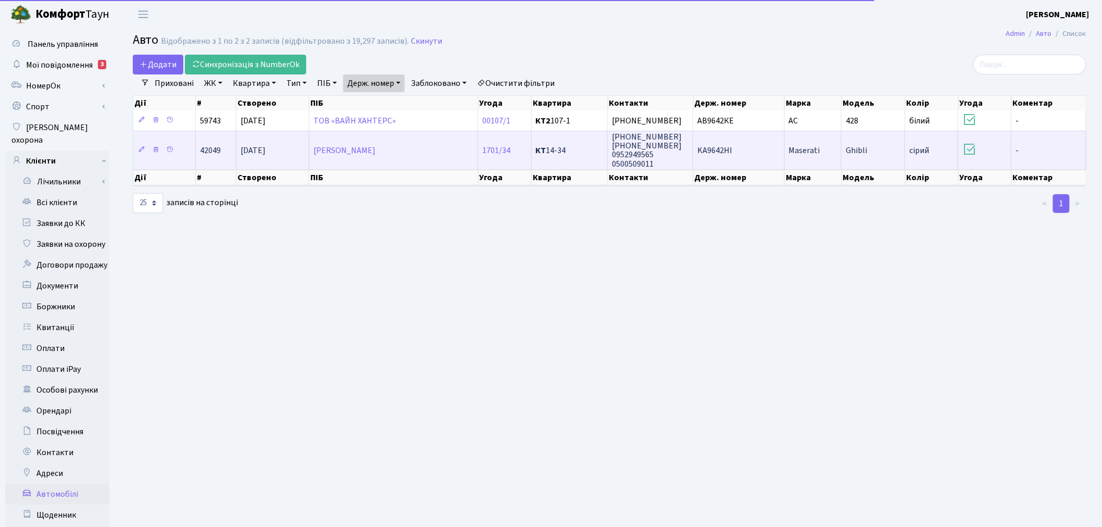
click at [684, 153] on td "(095) 100-99-88 (050) 326-66-94 0952949565 0500509011" at bounding box center [650, 150] width 85 height 38
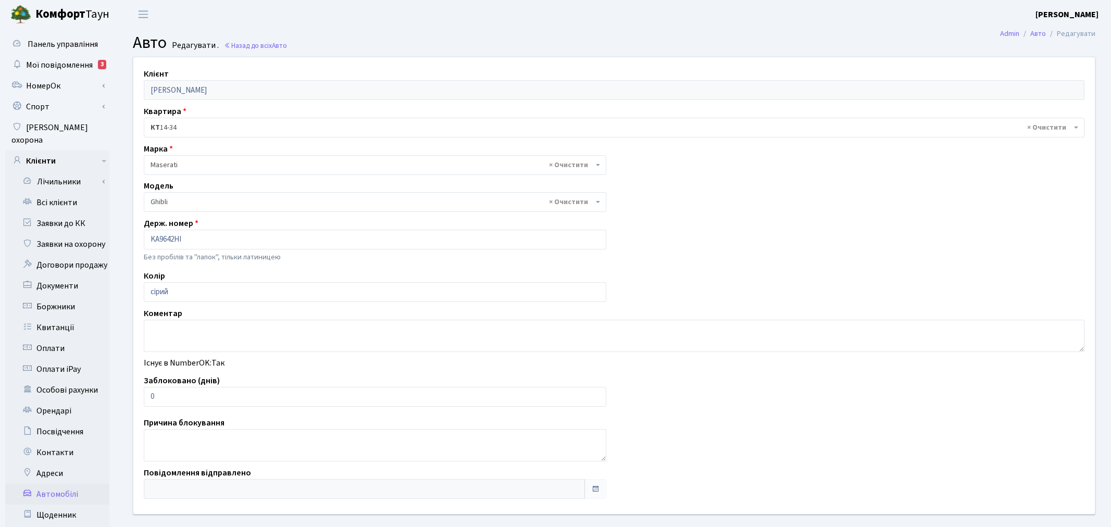
select select "1393"
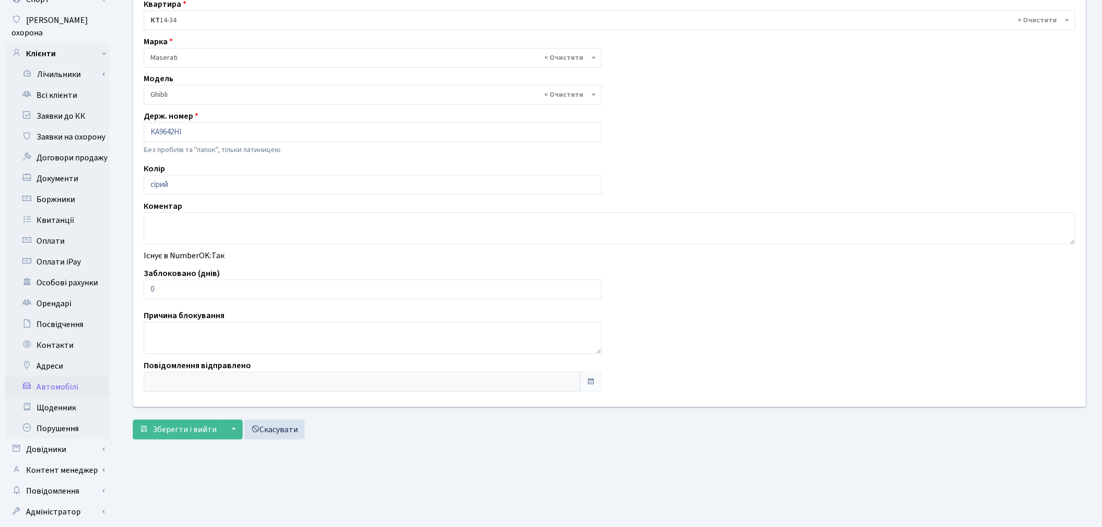
scroll to position [108, 0]
drag, startPoint x: 181, startPoint y: 288, endPoint x: 122, endPoint y: 283, distance: 59.1
click at [127, 282] on div "Клієнт [PERSON_NAME] Квартира - <b>КТ</b>&nbsp;&nbsp;&nbsp;&nbsp;14-34 × КТ 14-…" at bounding box center [610, 177] width 968 height 457
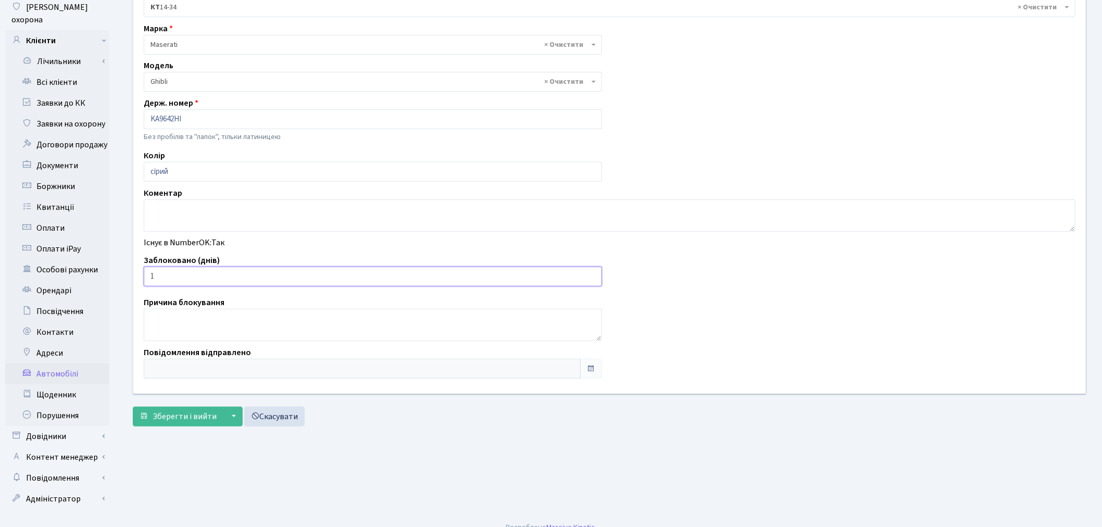
scroll to position [121, 0]
type input "1"
click at [176, 418] on span "Зберегти і вийти" at bounding box center [185, 415] width 64 height 11
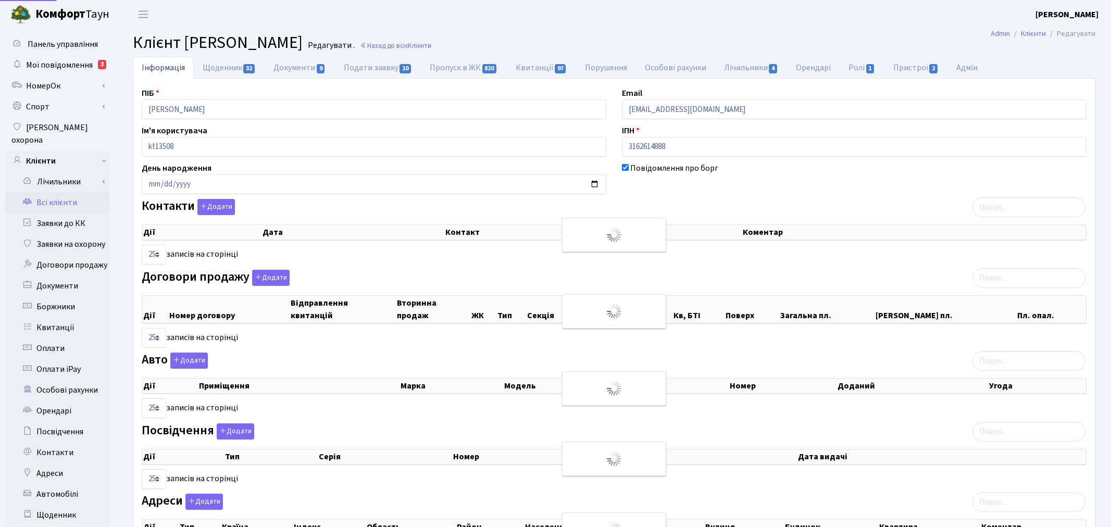
select select "25"
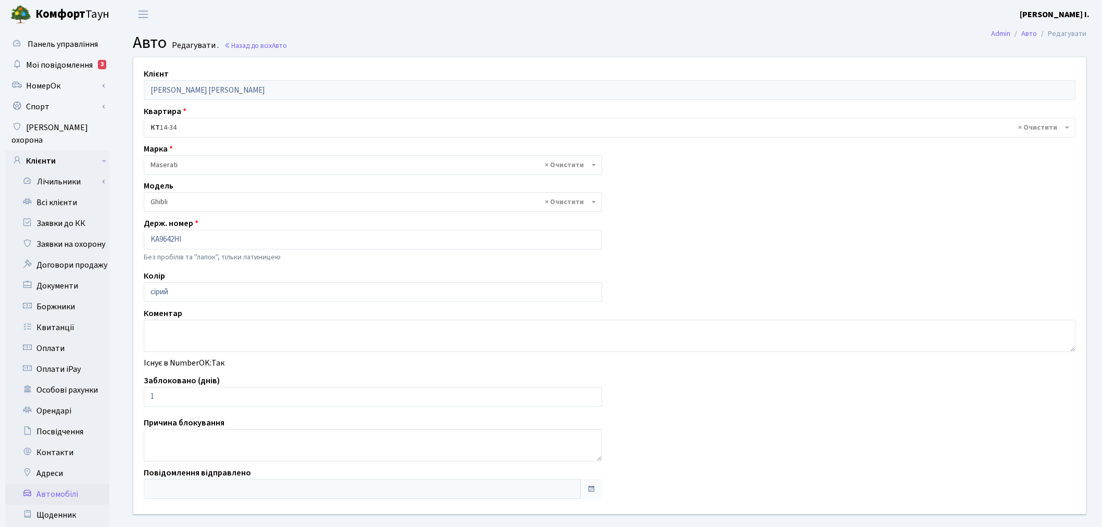
select select "1393"
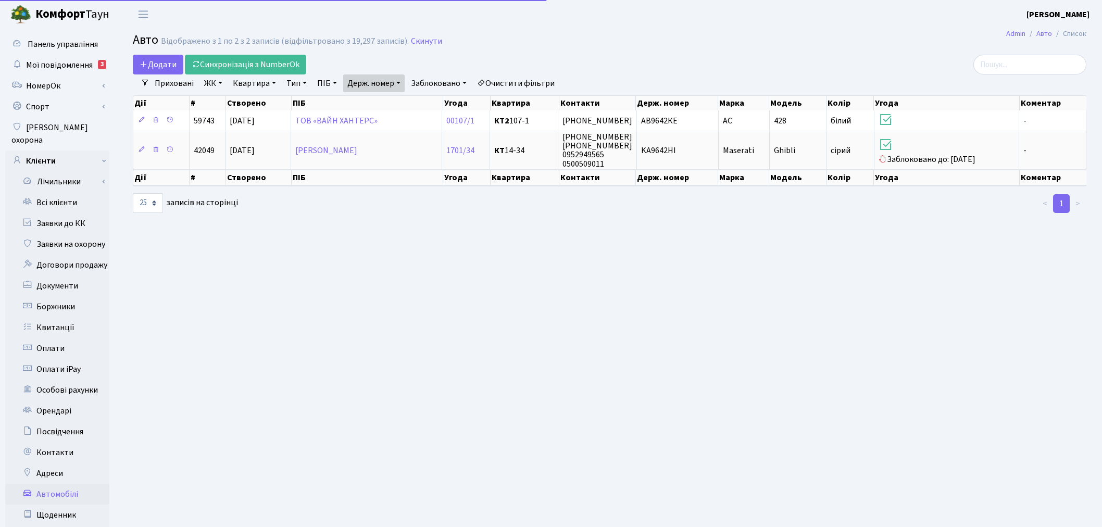
select select "25"
click at [373, 80] on link "Держ. номер" at bounding box center [373, 83] width 61 height 18
drag, startPoint x: 400, startPoint y: 98, endPoint x: 332, endPoint y: 96, distance: 67.7
click at [334, 95] on div "Додати Синхронізація з NumberOk Фільтри Приховані ЖК - ТХ, вул. [PERSON_NAME], …" at bounding box center [609, 134] width 969 height 159
click at [378, 86] on link "Держ. номер" at bounding box center [373, 83] width 61 height 18
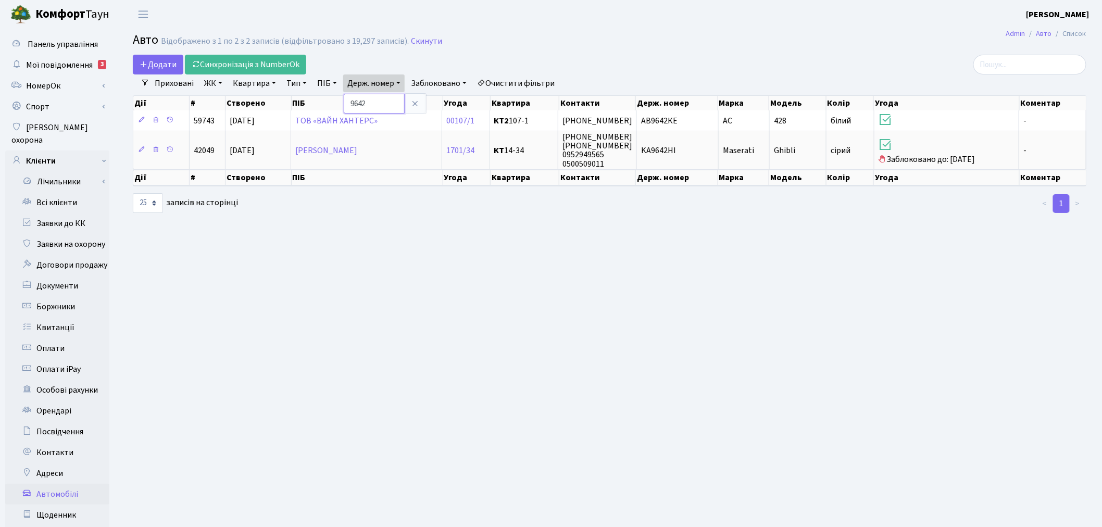
click at [380, 96] on input "9642" at bounding box center [374, 104] width 61 height 20
paste input "LEXD"
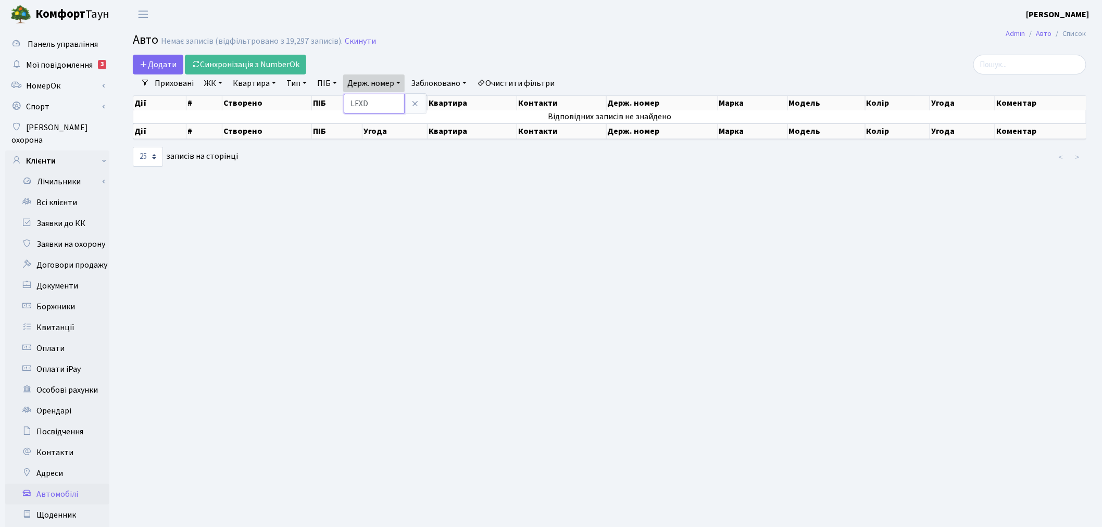
click at [377, 102] on input "LEXD" at bounding box center [374, 104] width 61 height 20
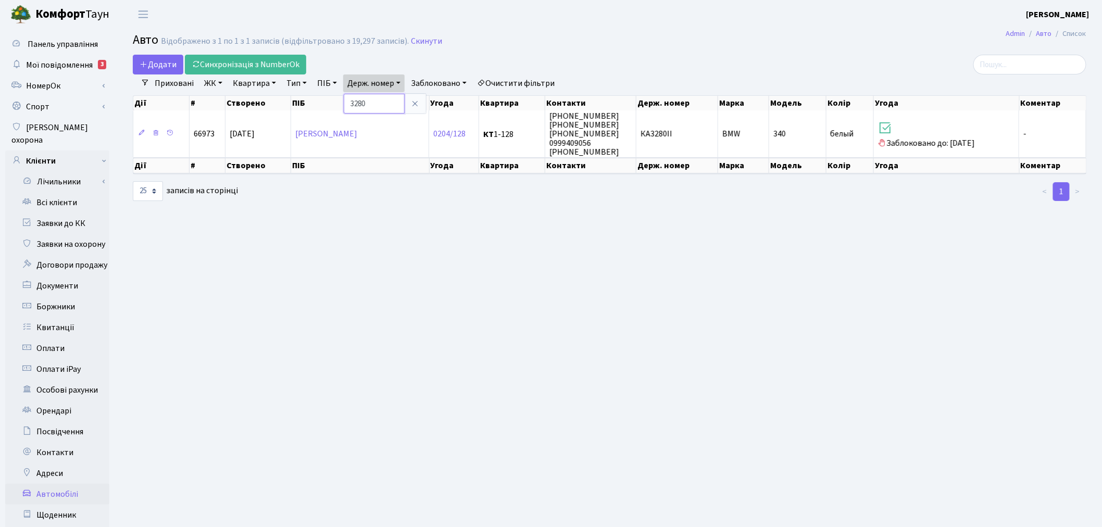
click at [387, 107] on input "3280" at bounding box center [374, 104] width 61 height 20
type input "5195"
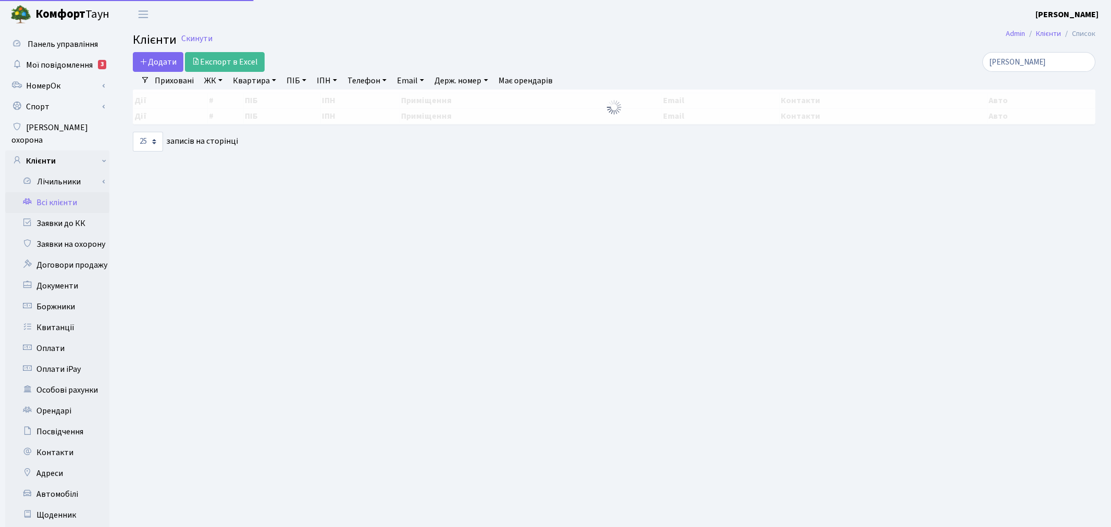
select select "25"
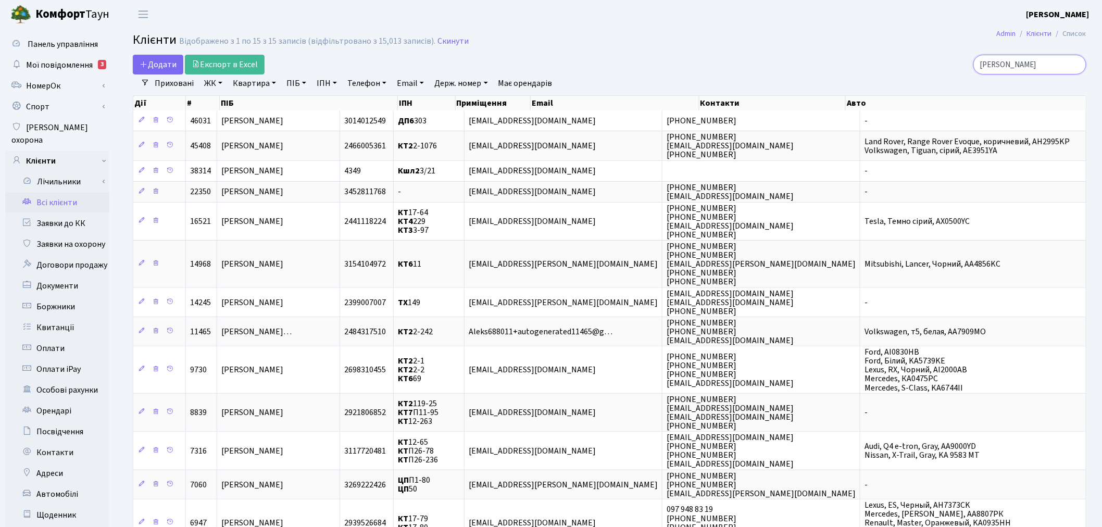
click at [1078, 65] on input "КОНОНЕНКО" at bounding box center [1030, 65] width 113 height 20
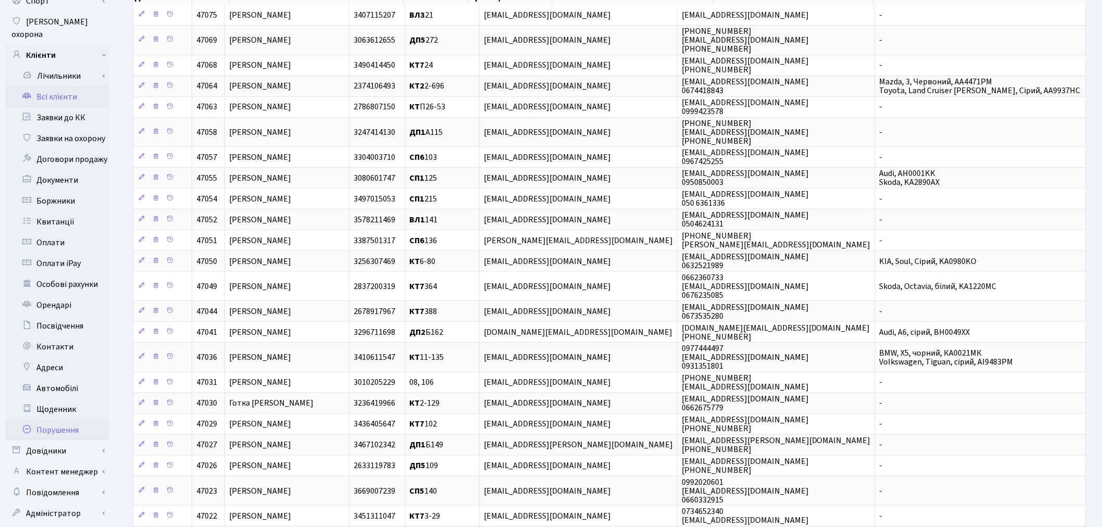
scroll to position [116, 0]
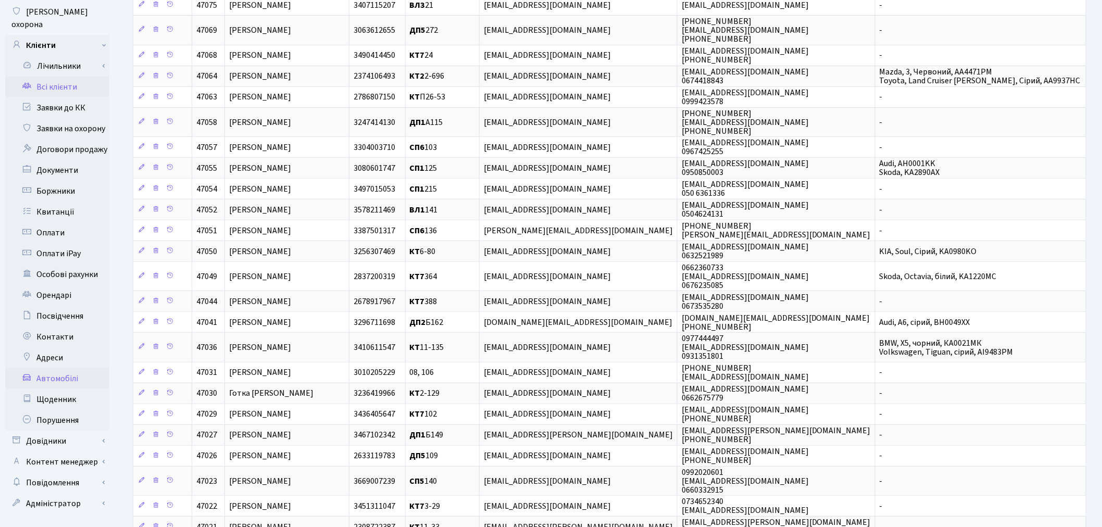
click at [74, 368] on link "Автомобілі" at bounding box center [57, 378] width 104 height 21
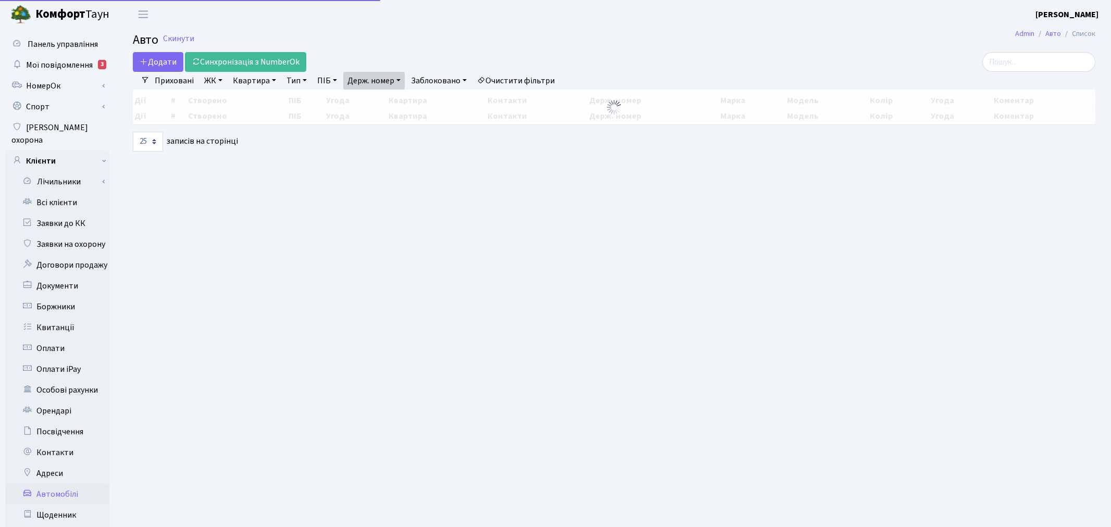
select select "25"
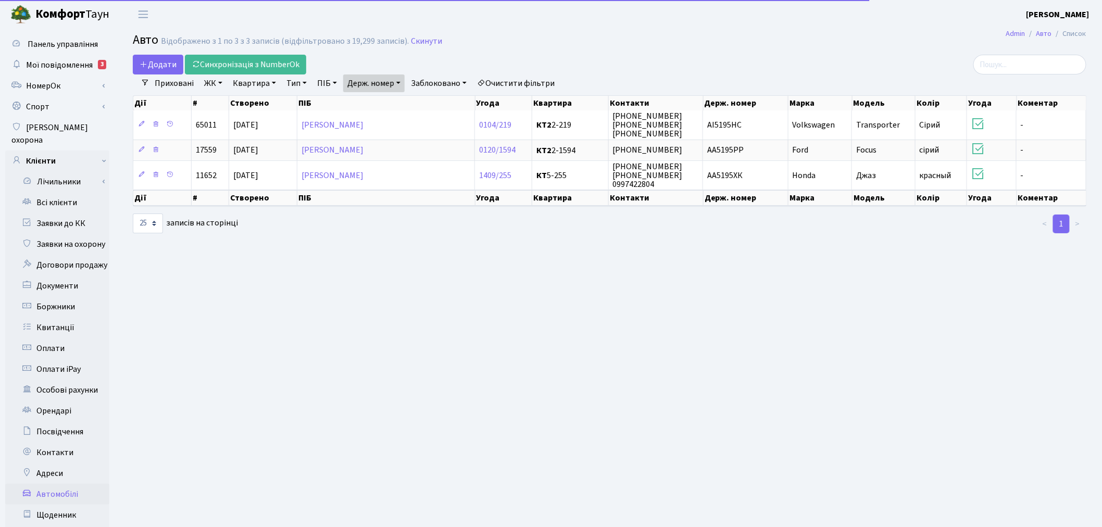
click at [363, 84] on link "Держ. номер" at bounding box center [373, 83] width 61 height 18
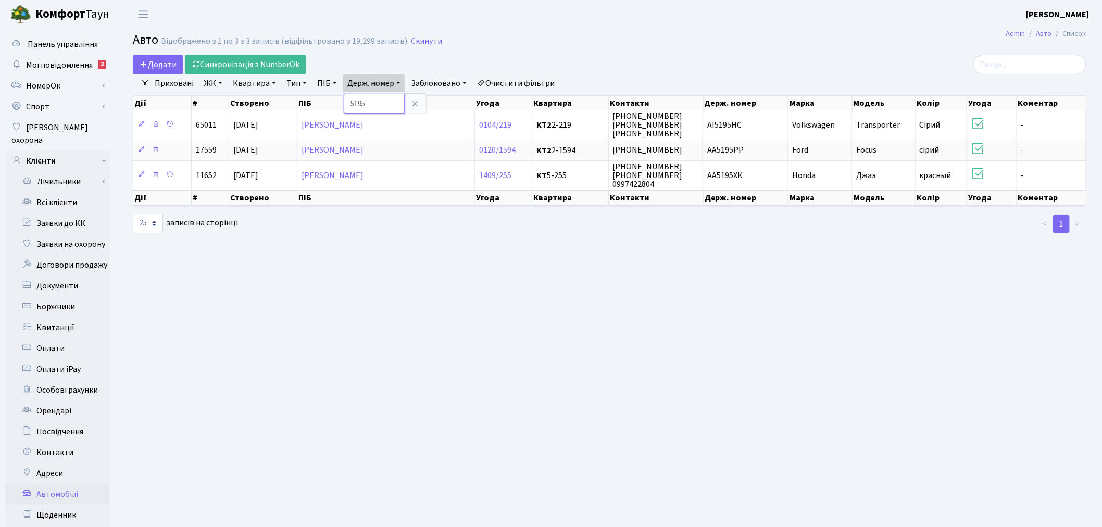
click at [379, 96] on input "5195" at bounding box center [374, 104] width 61 height 20
type input "8167"
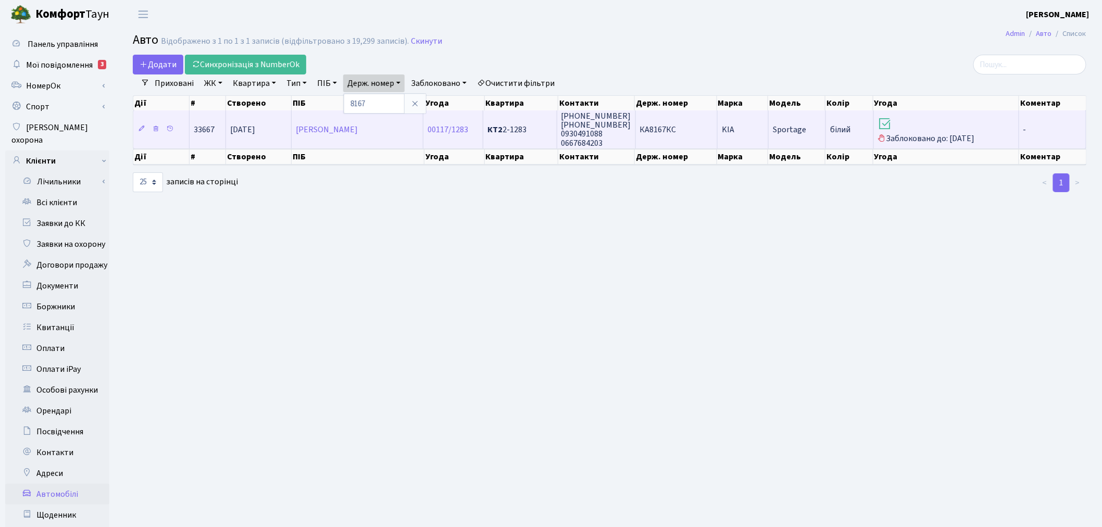
click at [757, 123] on td "KIA" at bounding box center [743, 129] width 51 height 38
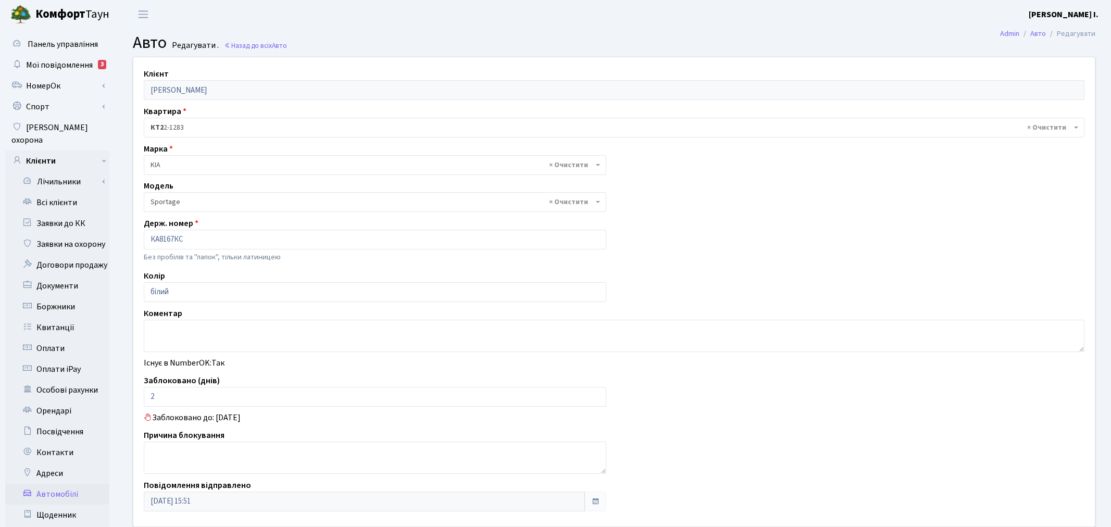
select select "1184"
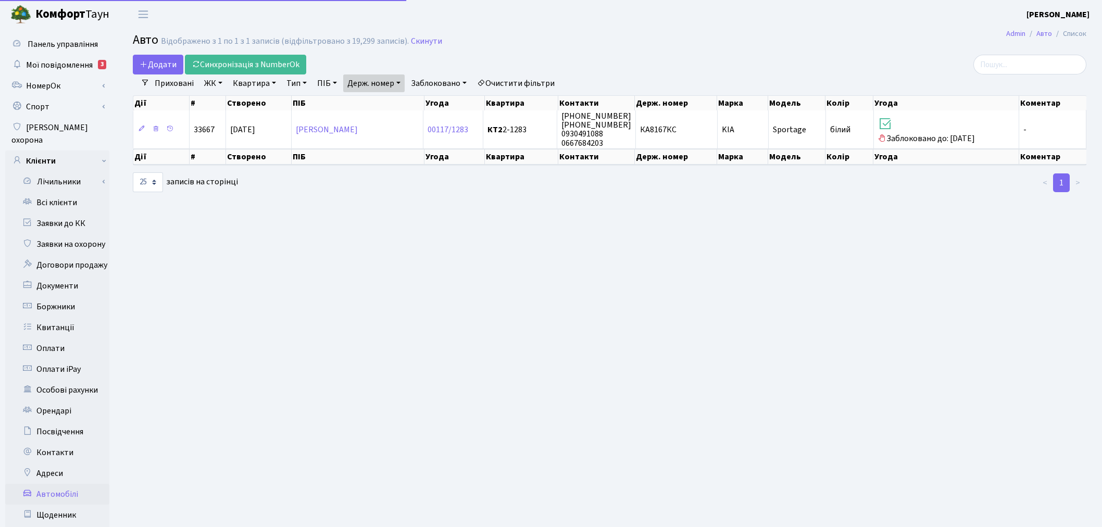
select select "25"
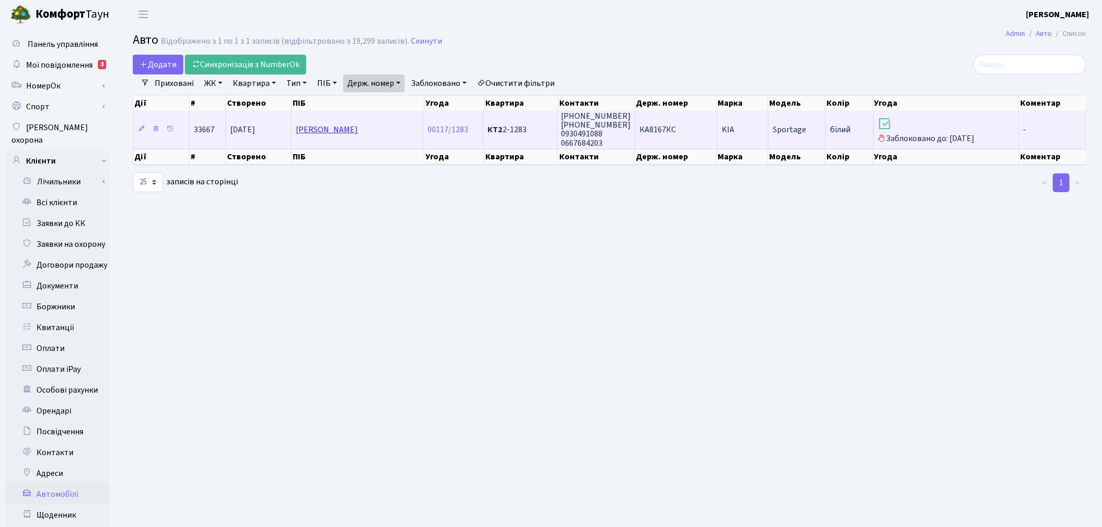
click at [358, 128] on link "[PERSON_NAME]" at bounding box center [327, 129] width 62 height 11
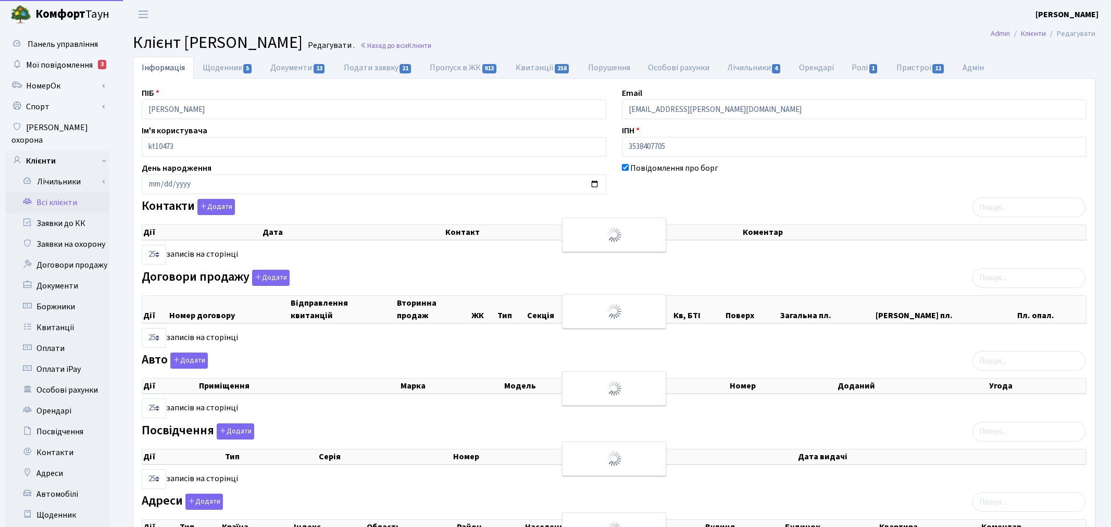
select select "25"
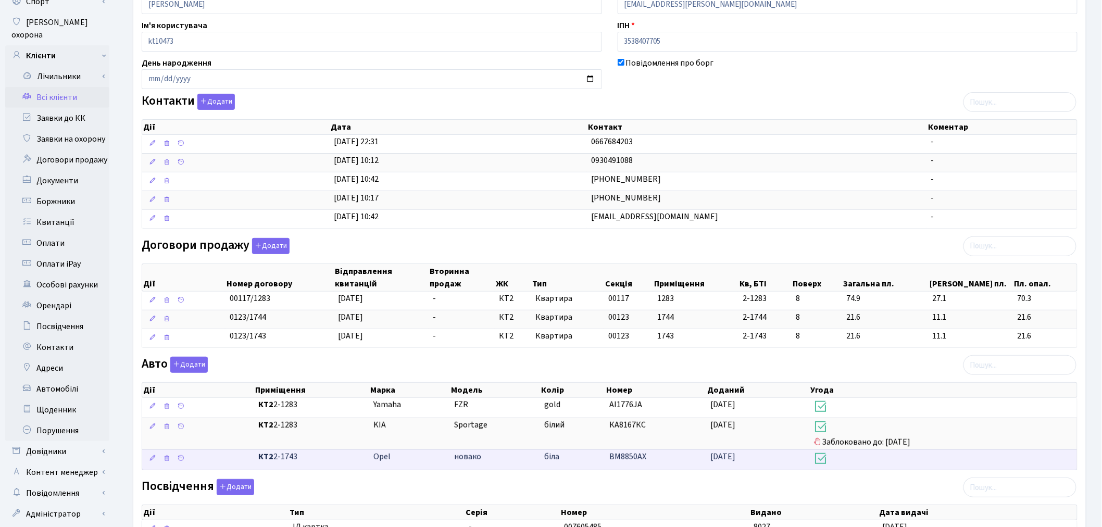
scroll to position [116, 0]
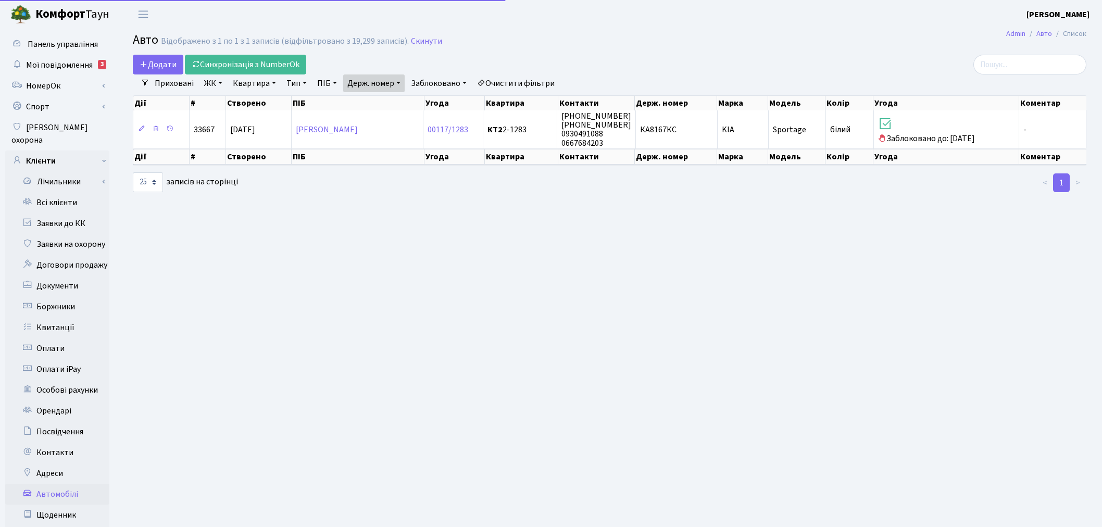
select select "25"
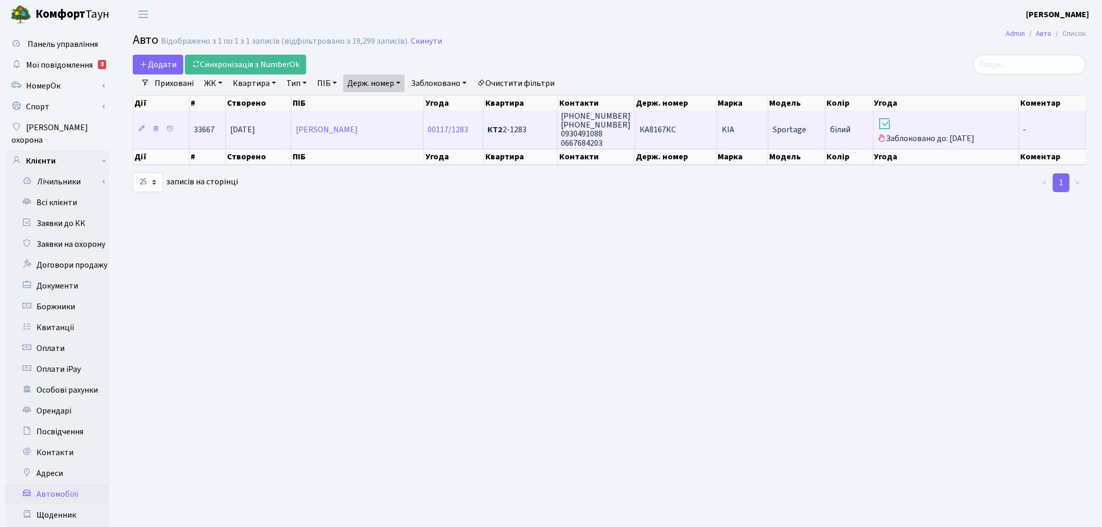
click at [939, 127] on h3 at bounding box center [946, 125] width 136 height 18
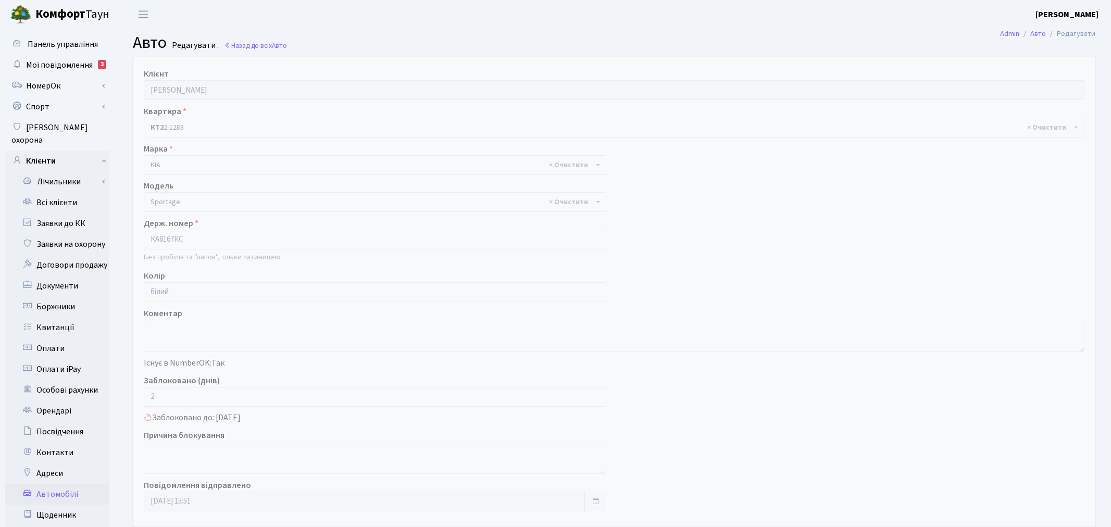
select select "1184"
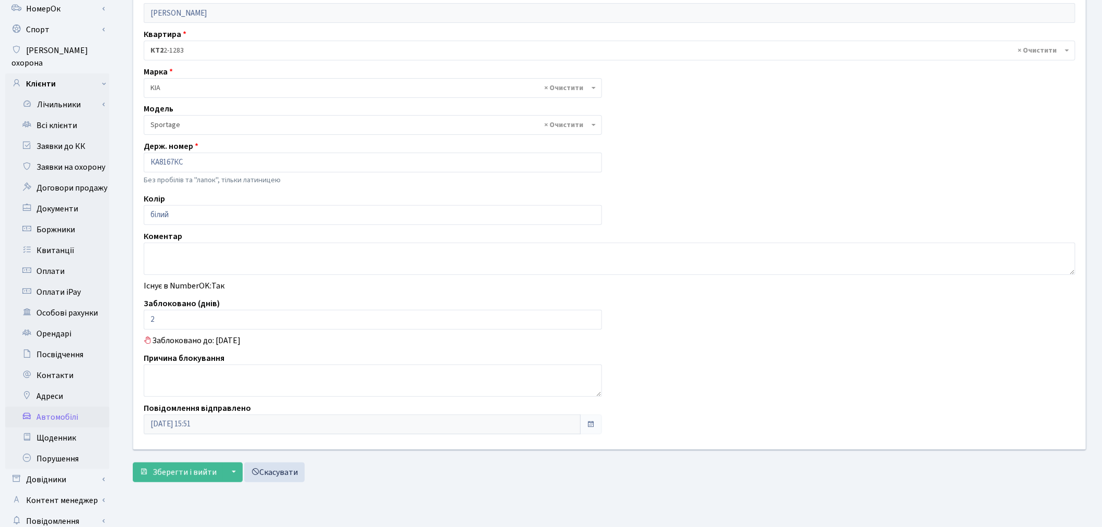
scroll to position [121, 0]
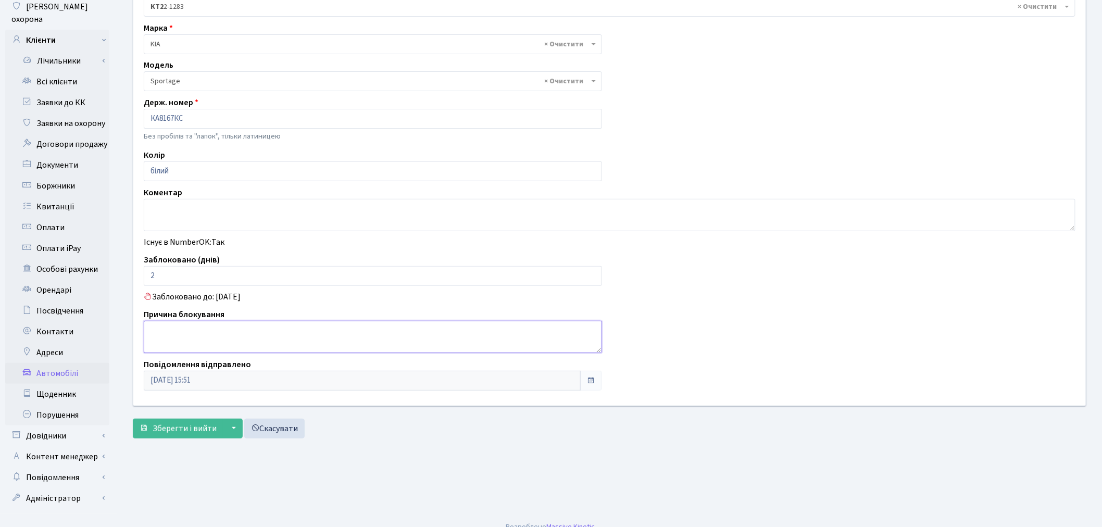
click at [303, 337] on textarea at bounding box center [373, 337] width 458 height 32
click at [295, 209] on textarea at bounding box center [610, 215] width 932 height 32
type textarea "є"
type textarea "Ж"
type textarea "Група по інвалідності 2, надсилали на пошту документ 26.09 о 16:06"
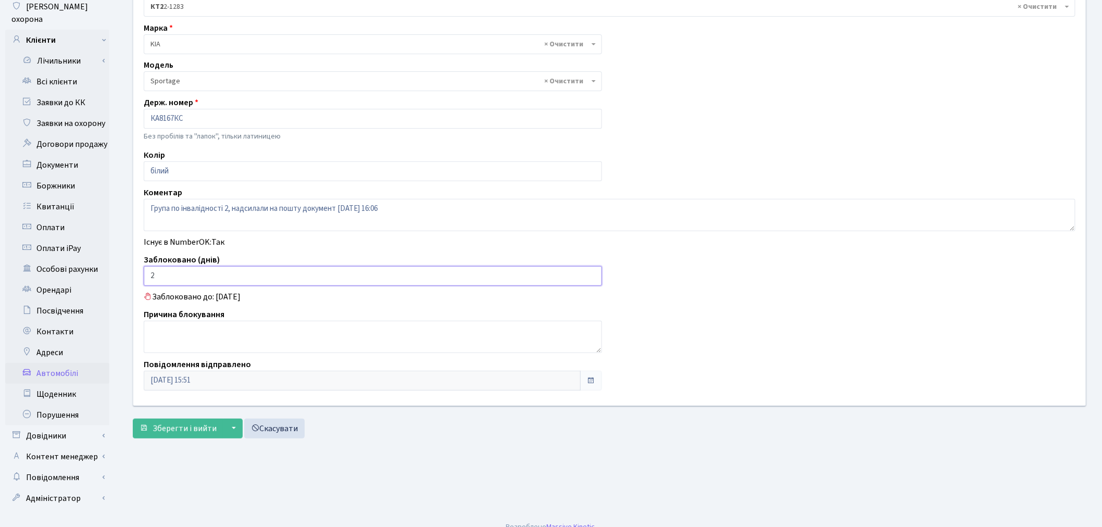
click at [129, 278] on div "Клієнт Кушнір Аліна Вячеславівна Квартира - <b>КТ2</b>&nbsp;&nbsp;&nbsp;2-1743 …" at bounding box center [610, 170] width 968 height 469
type input "0"
click at [163, 425] on span "Зберегти і вийти" at bounding box center [185, 428] width 64 height 11
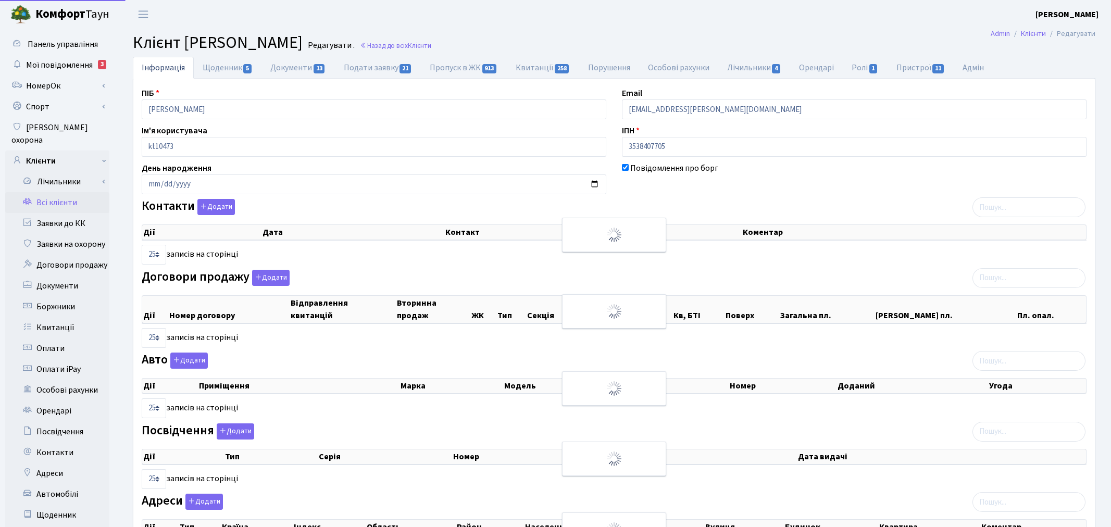
select select "25"
